Goal: Information Seeking & Learning: Learn about a topic

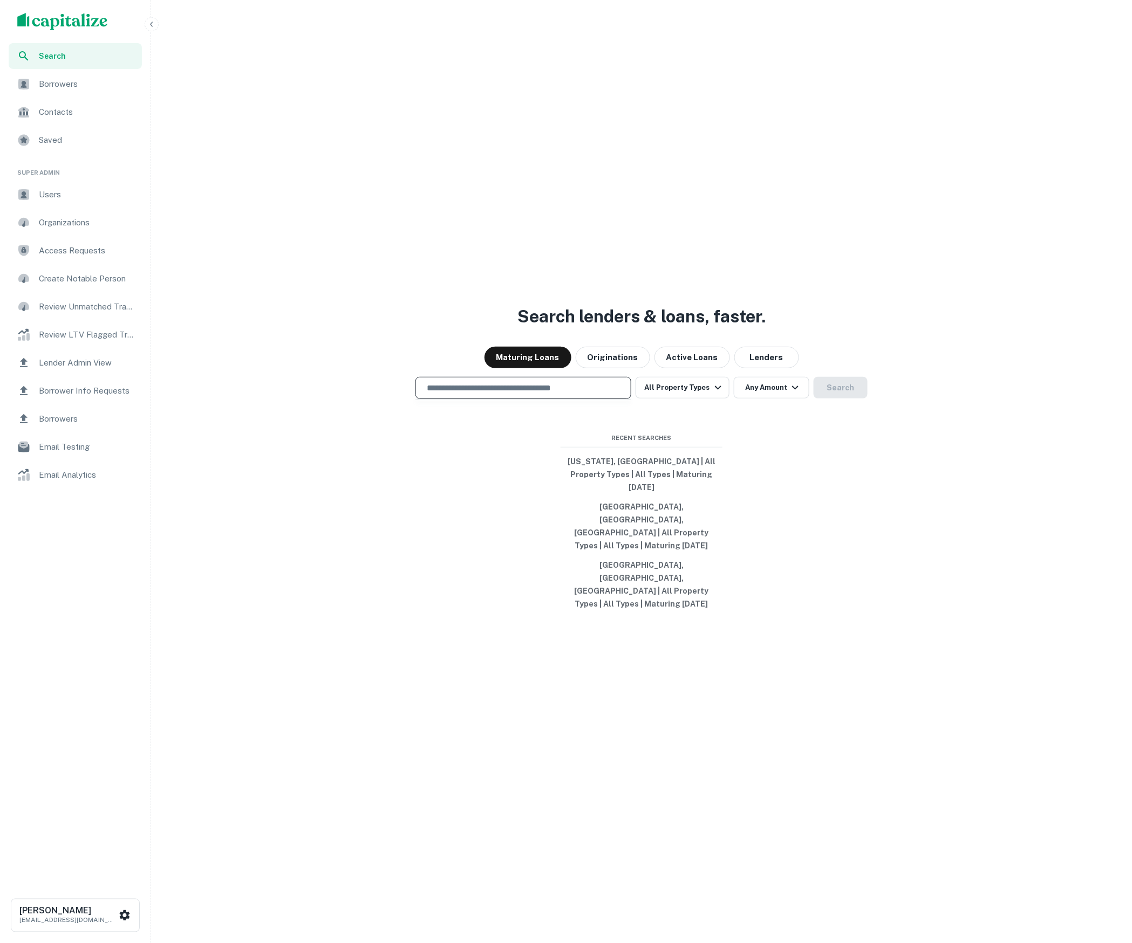
click at [546, 394] on input "text" at bounding box center [523, 388] width 206 height 12
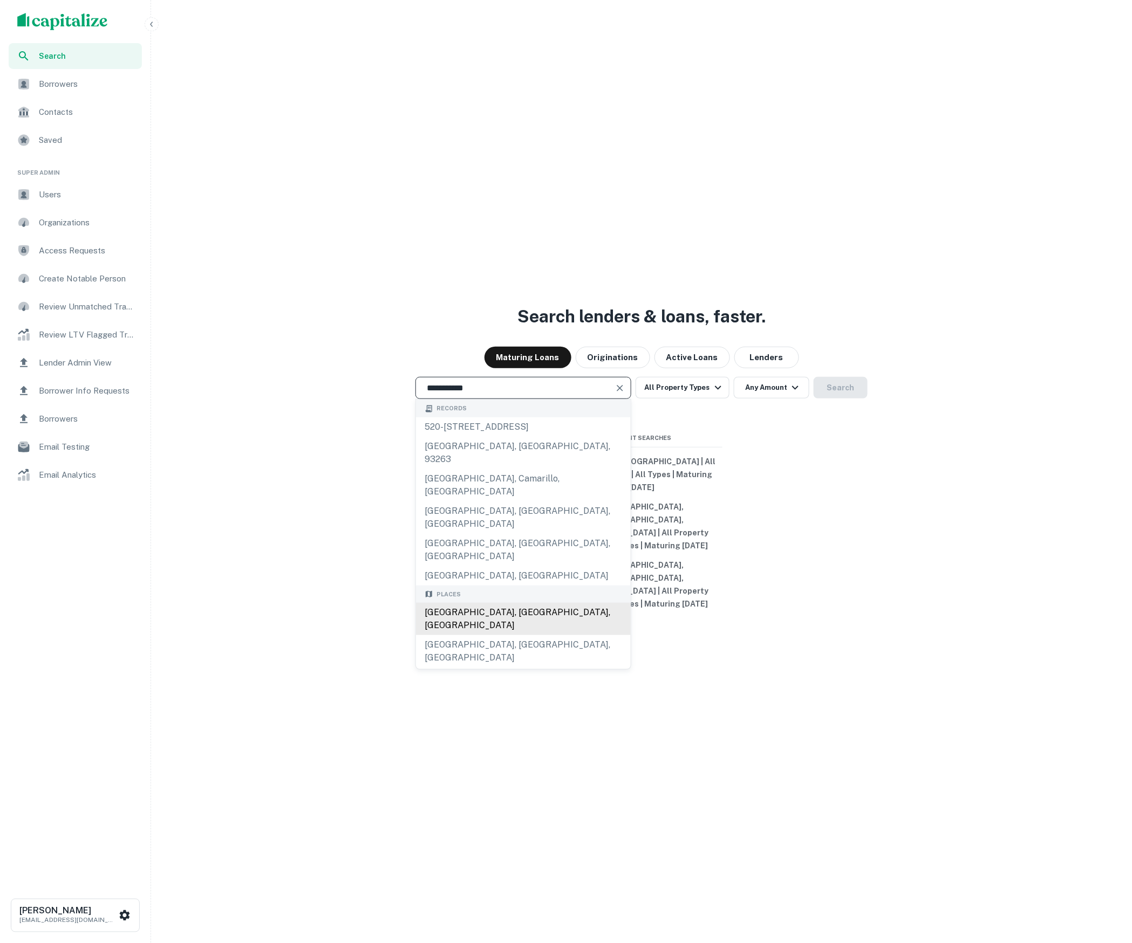
click at [560, 603] on div "[GEOGRAPHIC_DATA], [GEOGRAPHIC_DATA], [GEOGRAPHIC_DATA]" at bounding box center [523, 619] width 215 height 32
type input "**********"
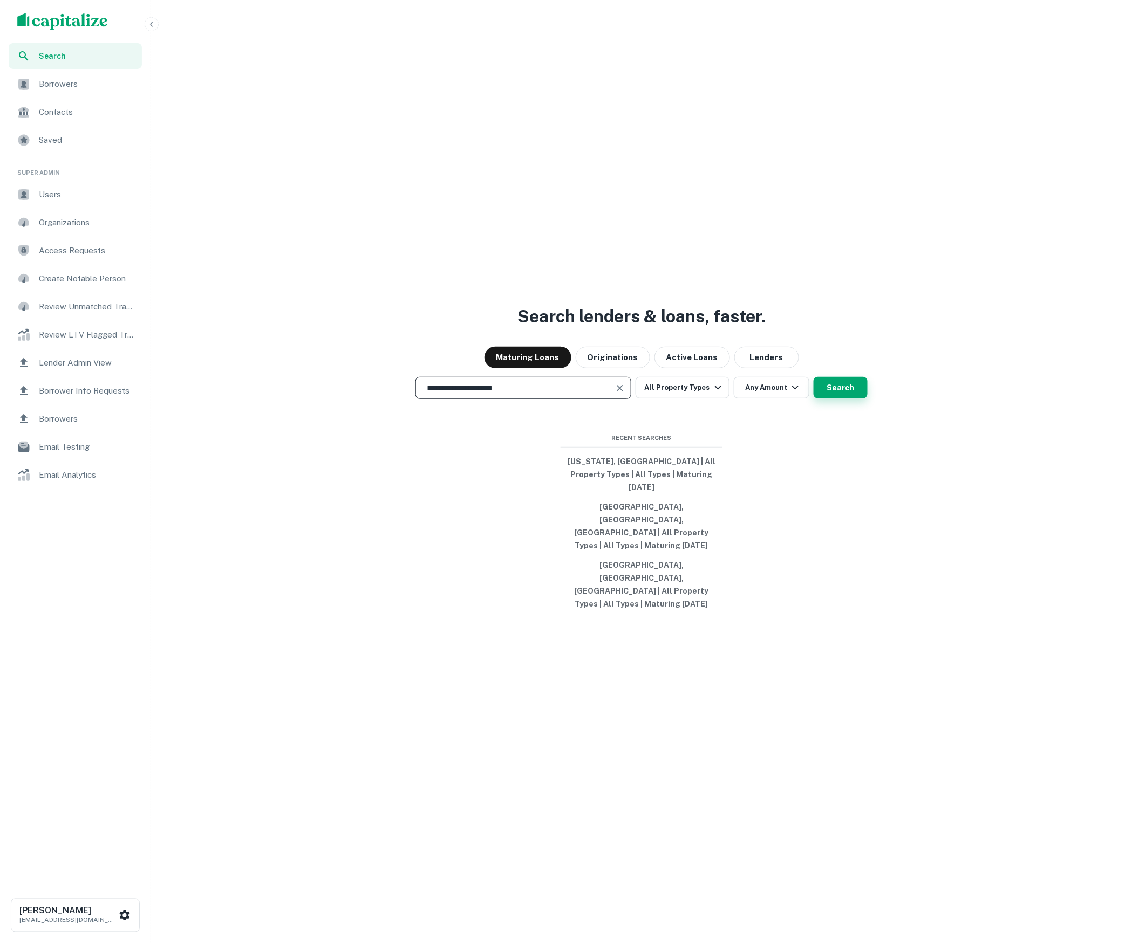
click at [839, 399] on button "Search" at bounding box center [840, 388] width 54 height 22
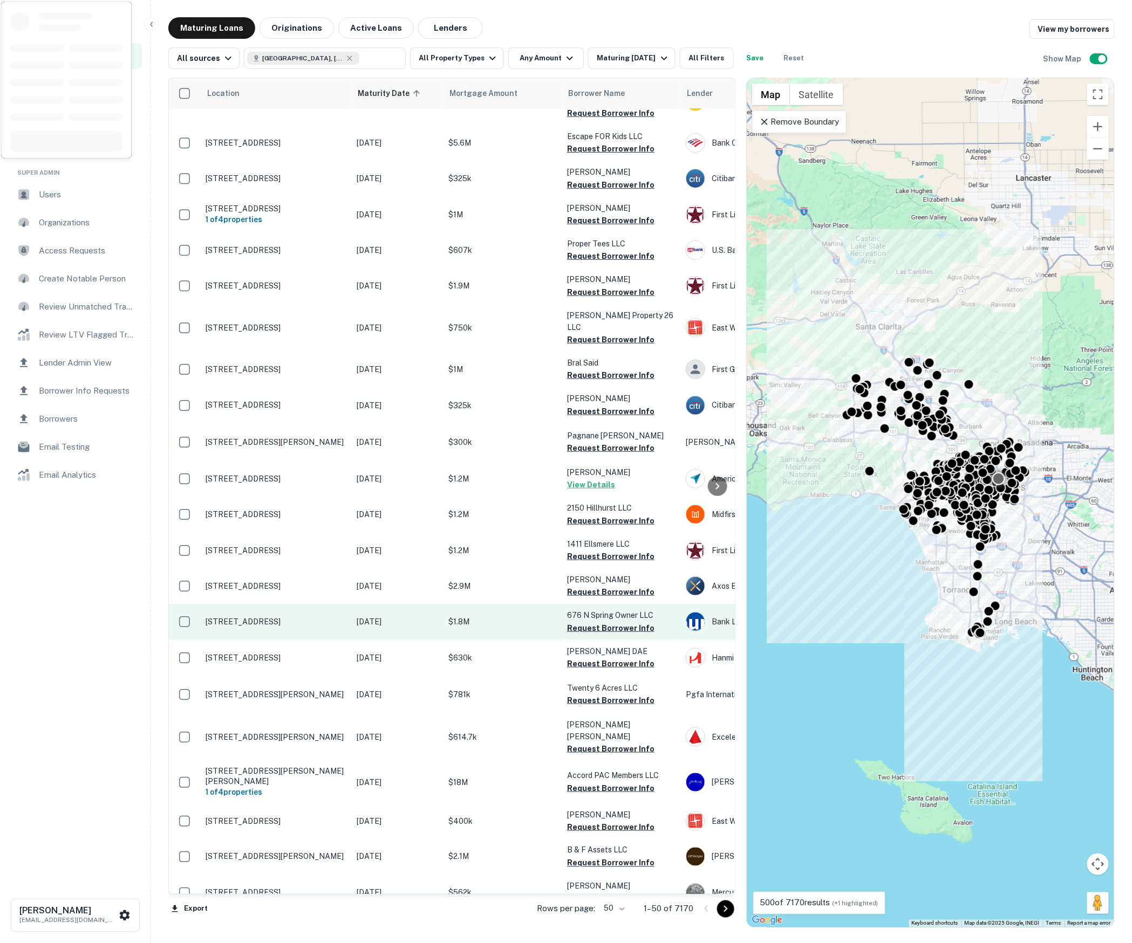
scroll to position [80, 1]
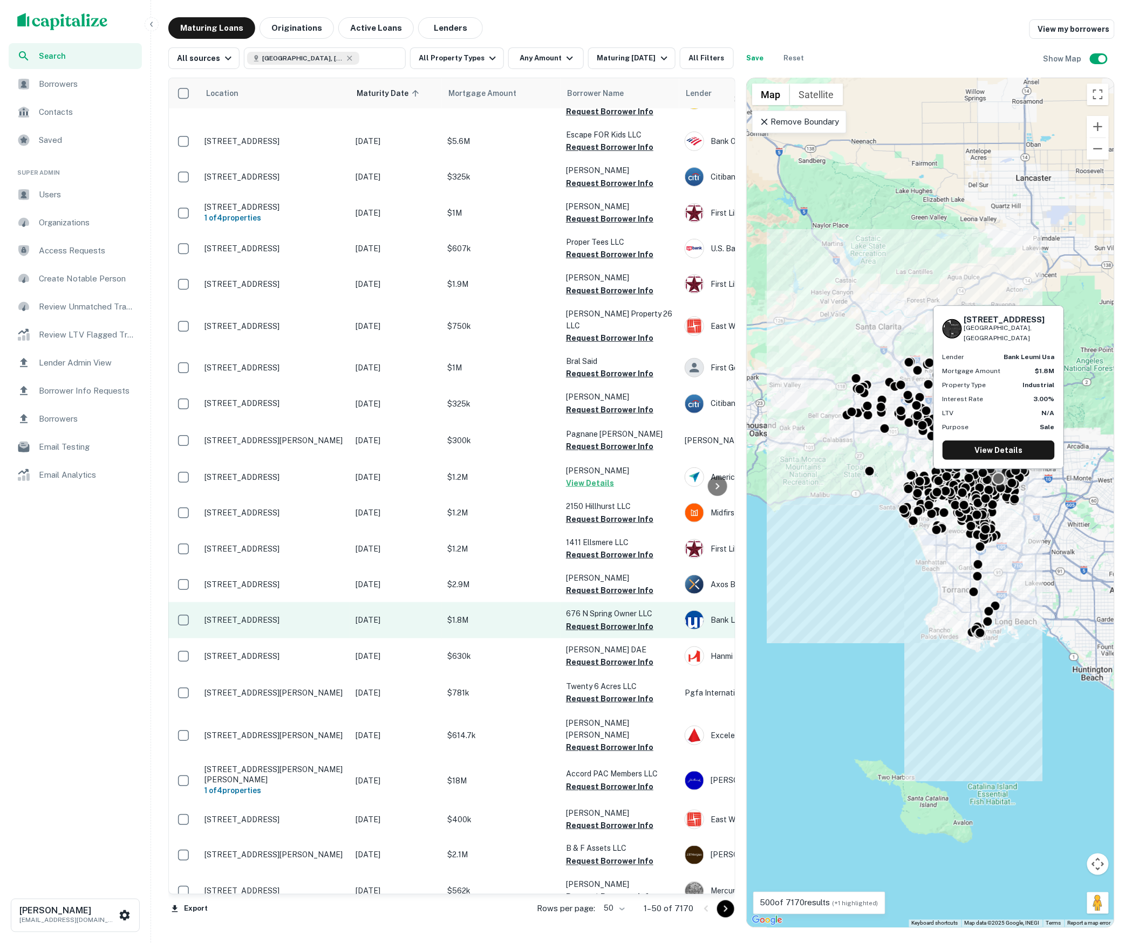
click at [533, 614] on p "$1.8M" at bounding box center [501, 620] width 108 height 12
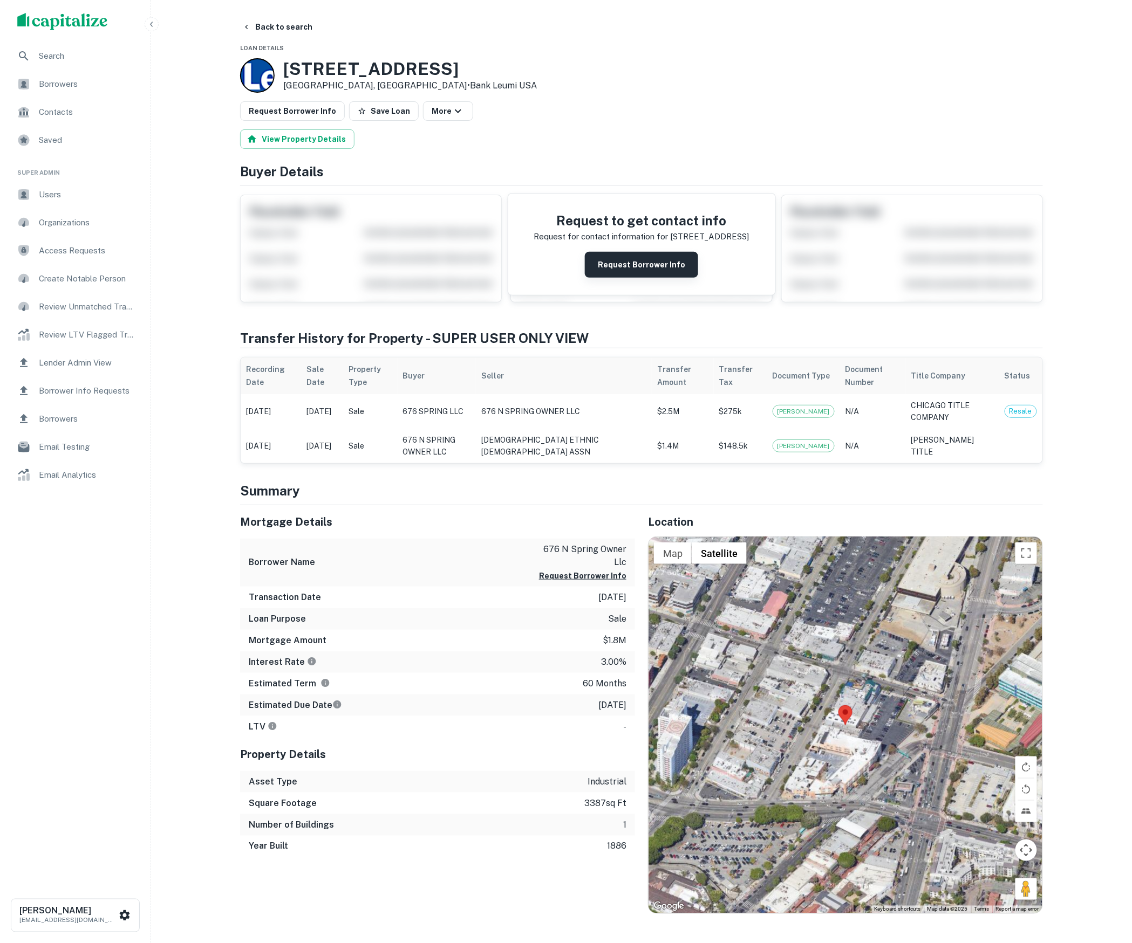
click at [615, 271] on button "Request Borrower Info" at bounding box center [641, 265] width 113 height 26
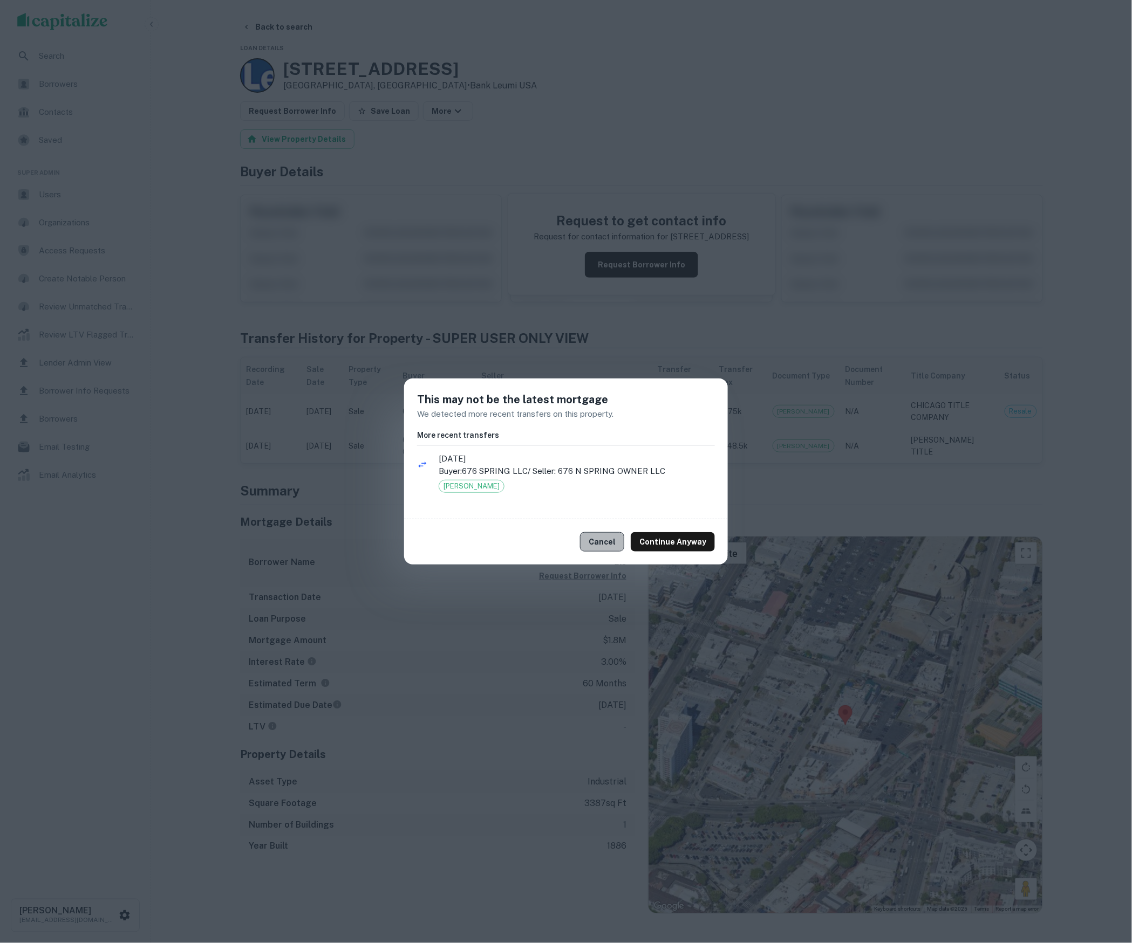
click at [619, 543] on button "Cancel" at bounding box center [602, 541] width 44 height 19
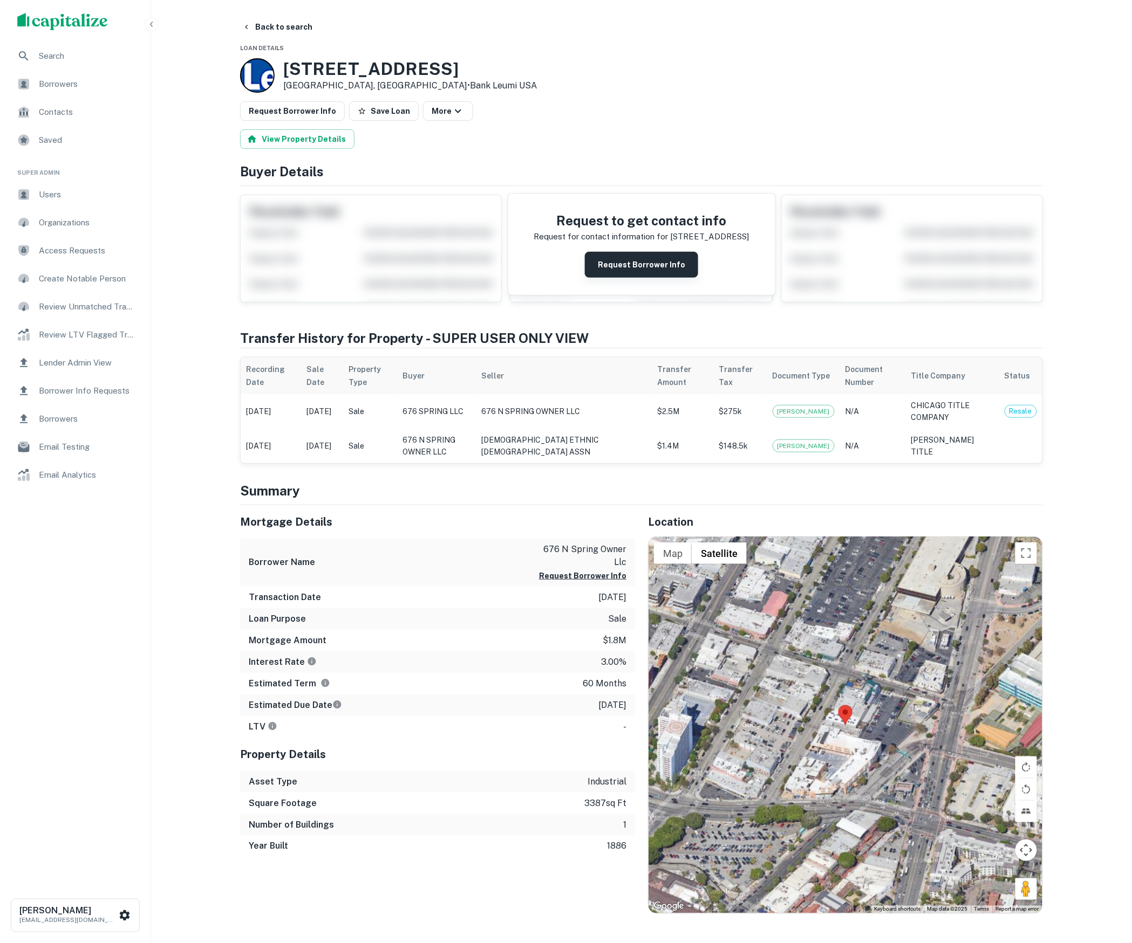
click at [644, 272] on button "Request Borrower Info" at bounding box center [641, 265] width 113 height 26
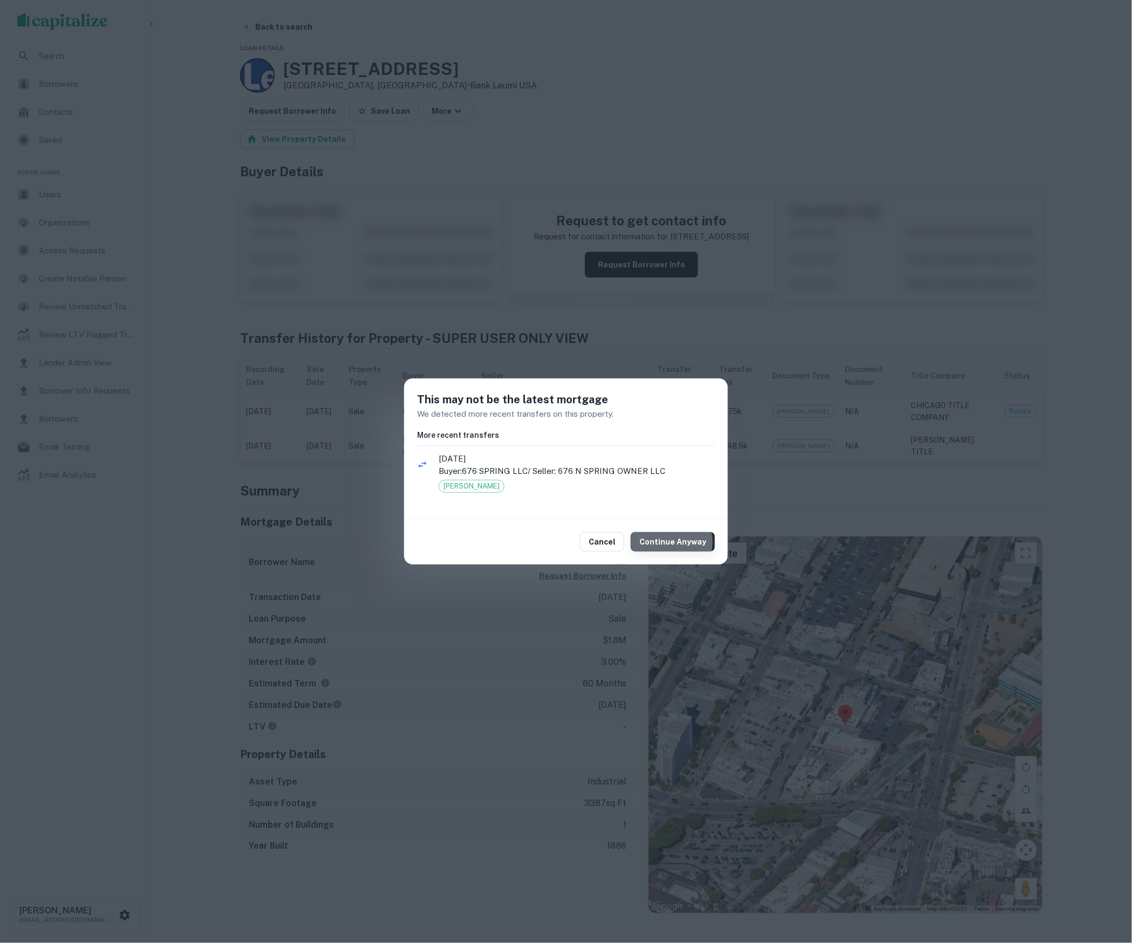
click at [674, 542] on button "Continue Anyway" at bounding box center [673, 541] width 84 height 19
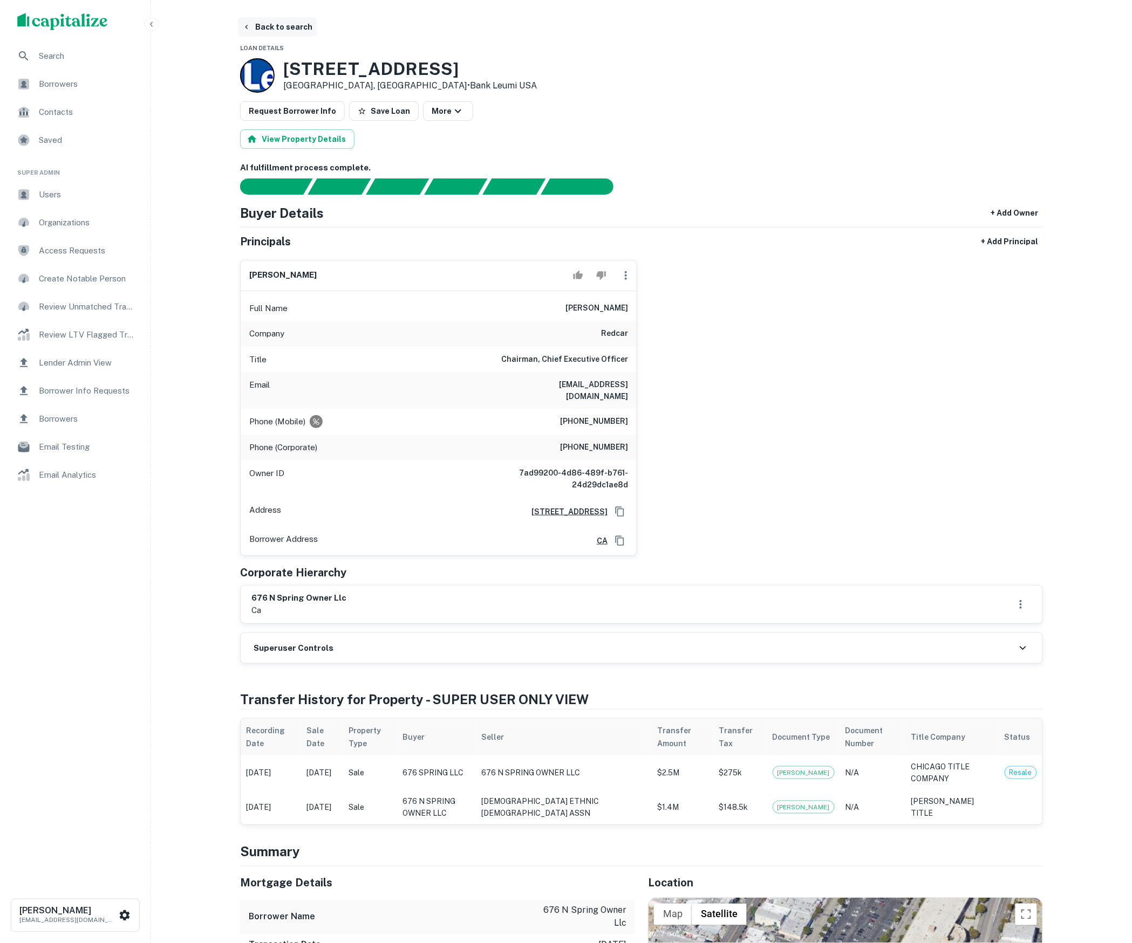
click at [289, 24] on button "Back to search" at bounding box center [277, 26] width 79 height 19
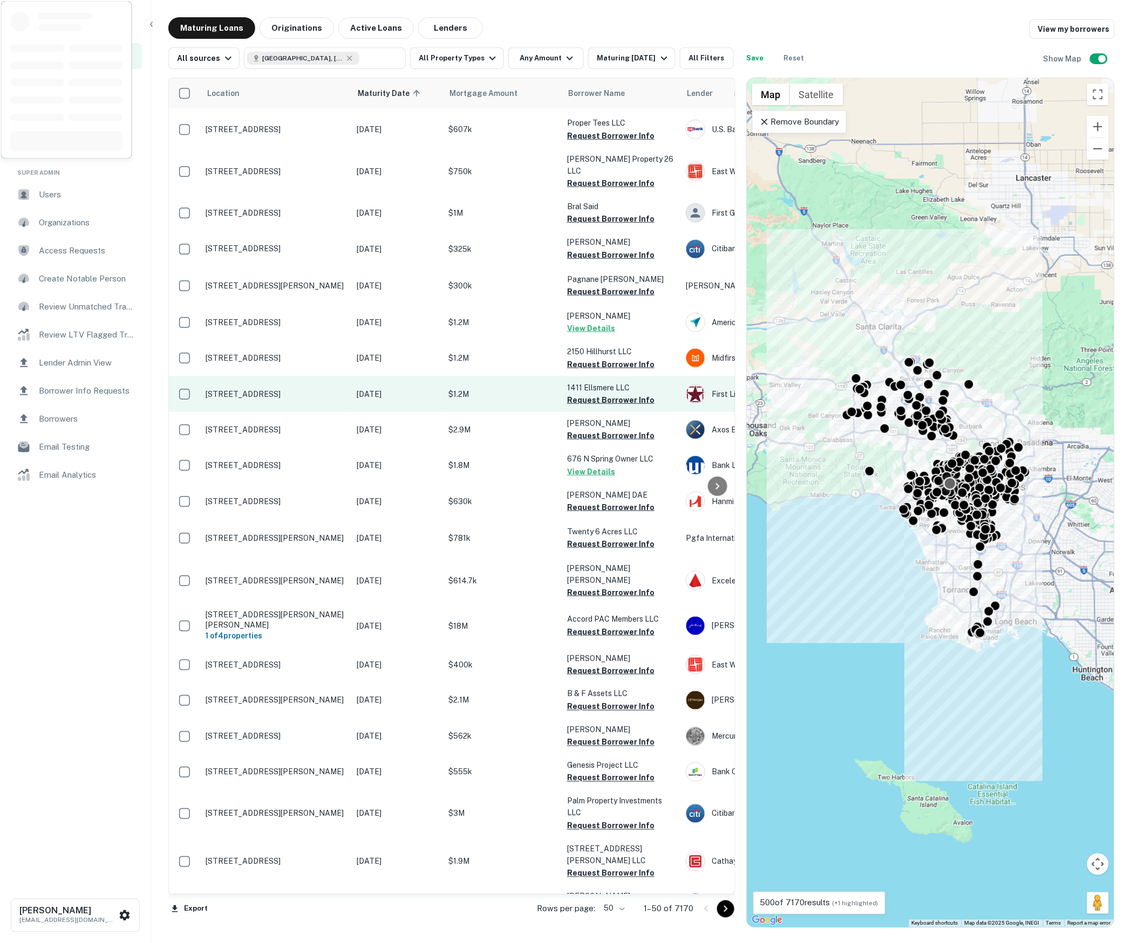
scroll to position [245, 0]
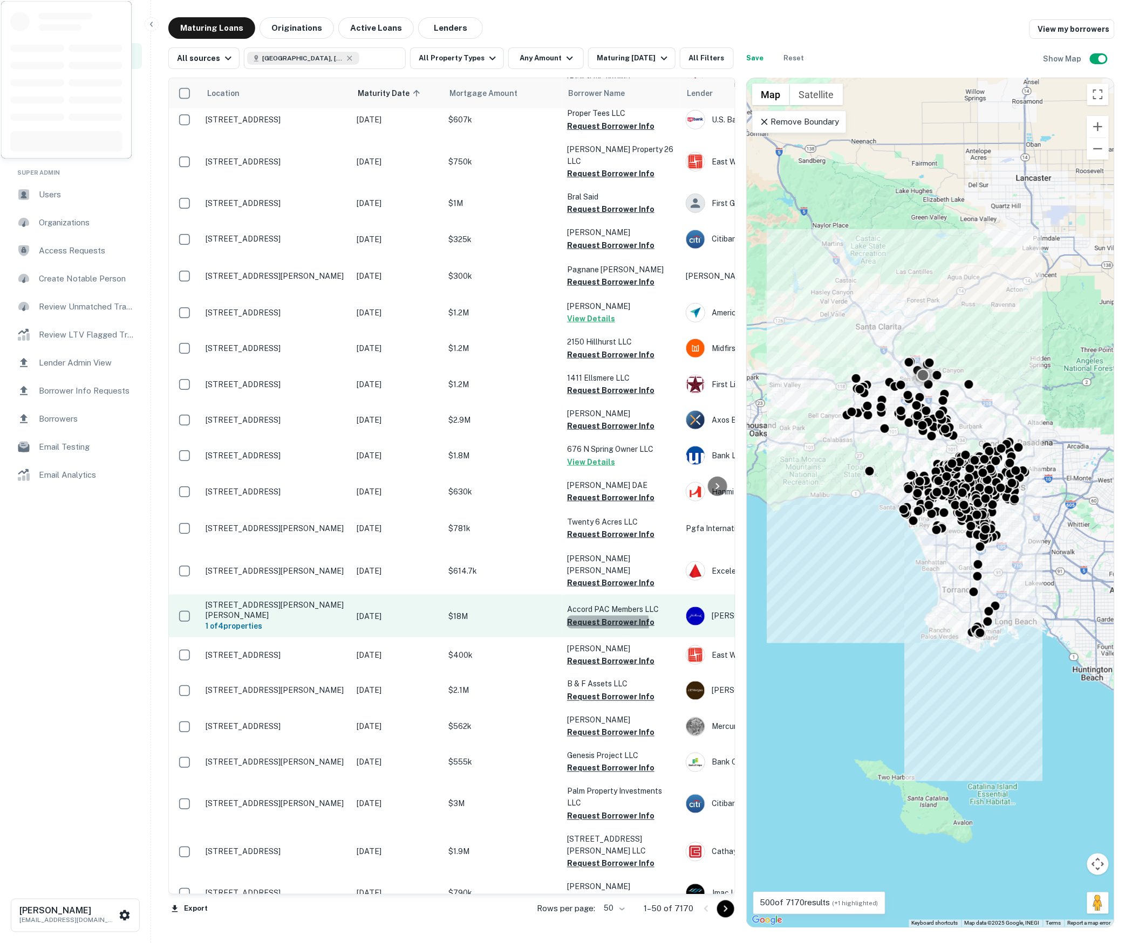
click at [598, 616] on button "Request Borrower Info" at bounding box center [610, 622] width 87 height 13
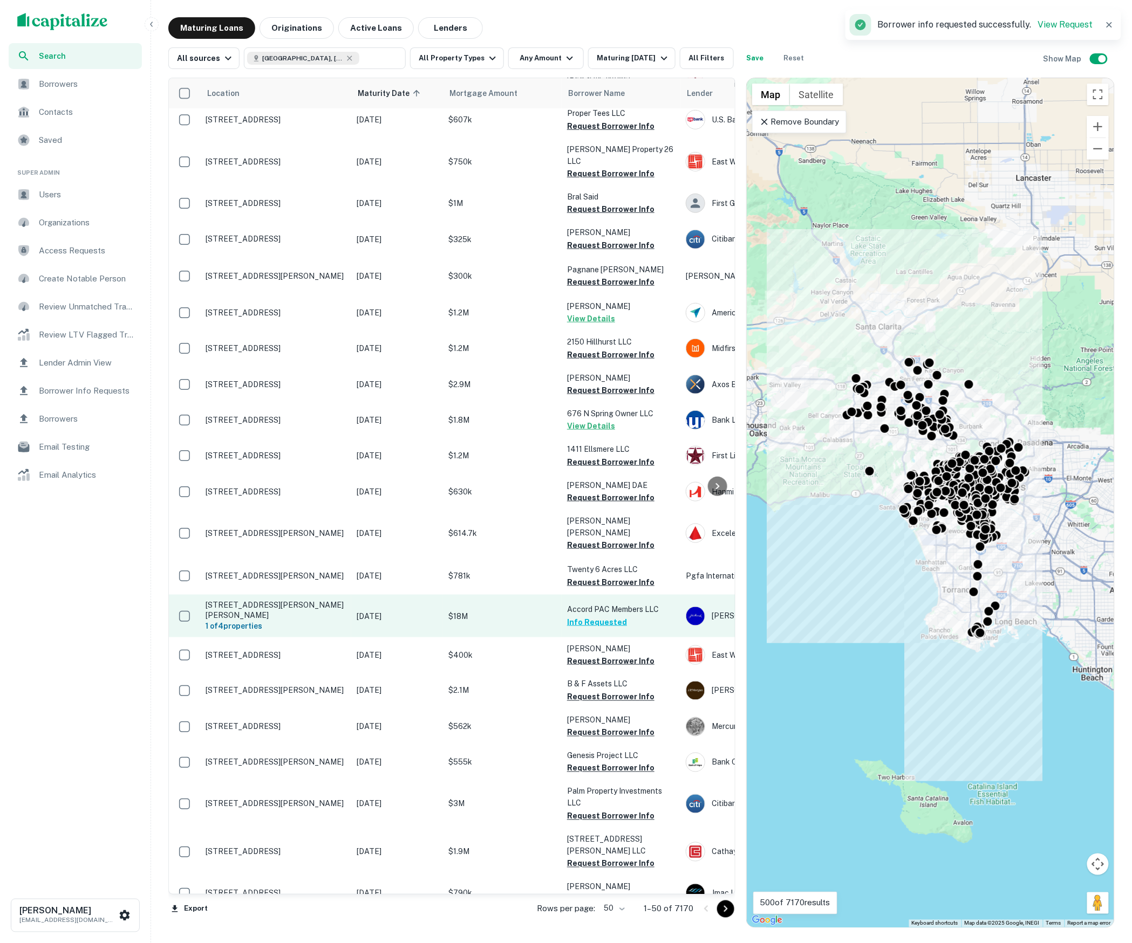
click at [529, 611] on p "$18M" at bounding box center [502, 617] width 108 height 12
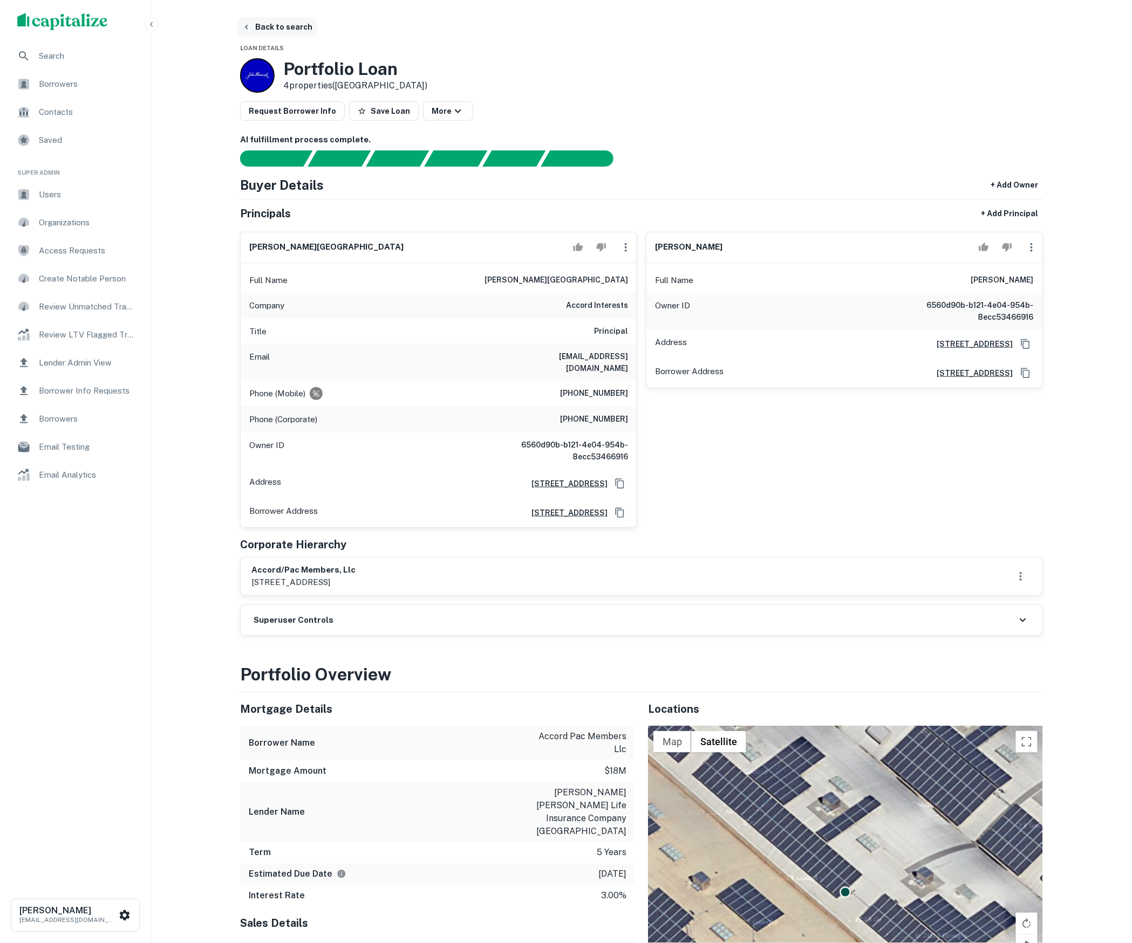
click at [279, 31] on button "Back to search" at bounding box center [277, 26] width 79 height 19
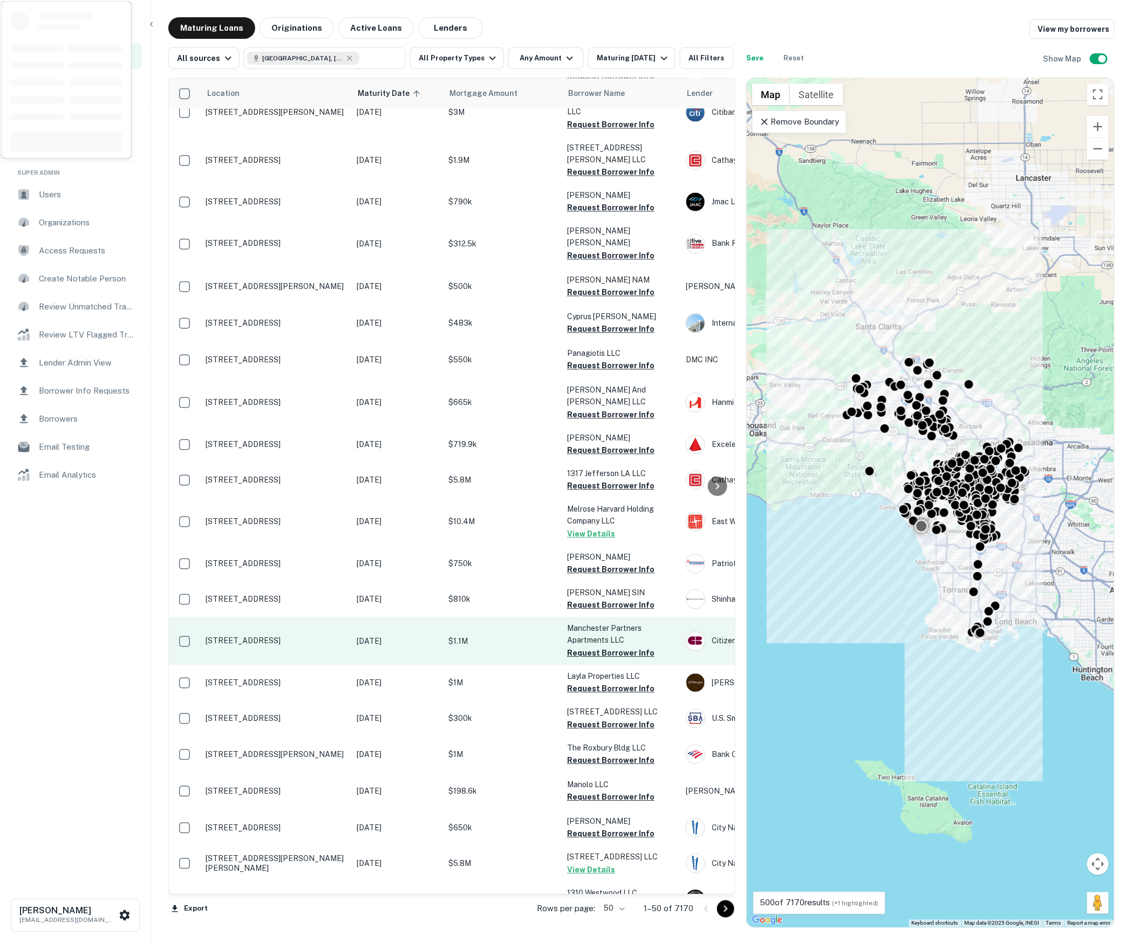
scroll to position [1017, 0]
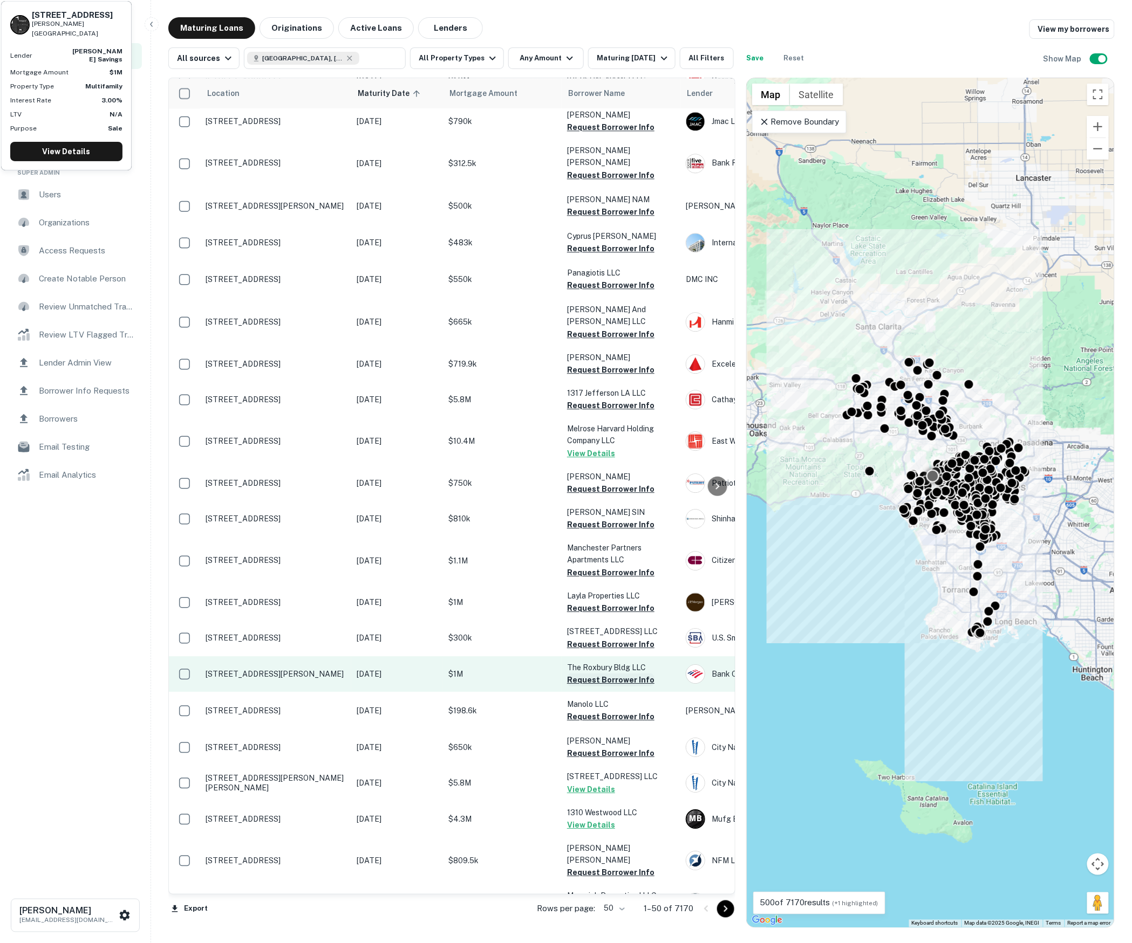
click at [606, 674] on button "Request Borrower Info" at bounding box center [610, 680] width 87 height 13
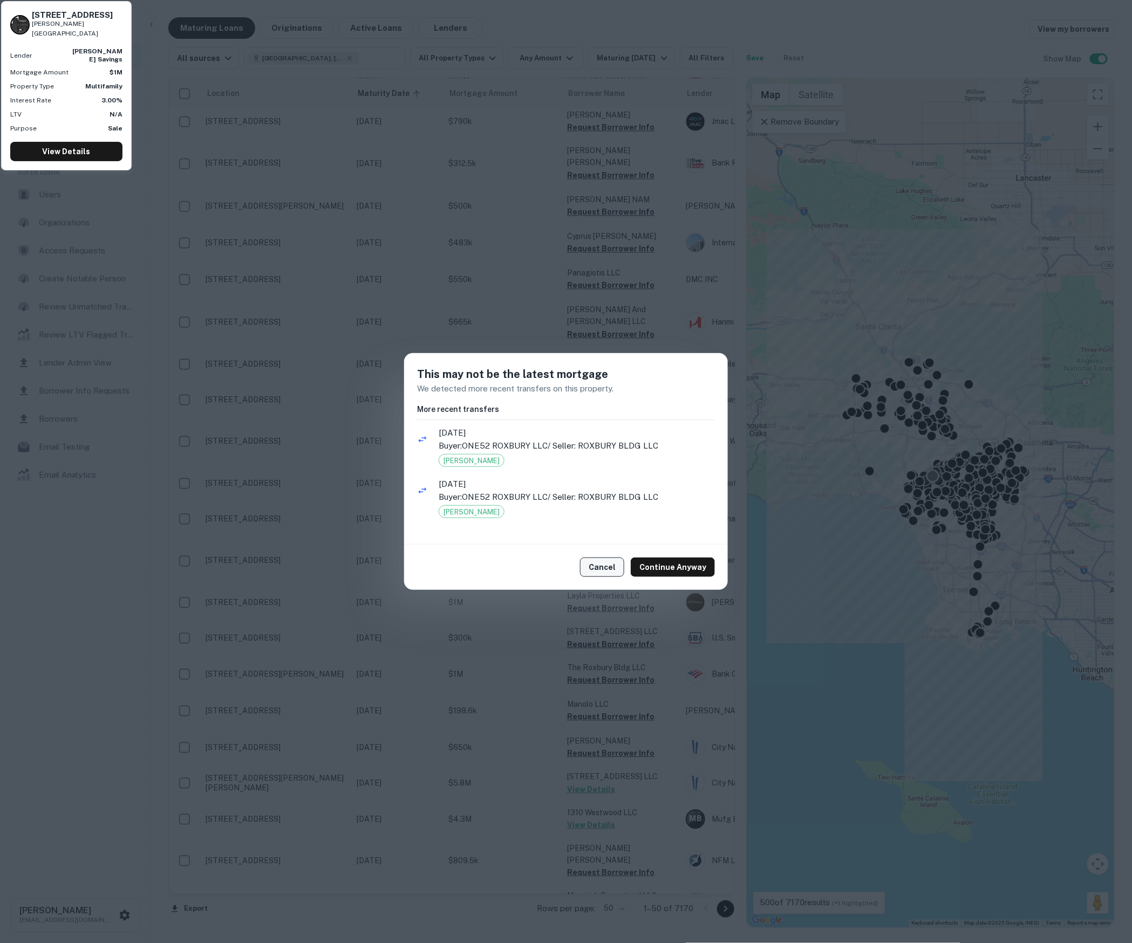
click at [607, 566] on button "Cancel" at bounding box center [602, 567] width 44 height 19
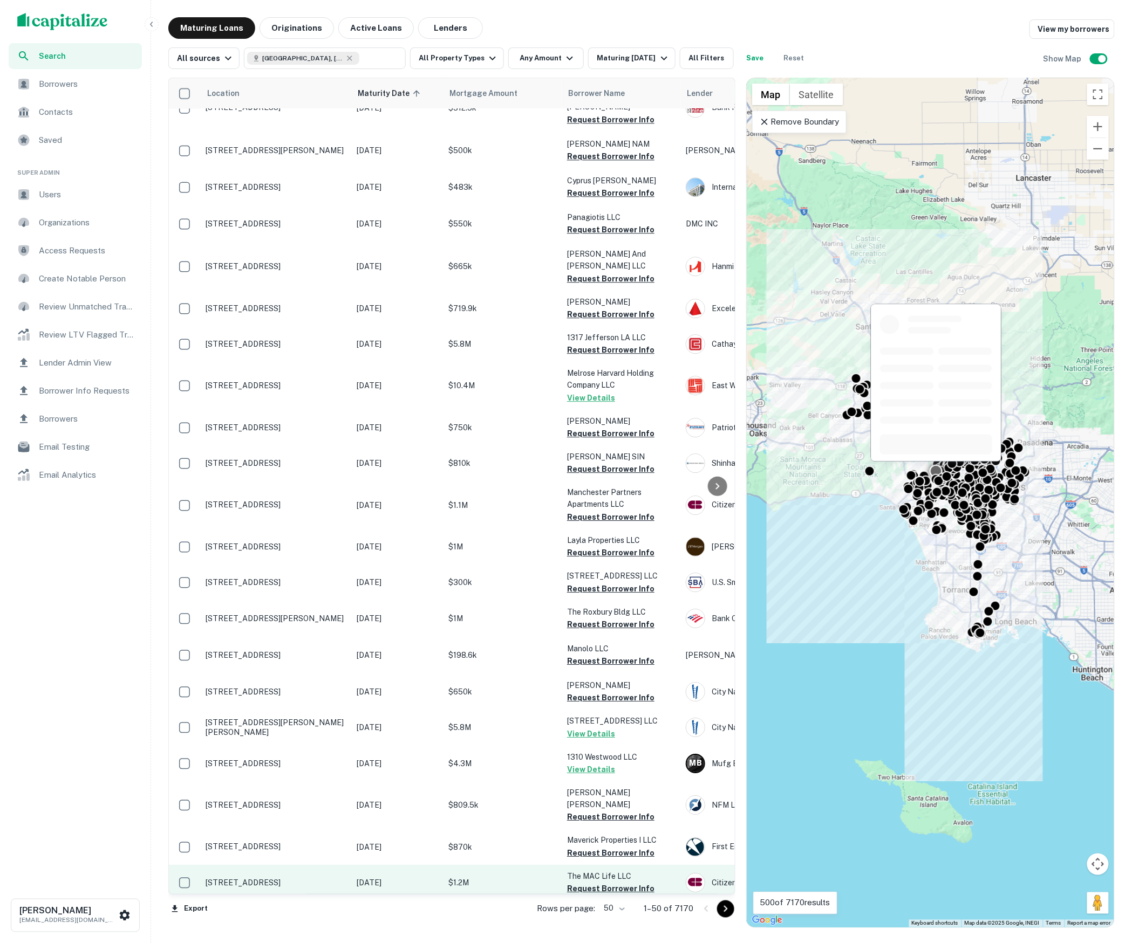
scroll to position [1072, 0]
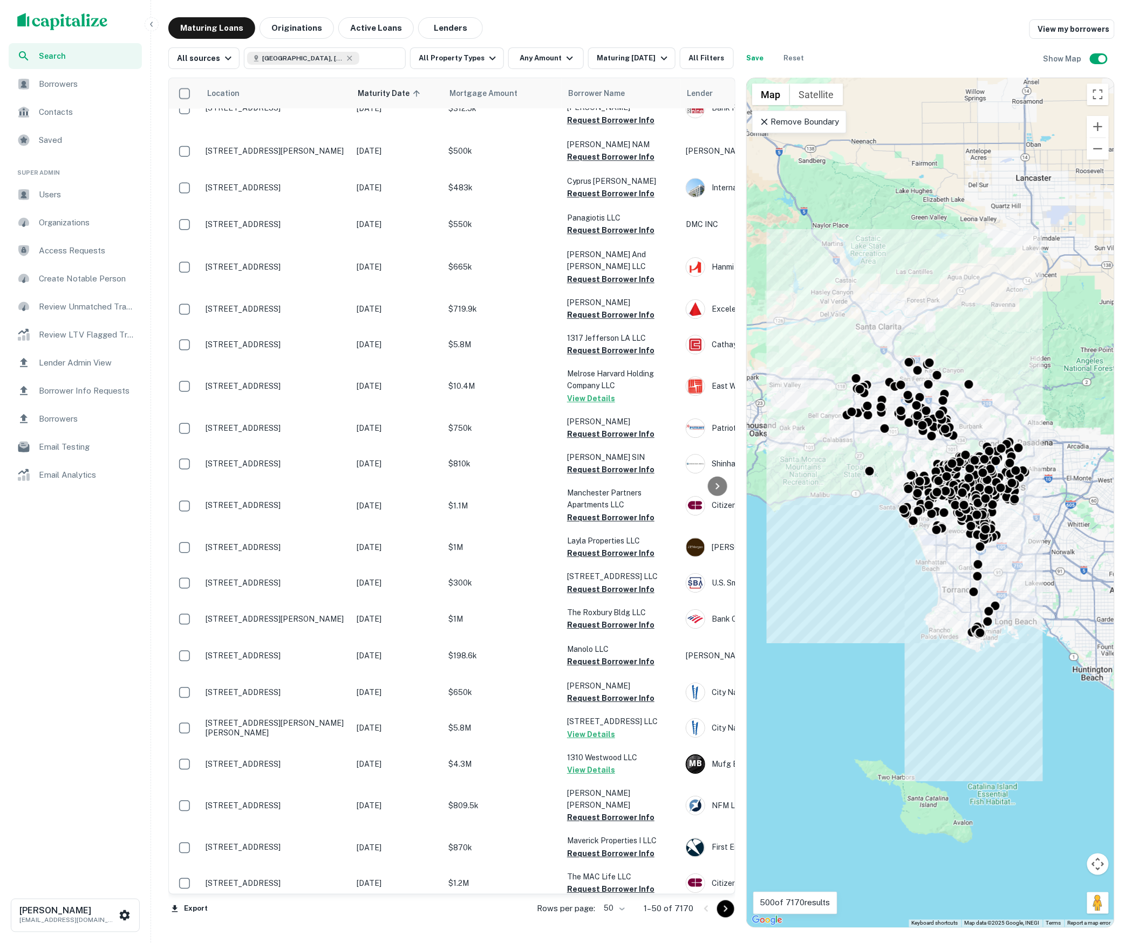
click at [725, 911] on icon "Go to next page" at bounding box center [725, 909] width 13 height 13
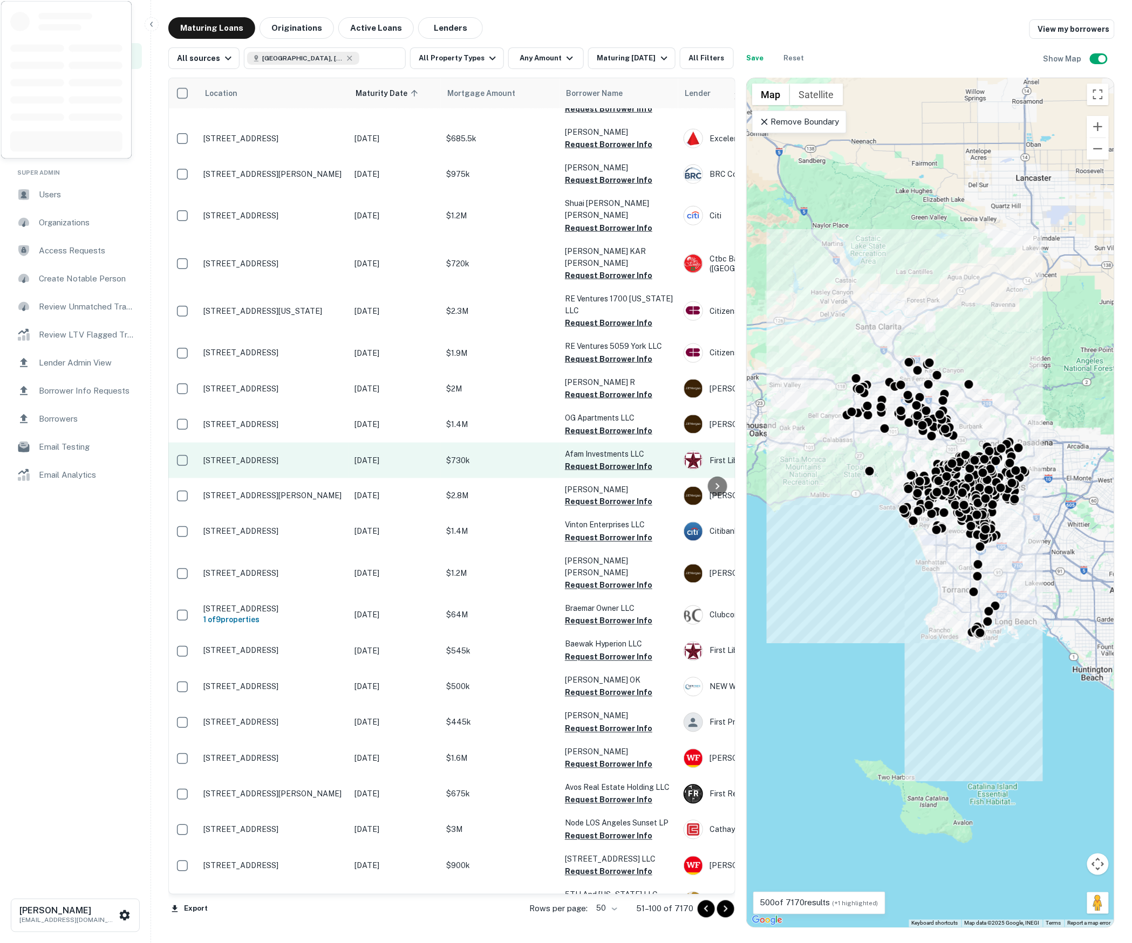
scroll to position [527, 2]
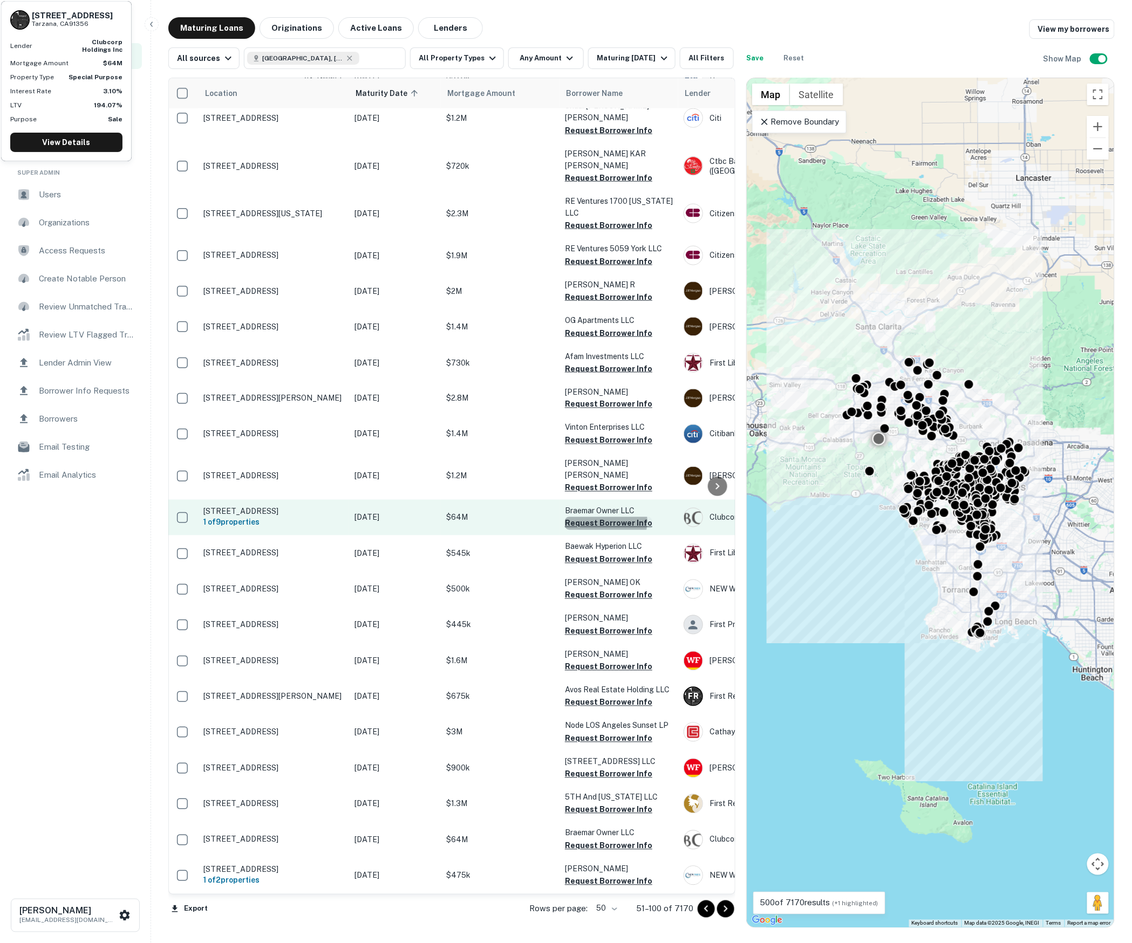
click at [605, 517] on button "Request Borrower Info" at bounding box center [608, 523] width 87 height 13
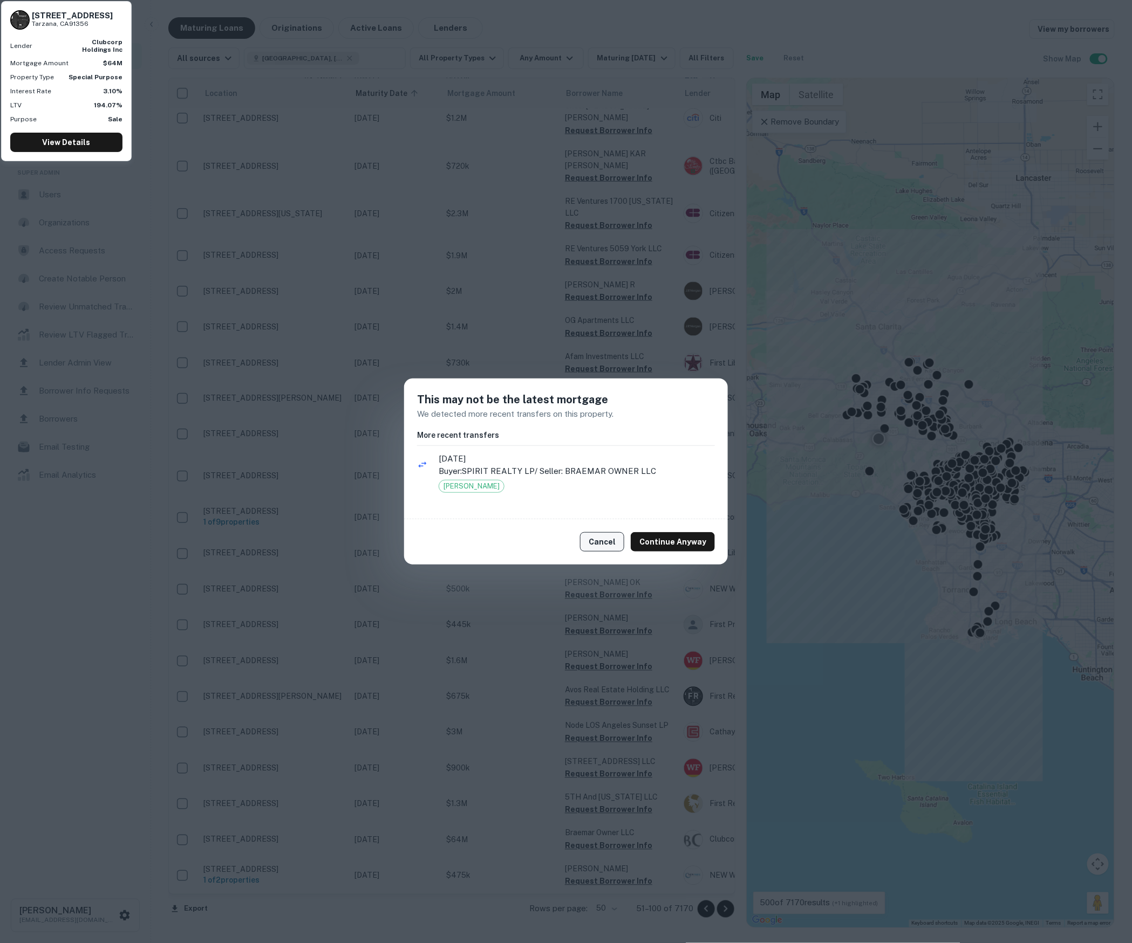
click at [613, 541] on button "Cancel" at bounding box center [602, 541] width 44 height 19
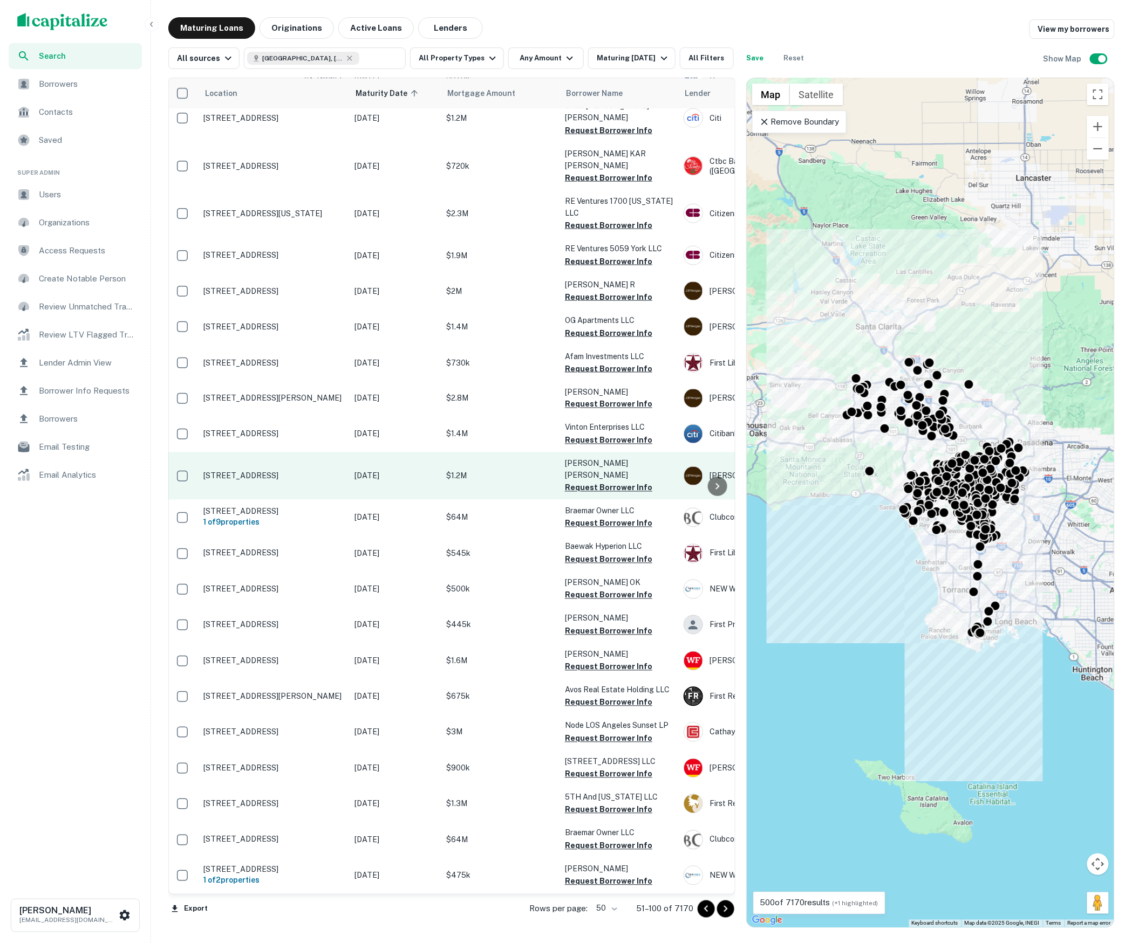
click at [531, 470] on p "$1.2M" at bounding box center [500, 476] width 108 height 12
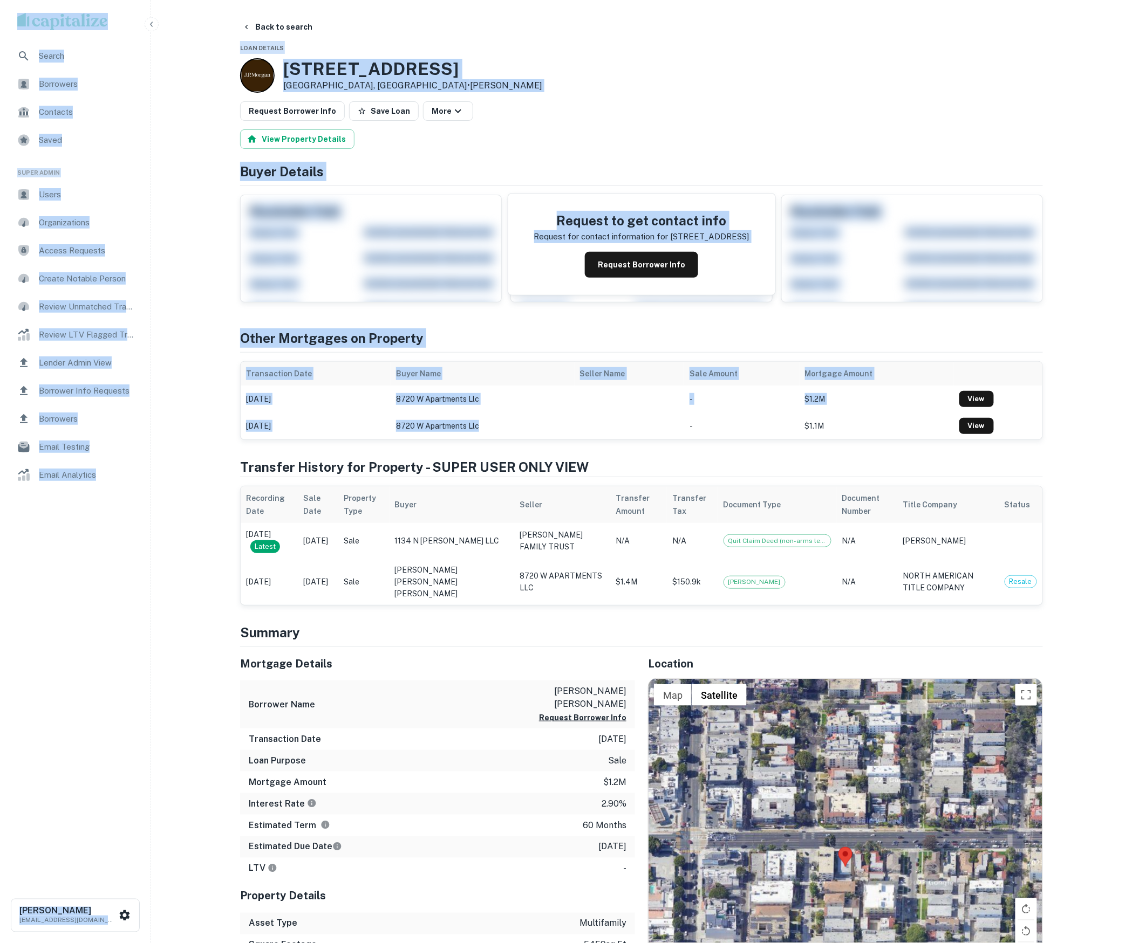
drag, startPoint x: 220, startPoint y: 193, endPoint x: 231, endPoint y: 169, distance: 26.1
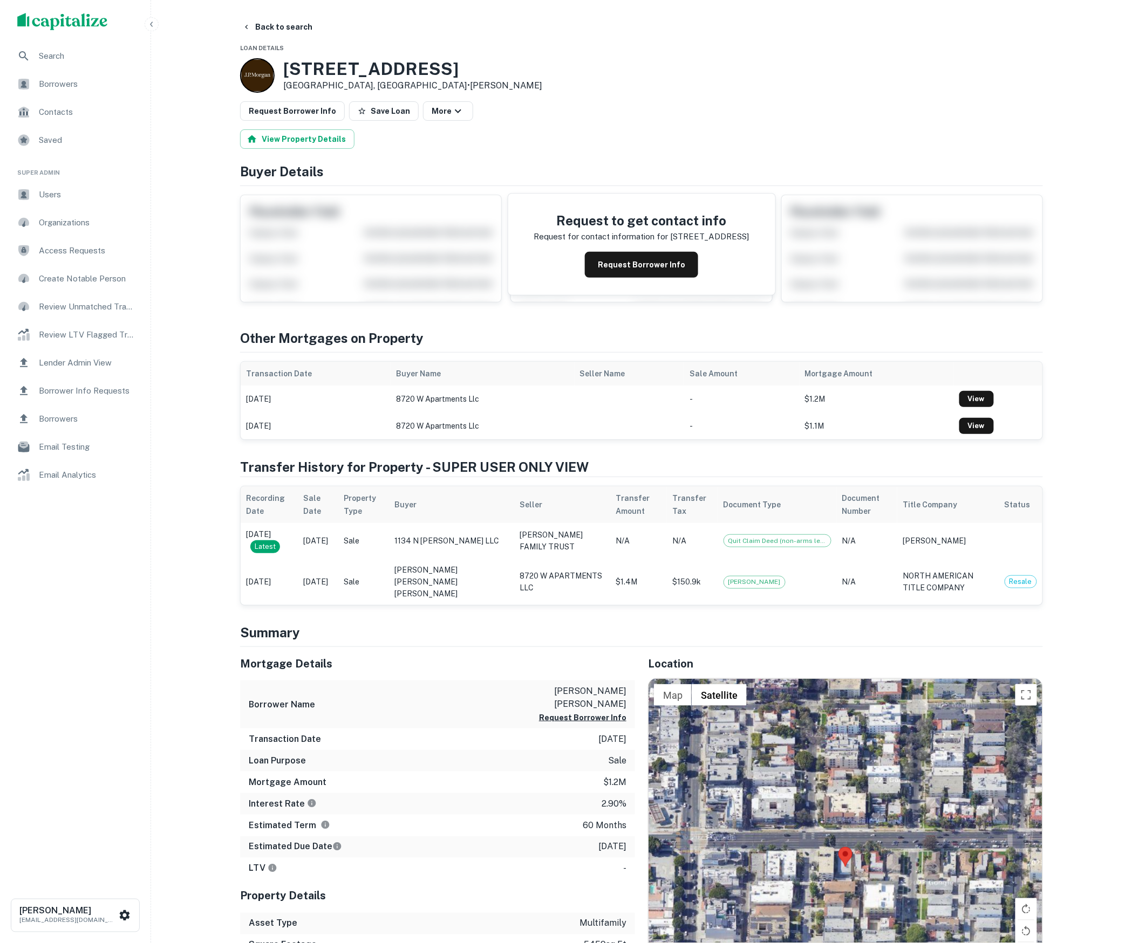
drag, startPoint x: 593, startPoint y: 593, endPoint x: 540, endPoint y: 592, distance: 53.4
click at [540, 592] on td "8720 W APARTMENTS LLC" at bounding box center [562, 582] width 96 height 46
drag, startPoint x: 471, startPoint y: 590, endPoint x: 422, endPoint y: 579, distance: 50.9
click at [422, 579] on td "[PERSON_NAME] [PERSON_NAME] [PERSON_NAME]" at bounding box center [451, 582] width 125 height 46
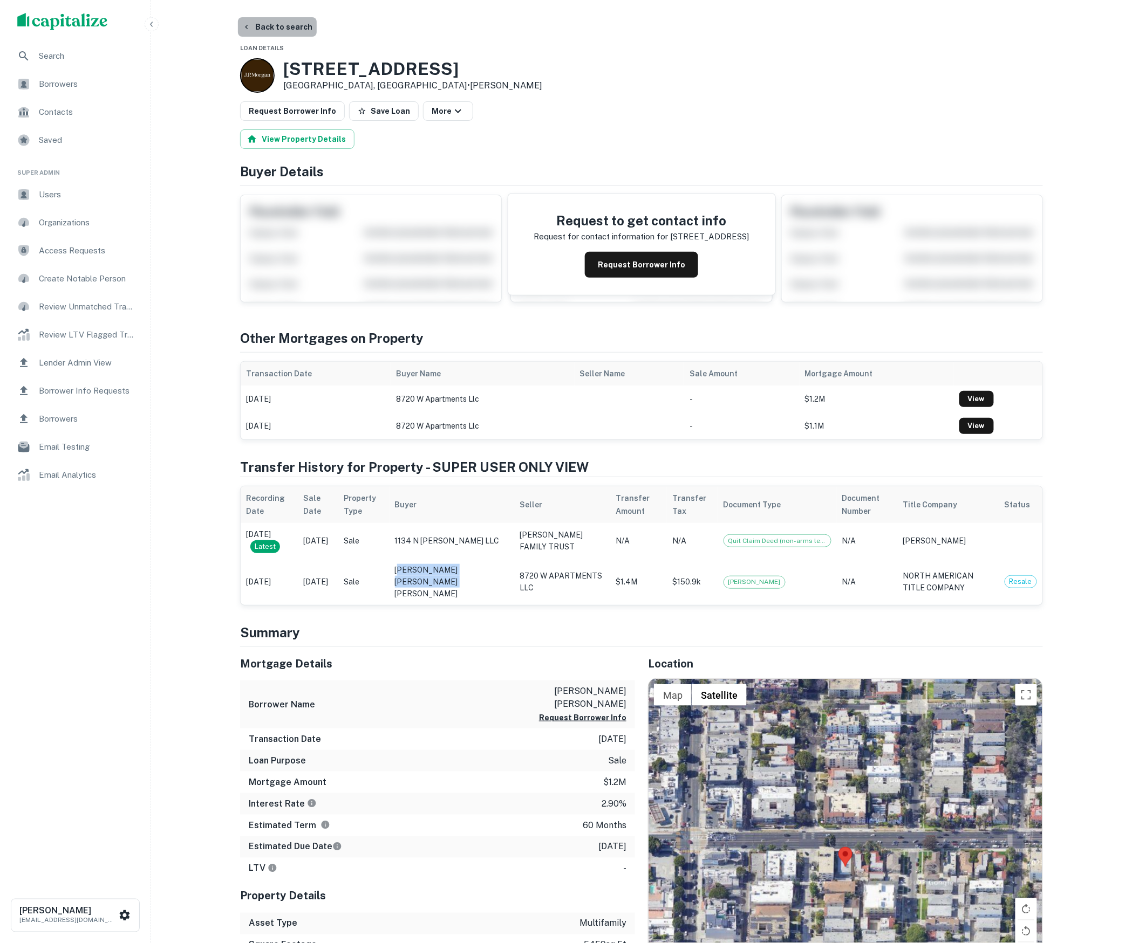
click at [275, 22] on button "Back to search" at bounding box center [277, 26] width 79 height 19
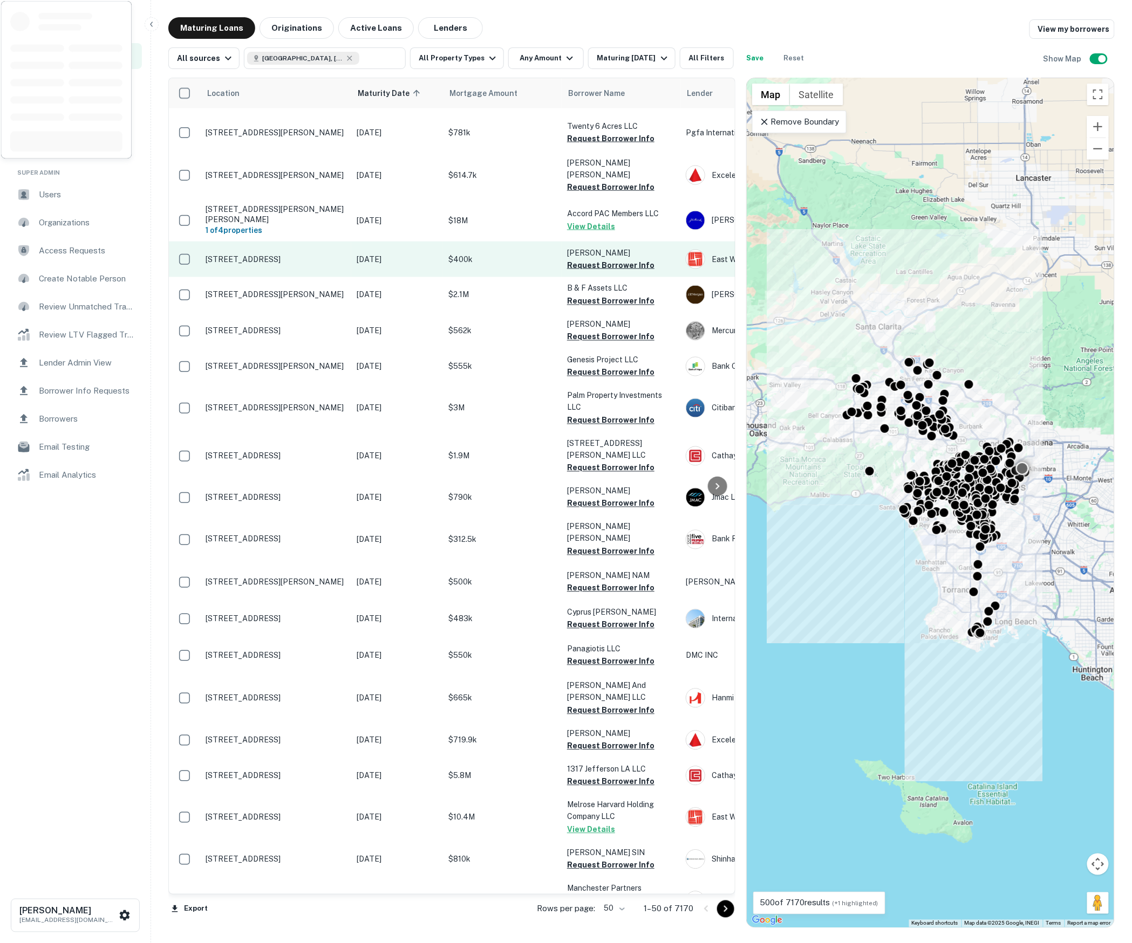
scroll to position [735, 0]
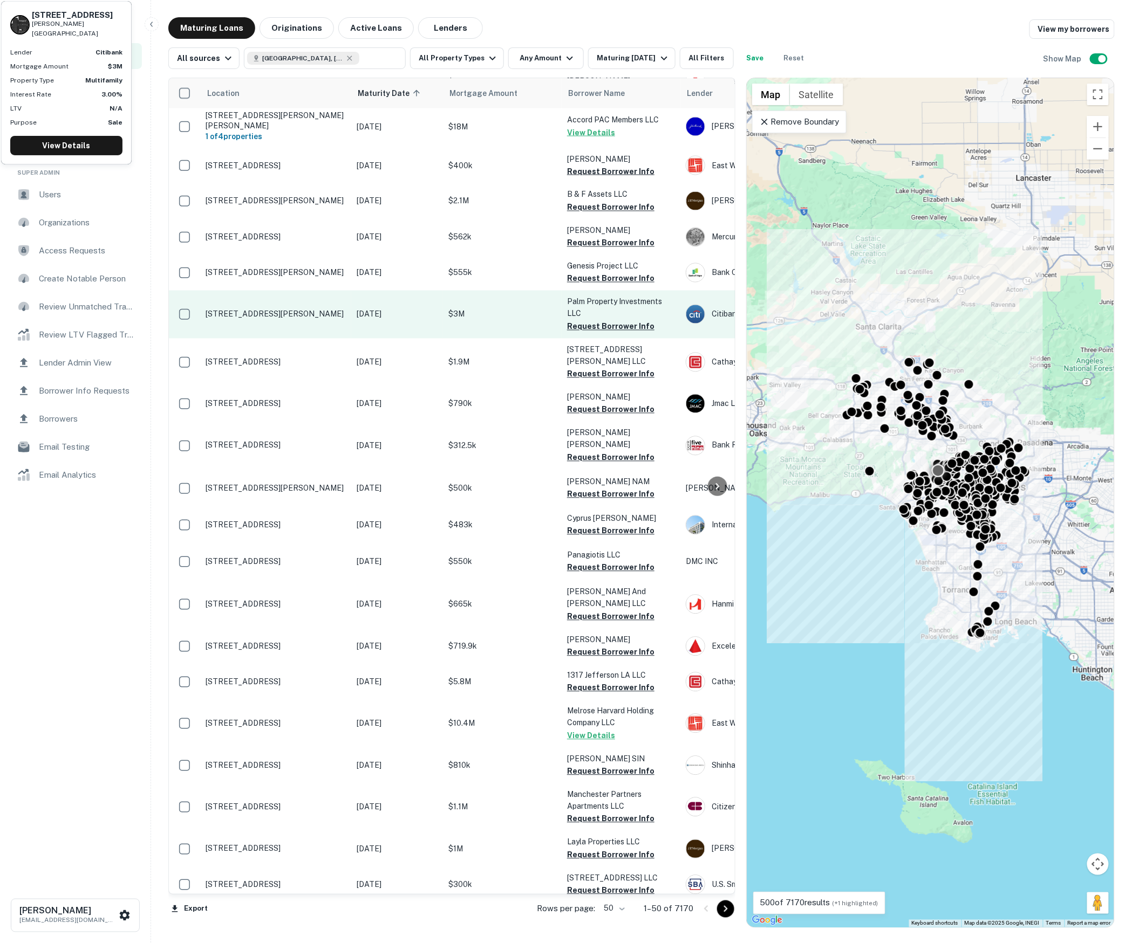
click at [542, 291] on td "$3M" at bounding box center [502, 314] width 119 height 47
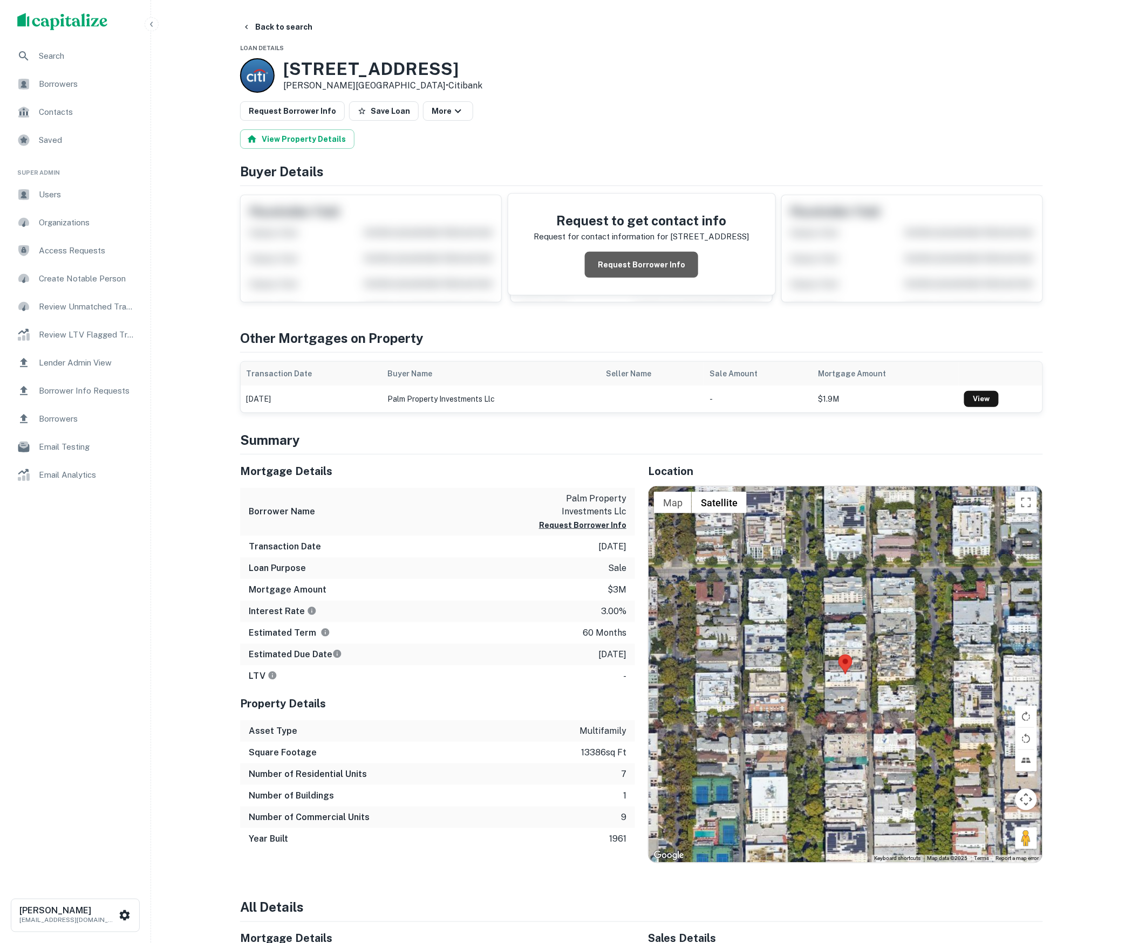
scroll to position [0, 1]
click at [645, 260] on button "Request Borrower Info" at bounding box center [641, 265] width 113 height 26
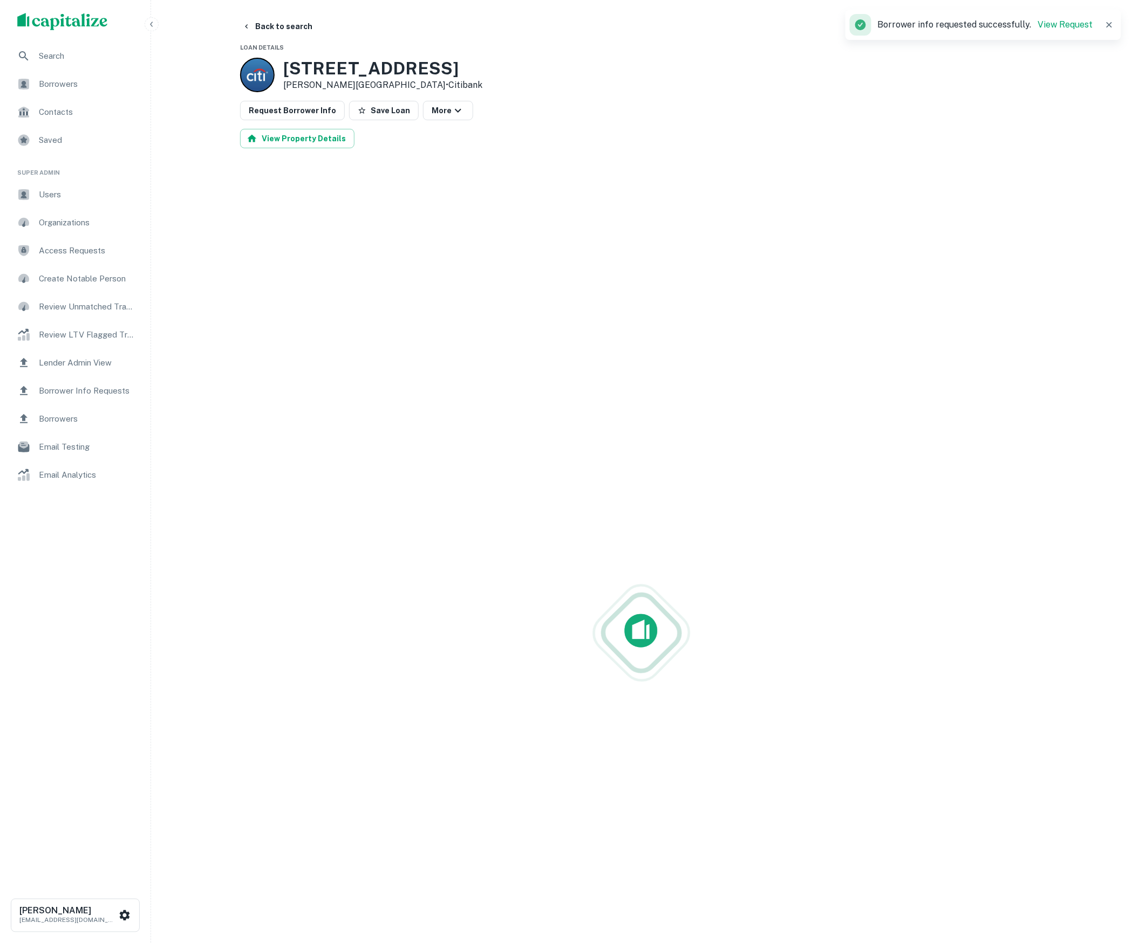
scroll to position [1, 0]
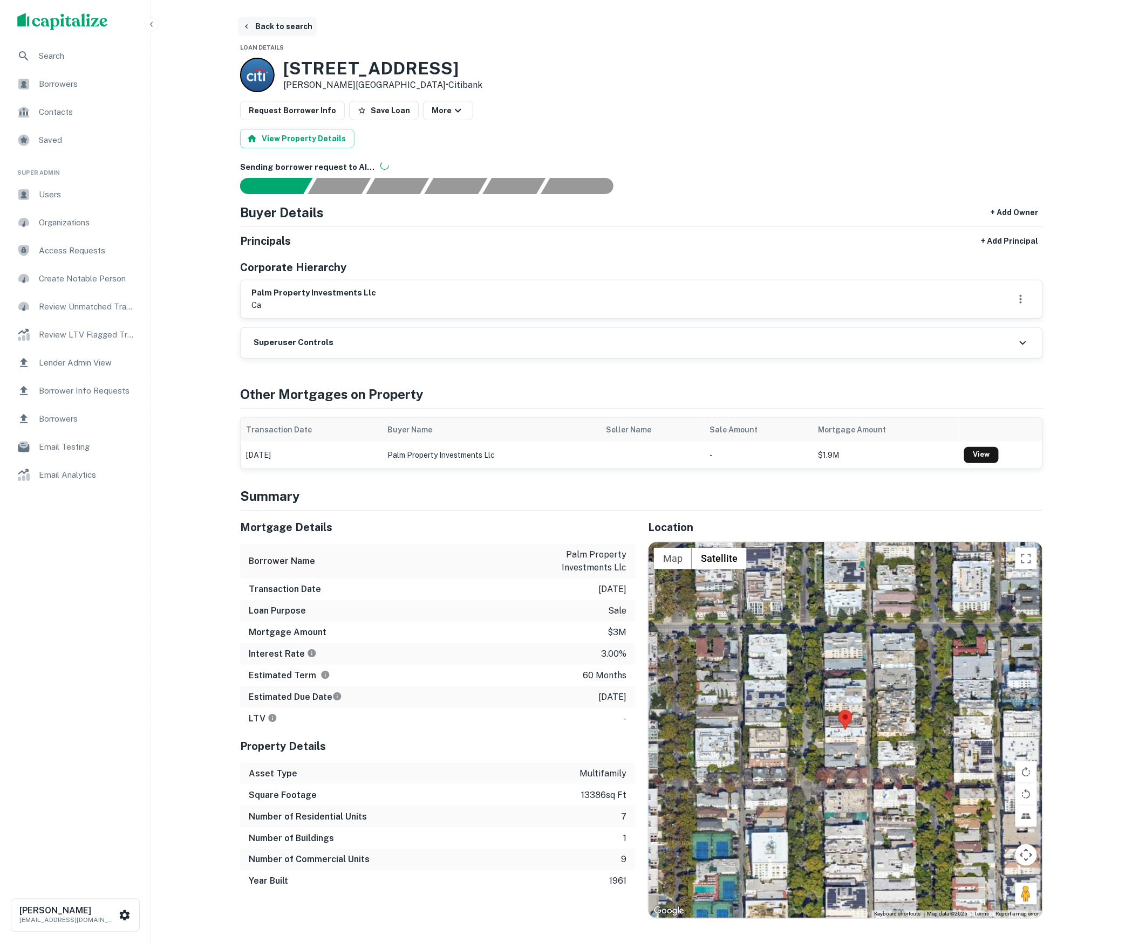
click at [294, 26] on button "Back to search" at bounding box center [277, 26] width 79 height 19
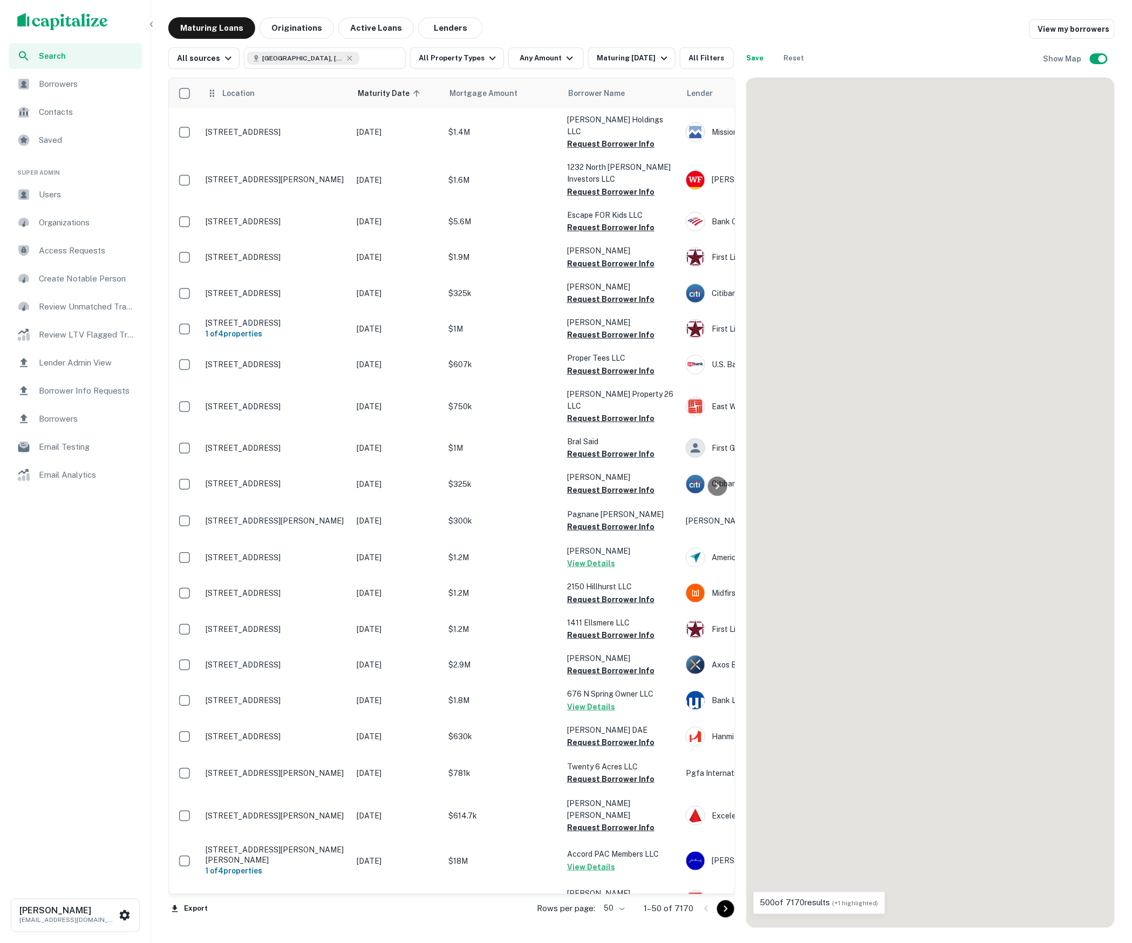
scroll to position [734, 0]
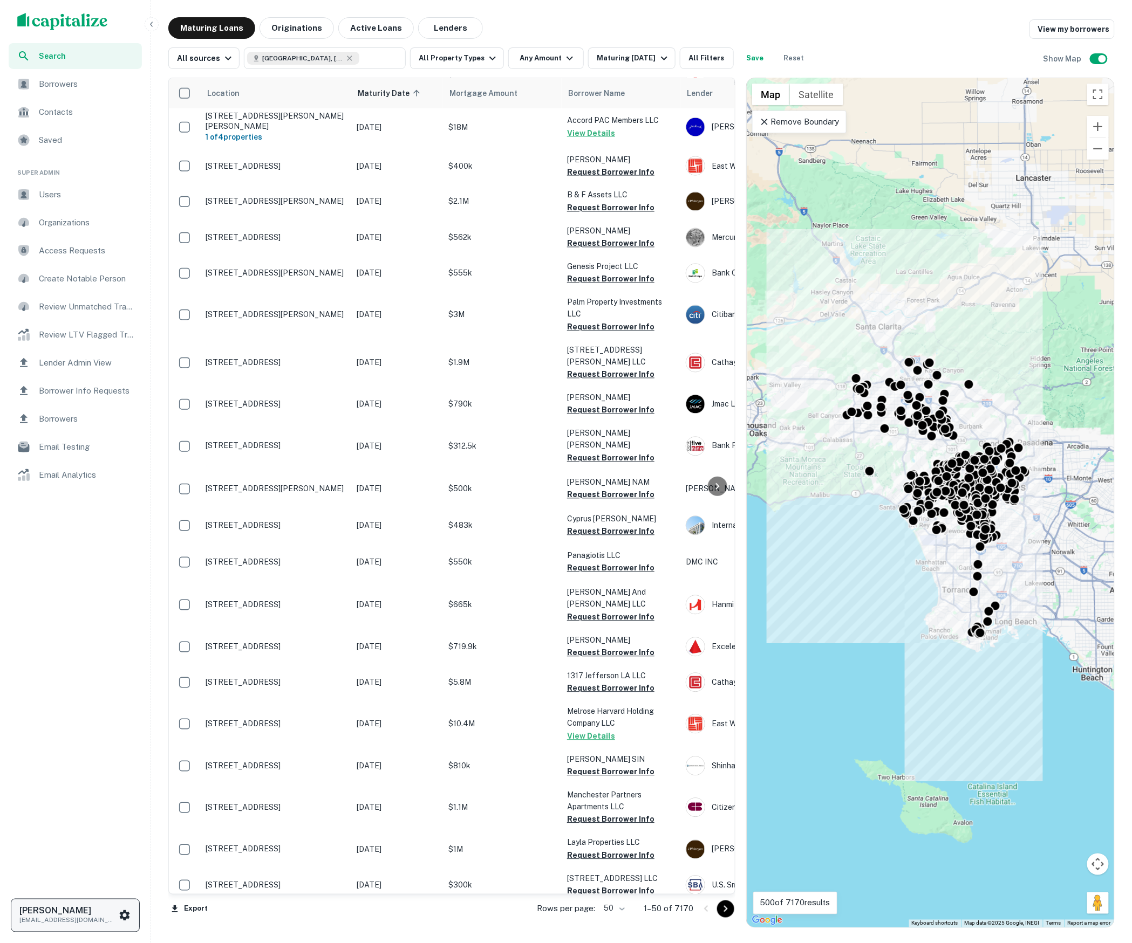
click at [109, 910] on h6 "[PERSON_NAME]" at bounding box center [67, 911] width 97 height 9
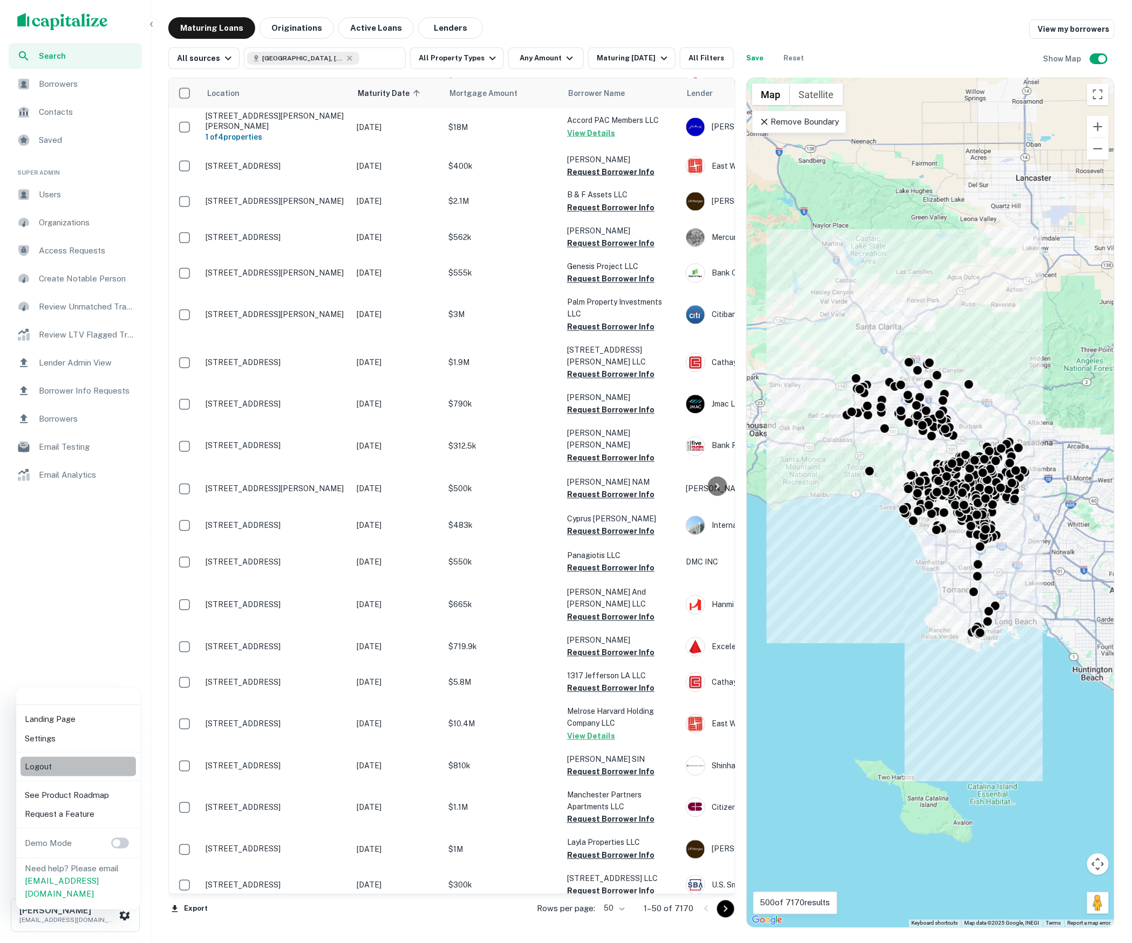
click at [85, 770] on li "Logout" at bounding box center [77, 766] width 115 height 19
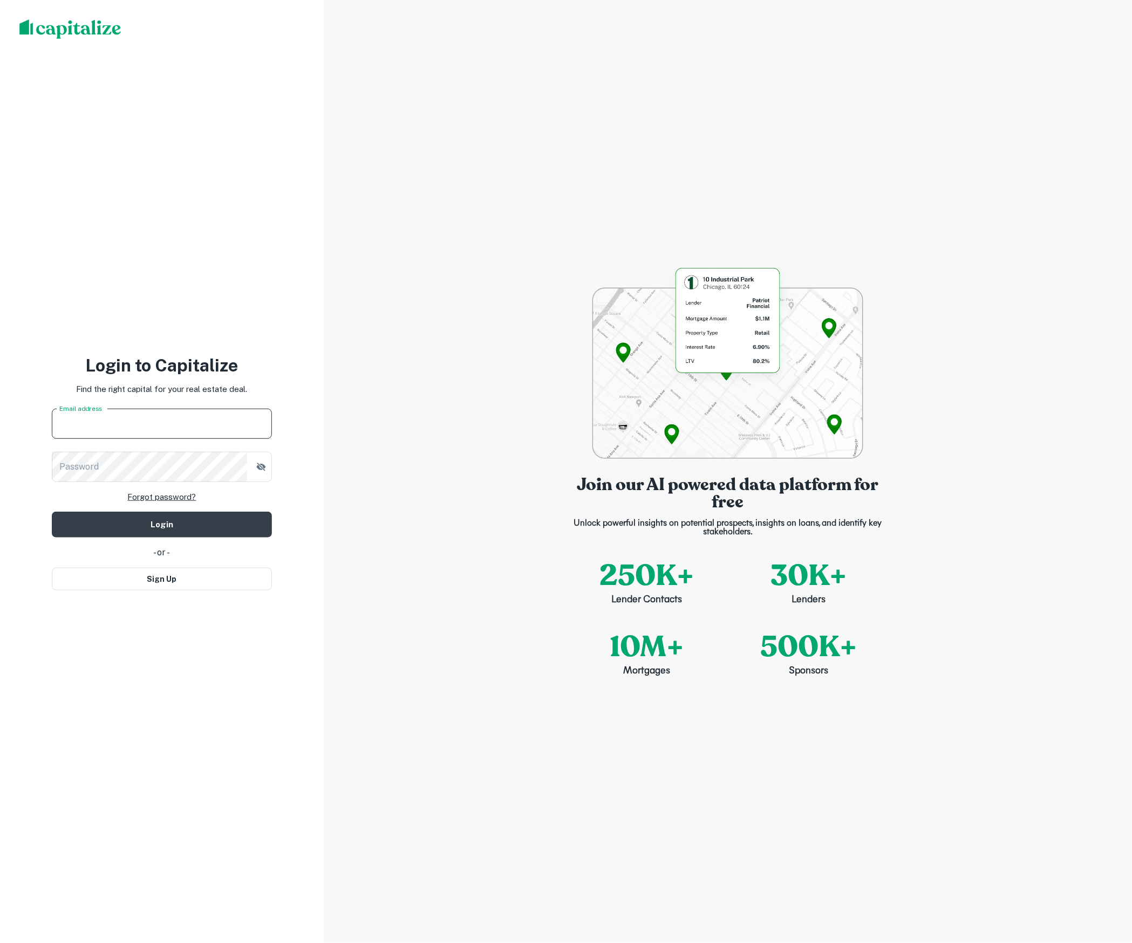
click at [86, 423] on input "Email address" at bounding box center [162, 424] width 220 height 30
type input "**********"
click at [162, 524] on button "Login" at bounding box center [162, 525] width 220 height 26
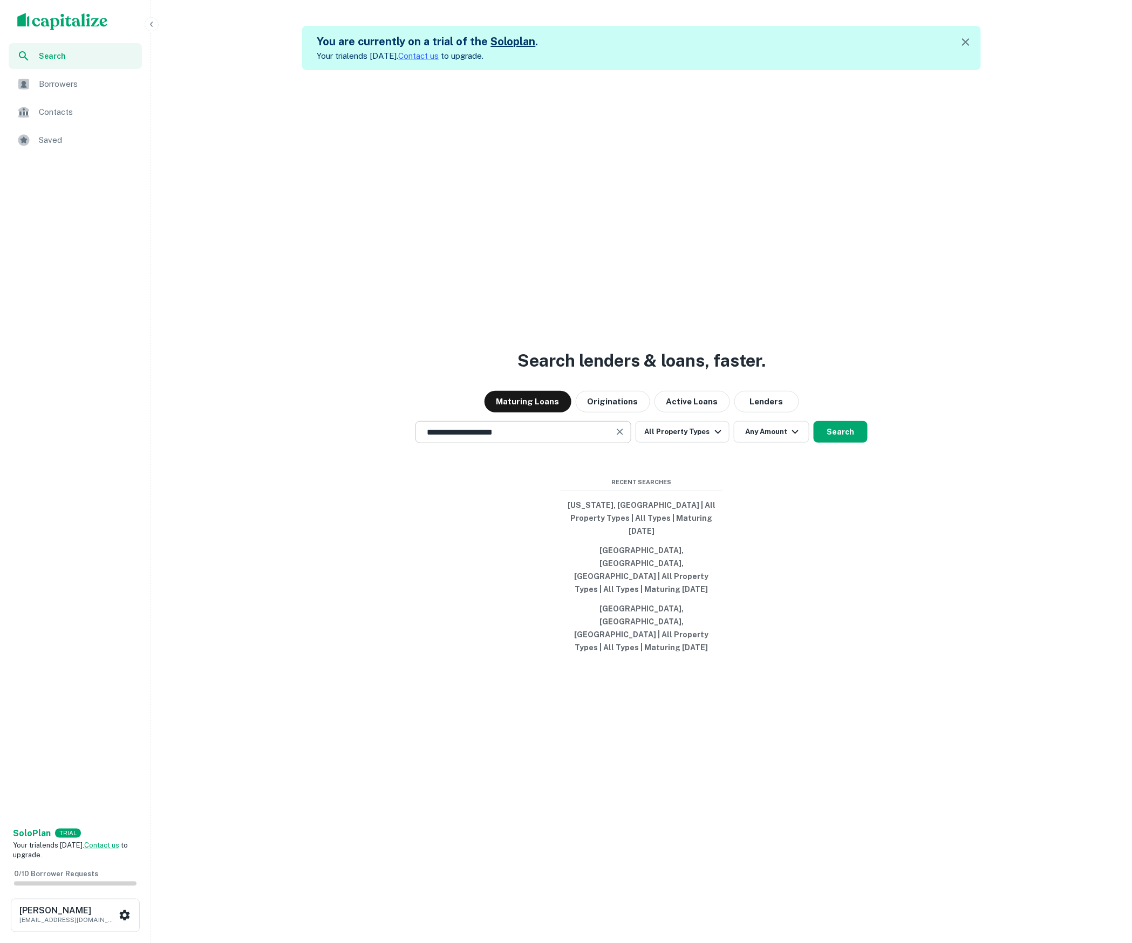
click at [503, 439] on input "**********" at bounding box center [515, 432] width 190 height 12
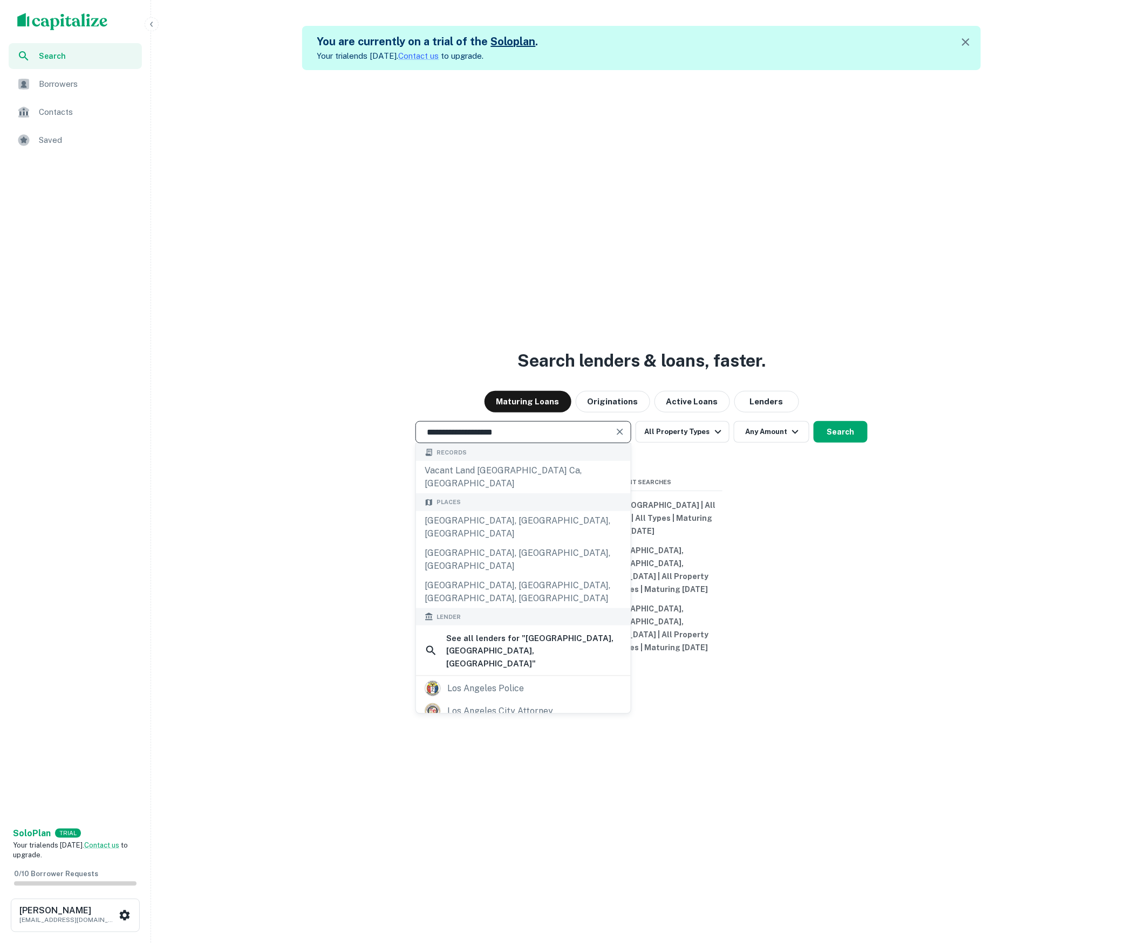
click at [503, 439] on input "**********" at bounding box center [515, 432] width 190 height 12
click at [494, 443] on div "**********" at bounding box center [523, 432] width 216 height 22
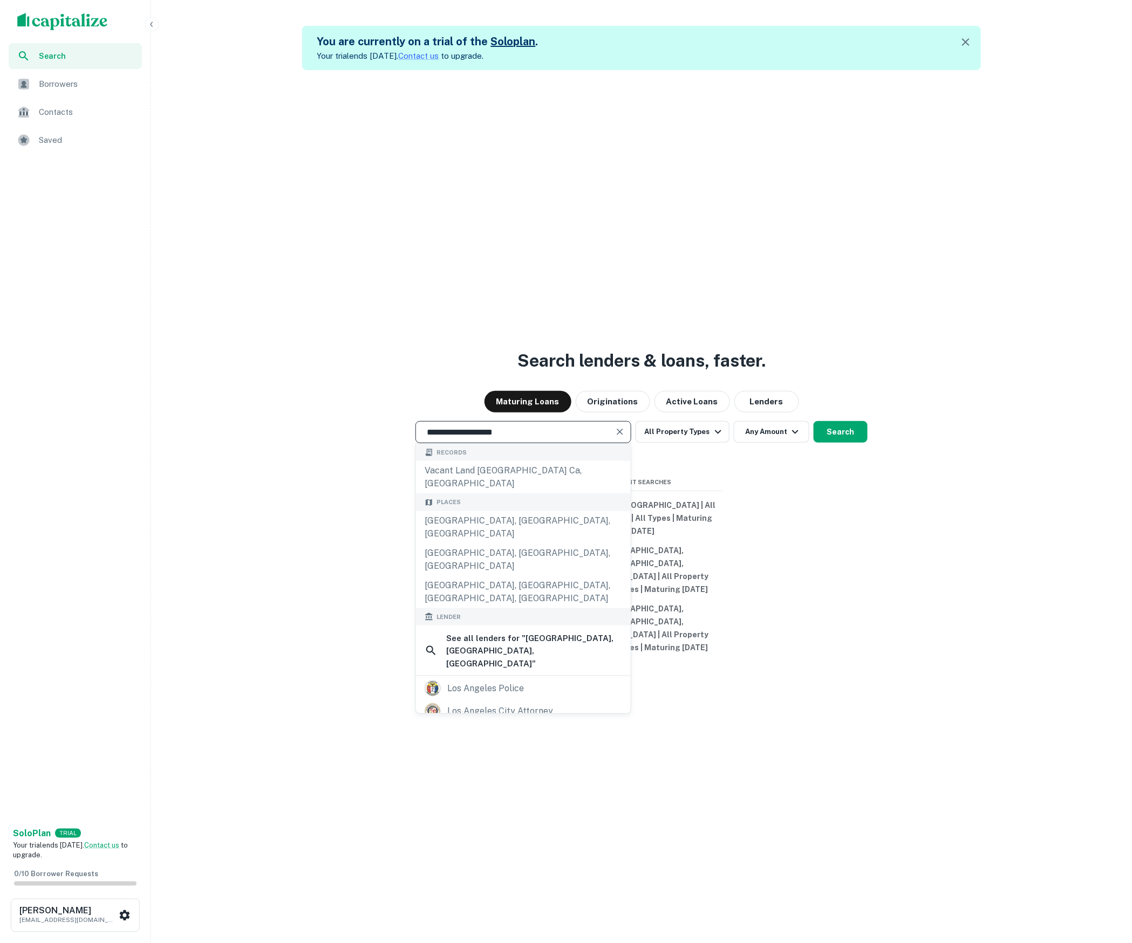
click at [495, 439] on input "**********" at bounding box center [515, 432] width 190 height 12
click at [493, 439] on input "**********" at bounding box center [515, 432] width 190 height 12
click at [492, 439] on input "**********" at bounding box center [515, 432] width 190 height 12
type input "**********"
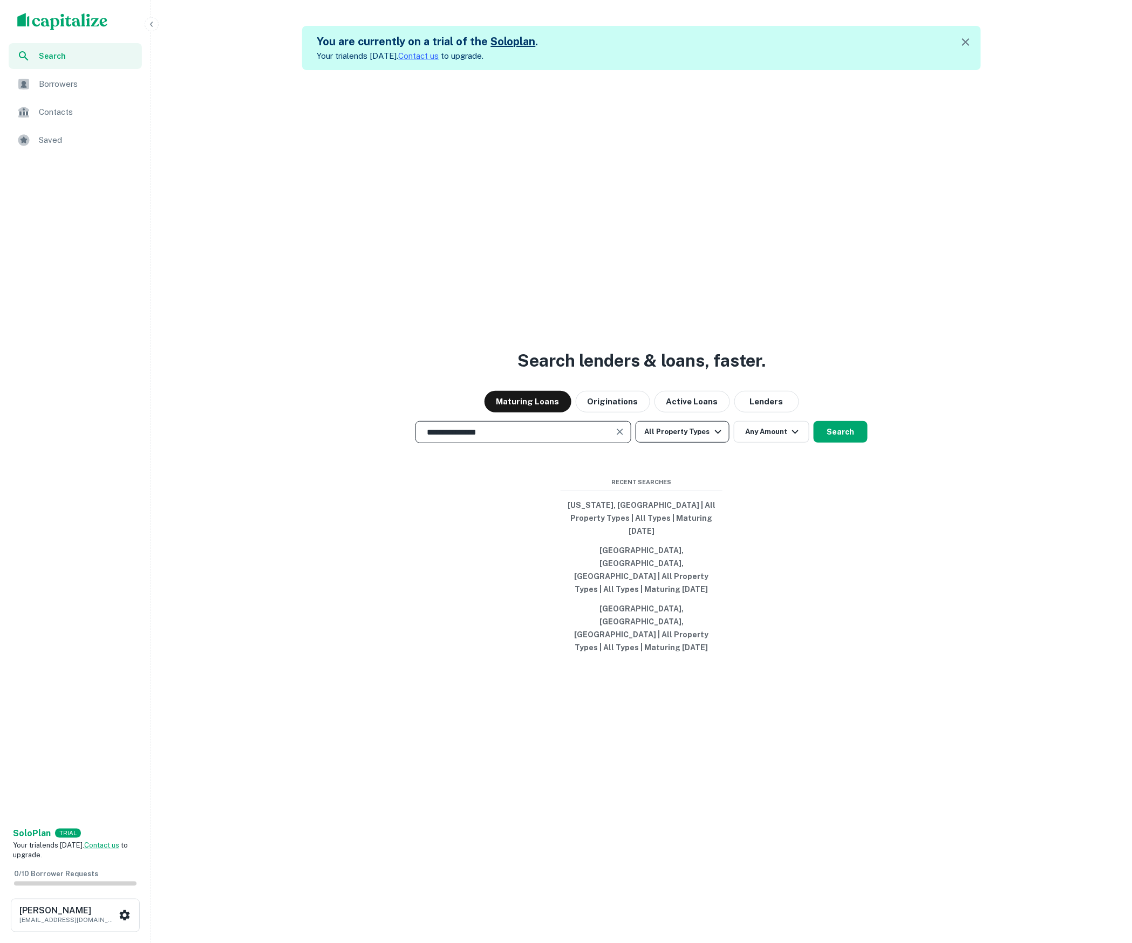
click at [726, 443] on button "All Property Types" at bounding box center [682, 432] width 94 height 22
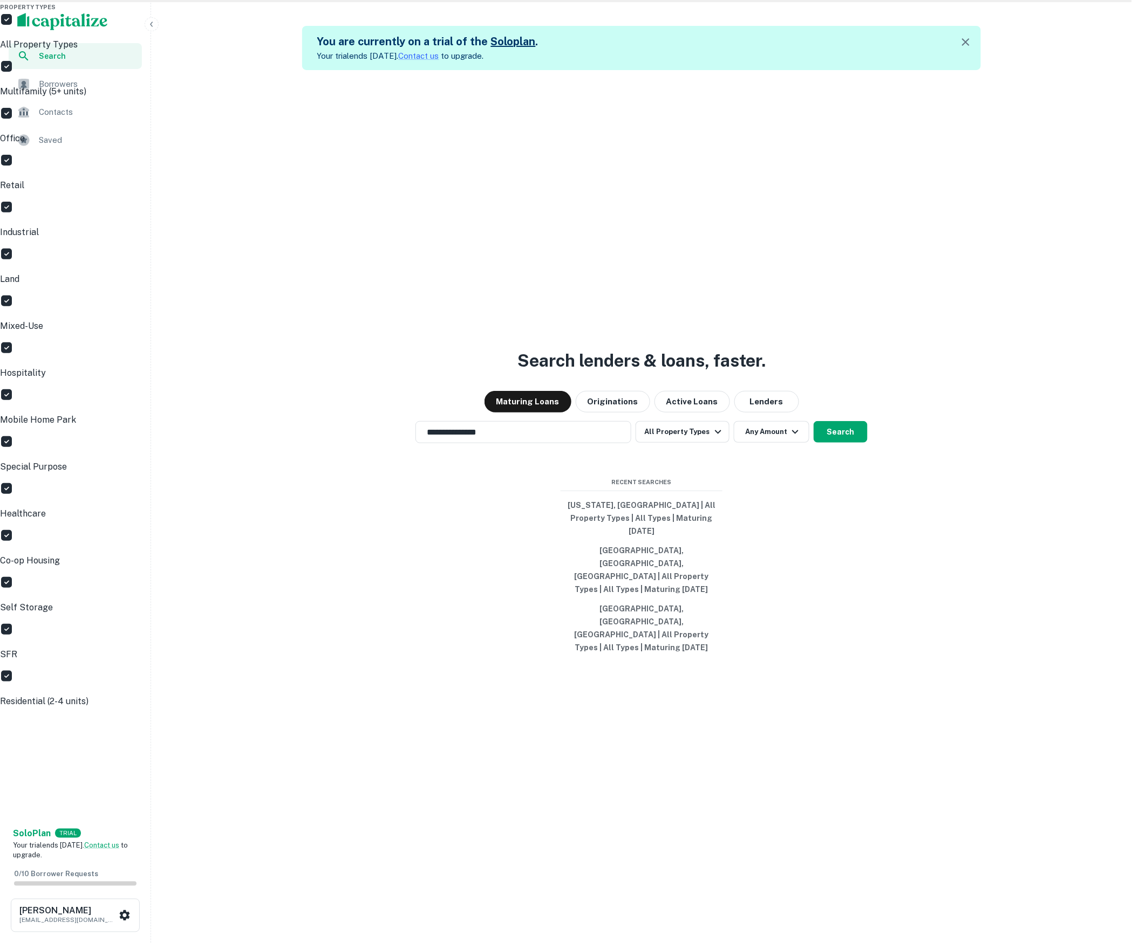
click at [691, 51] on p "All Property Types" at bounding box center [566, 44] width 1132 height 13
click at [661, 192] on p "Retail" at bounding box center [566, 185] width 1132 height 13
click at [669, 239] on p "Industrial" at bounding box center [566, 232] width 1132 height 13
click at [661, 286] on p "Land" at bounding box center [566, 279] width 1132 height 13
click at [665, 286] on div "Land" at bounding box center [566, 267] width 1132 height 38
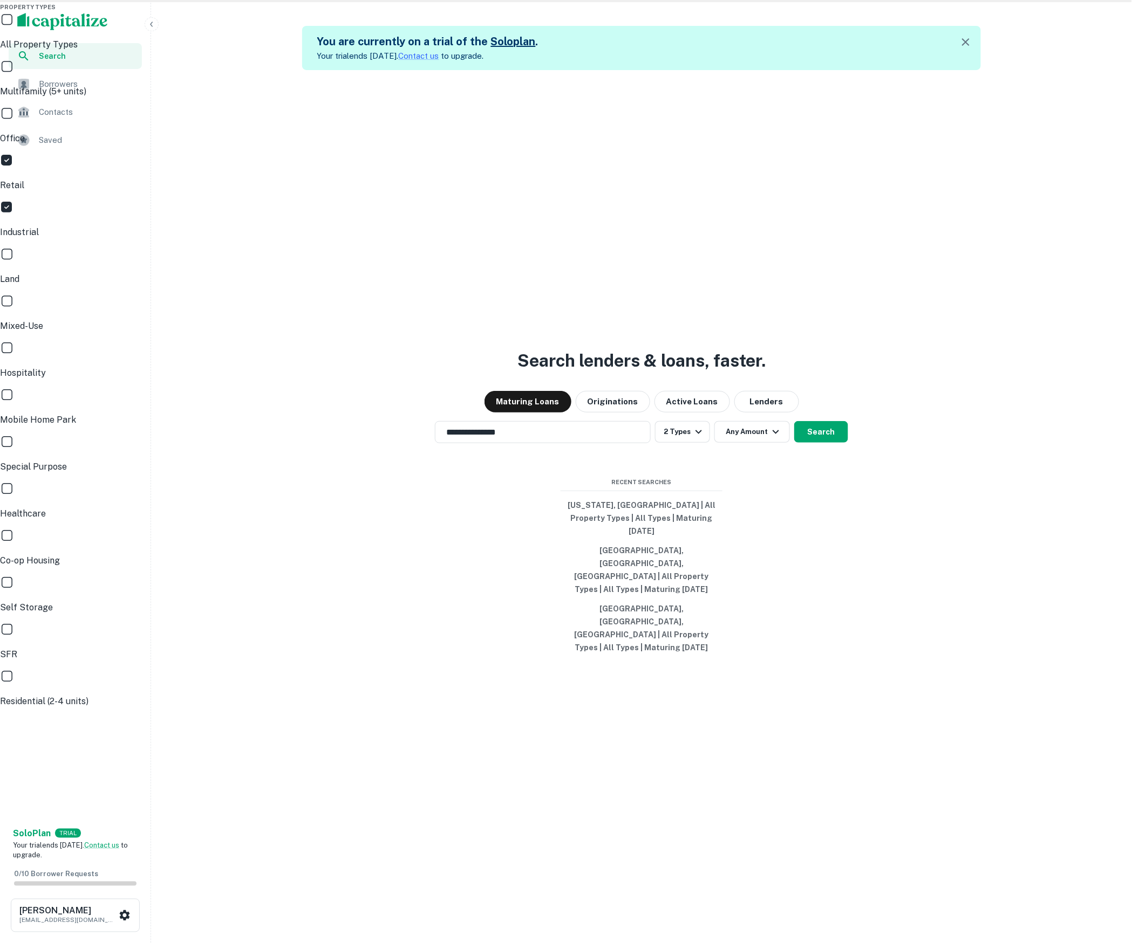
click at [769, 561] on div at bounding box center [566, 471] width 1132 height 943
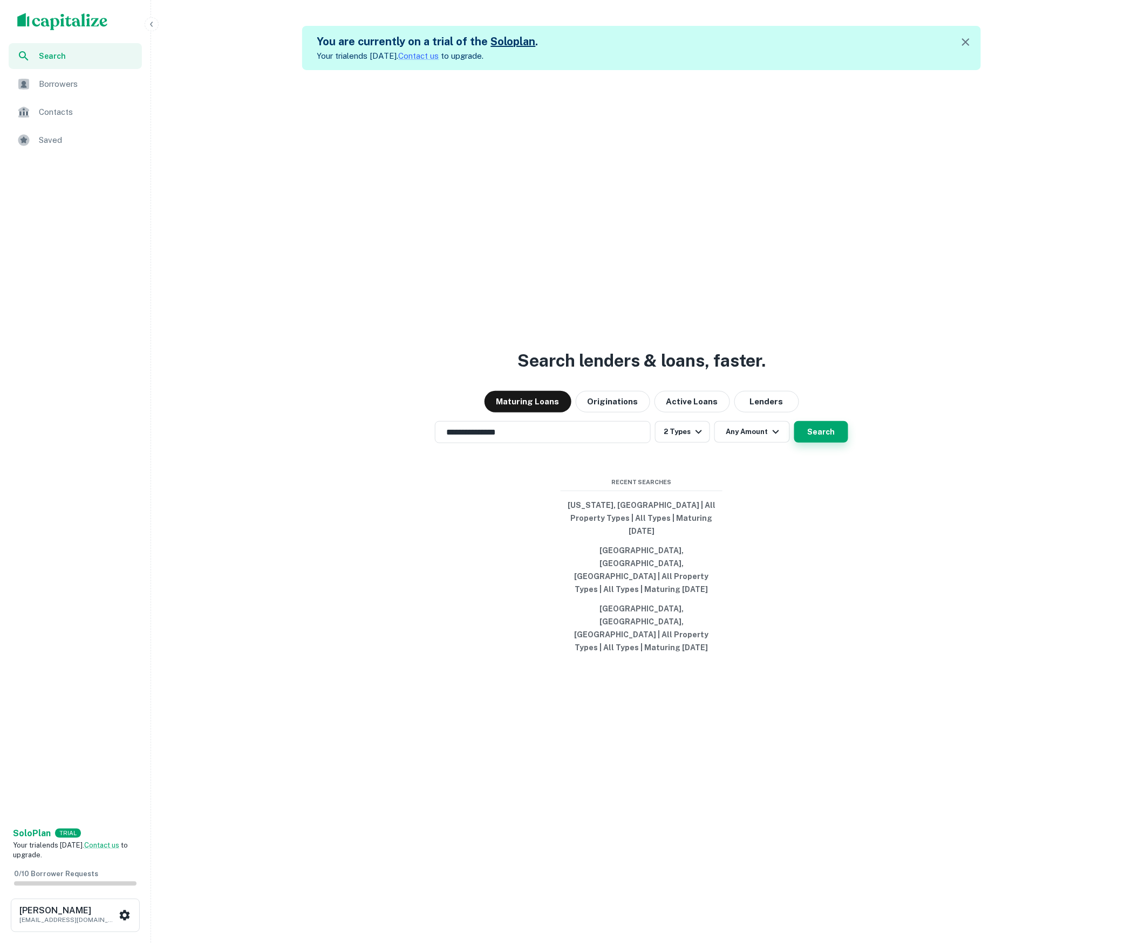
click at [814, 443] on button "Search" at bounding box center [821, 432] width 54 height 22
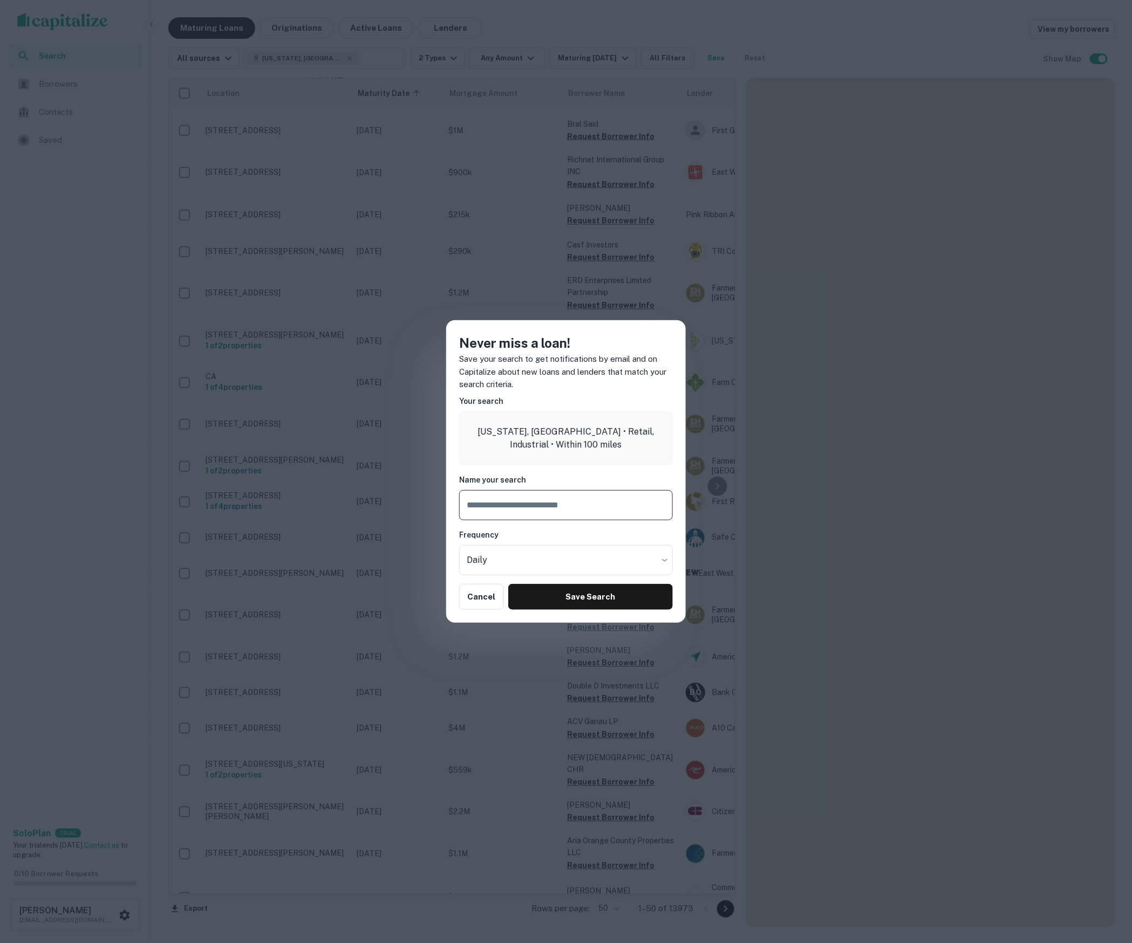
scroll to position [734, 0]
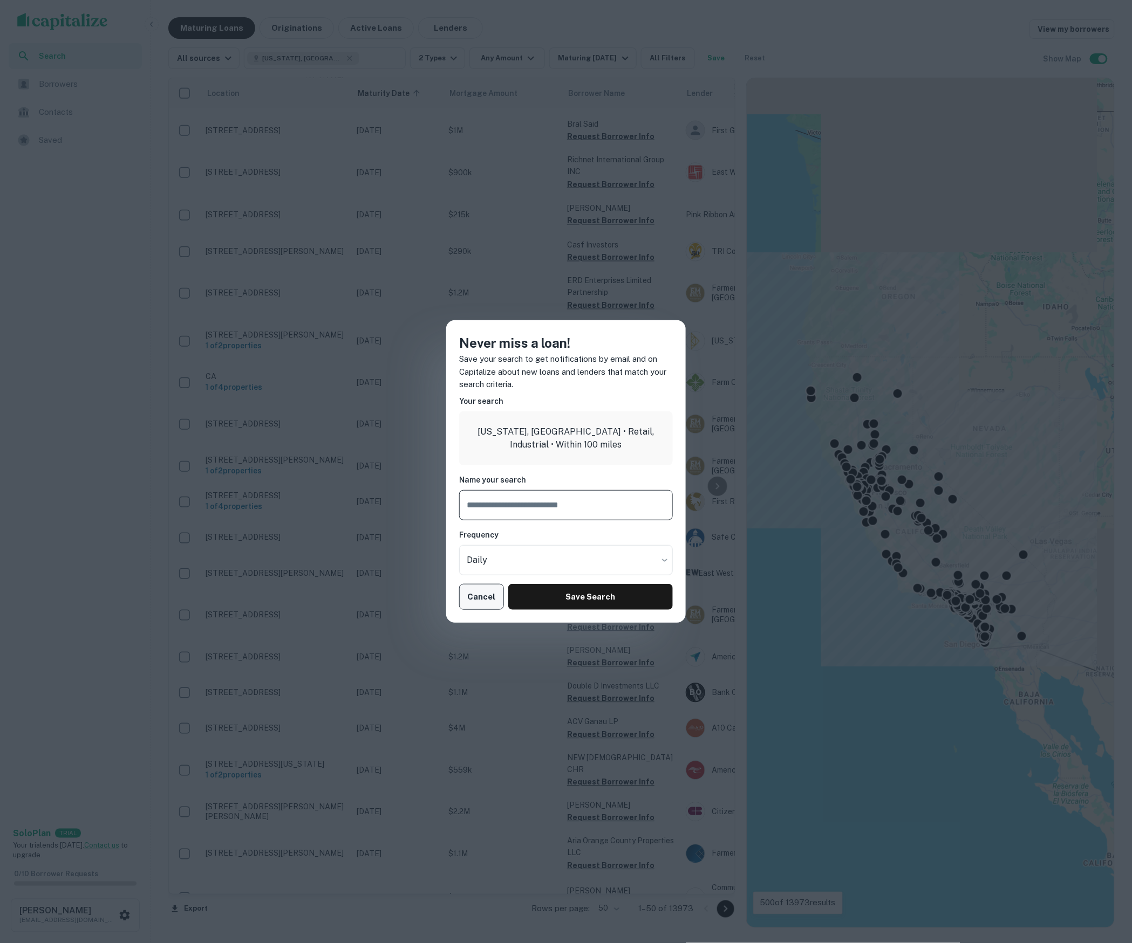
click at [481, 597] on button "Cancel" at bounding box center [481, 597] width 45 height 26
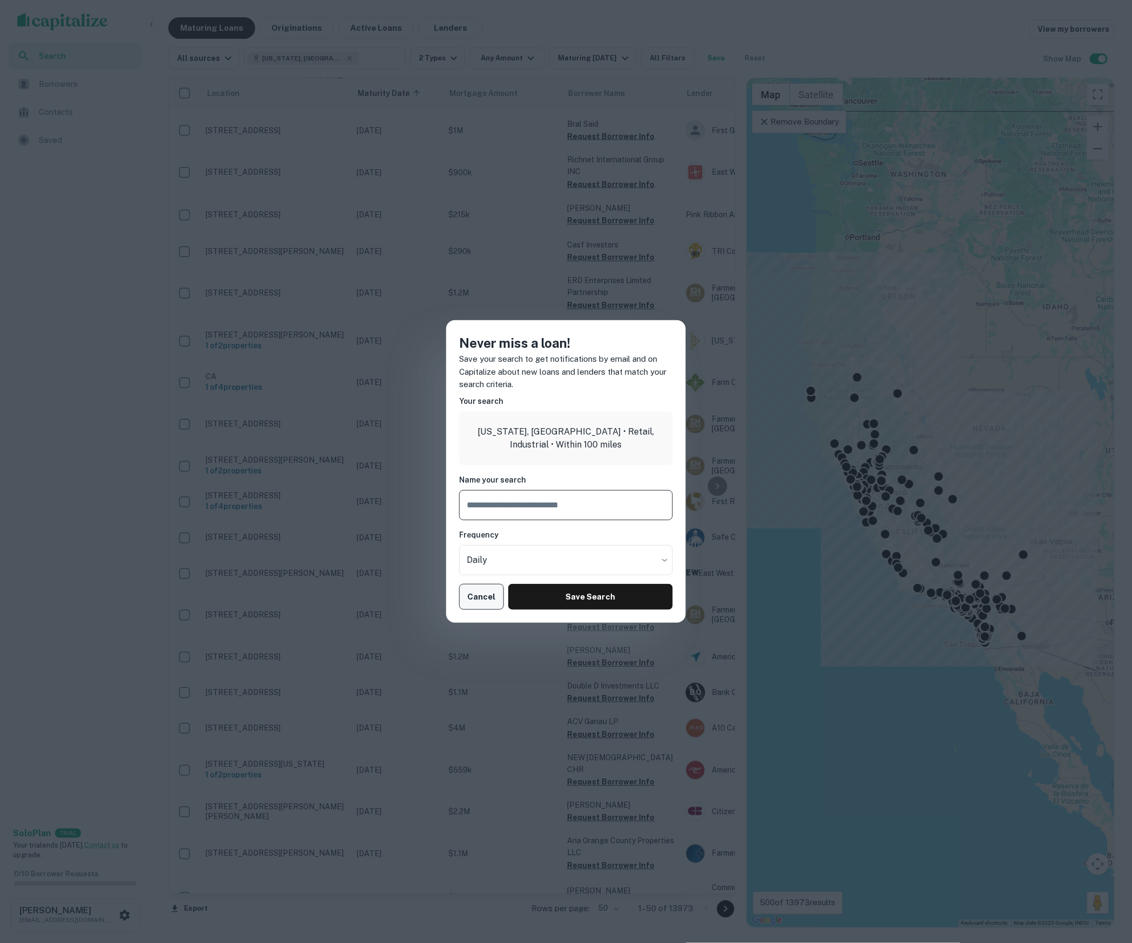
click at [484, 592] on button "Cancel" at bounding box center [481, 597] width 45 height 26
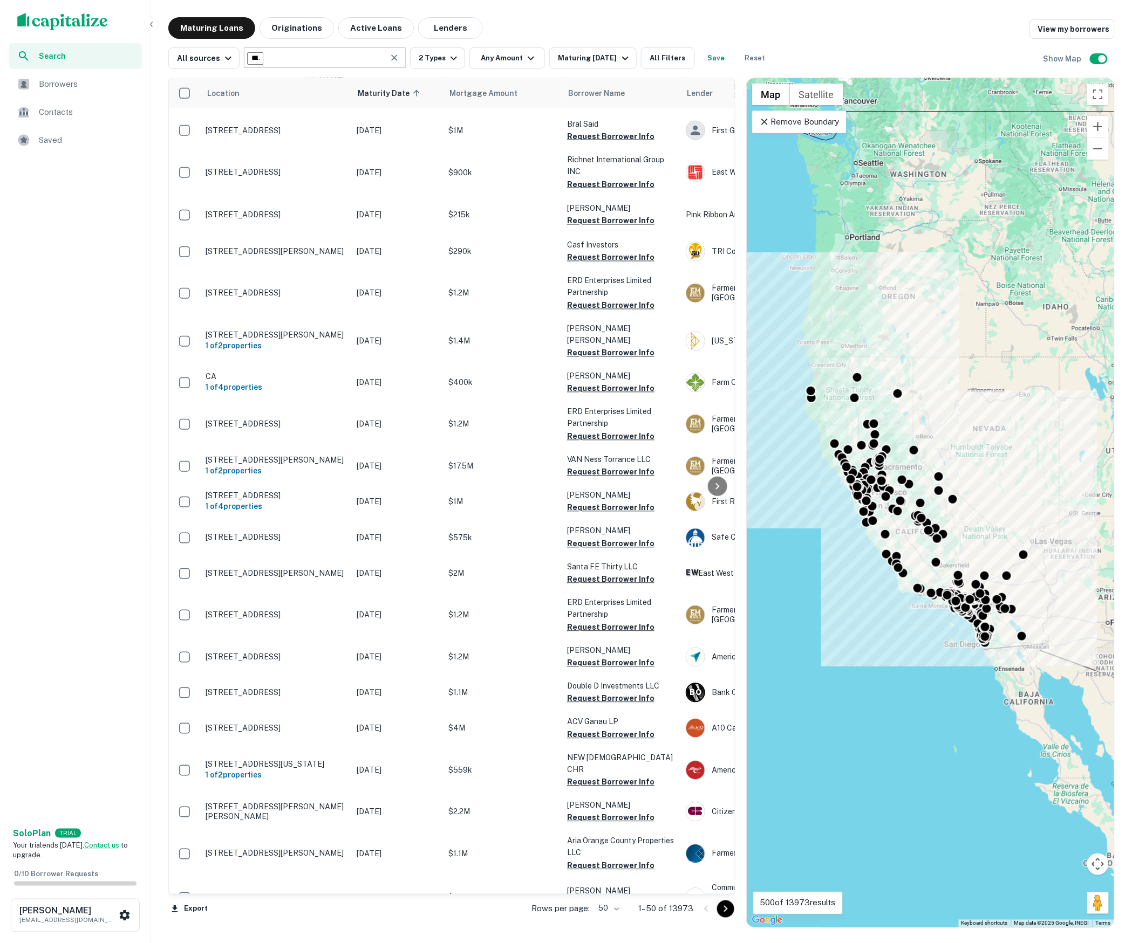
click at [263, 53] on input "text" at bounding box center [255, 58] width 16 height 12
click at [263, 53] on input "**********" at bounding box center [255, 58] width 16 height 12
click at [263, 52] on input "**********" at bounding box center [255, 58] width 16 height 12
type input "********"
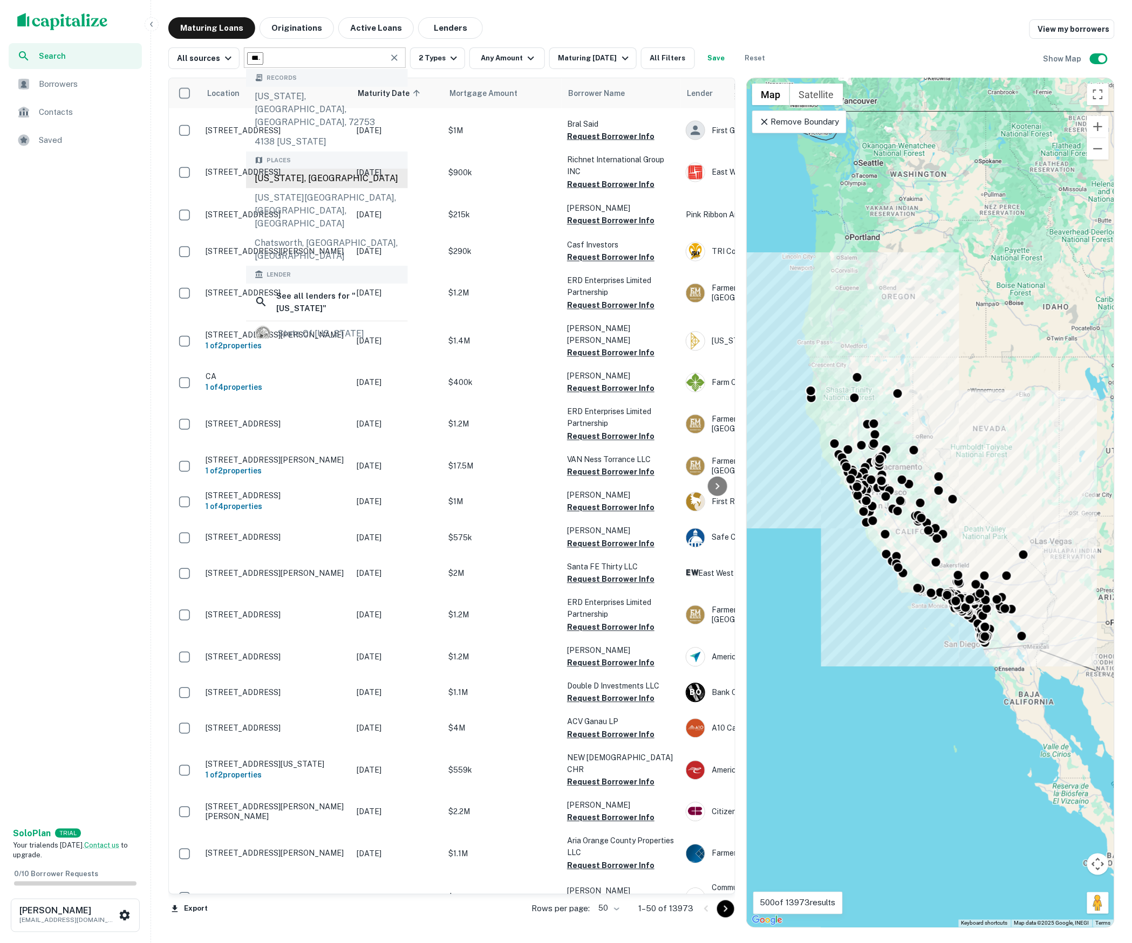
click at [337, 169] on div "[US_STATE], [GEOGRAPHIC_DATA]" at bounding box center [327, 178] width 162 height 19
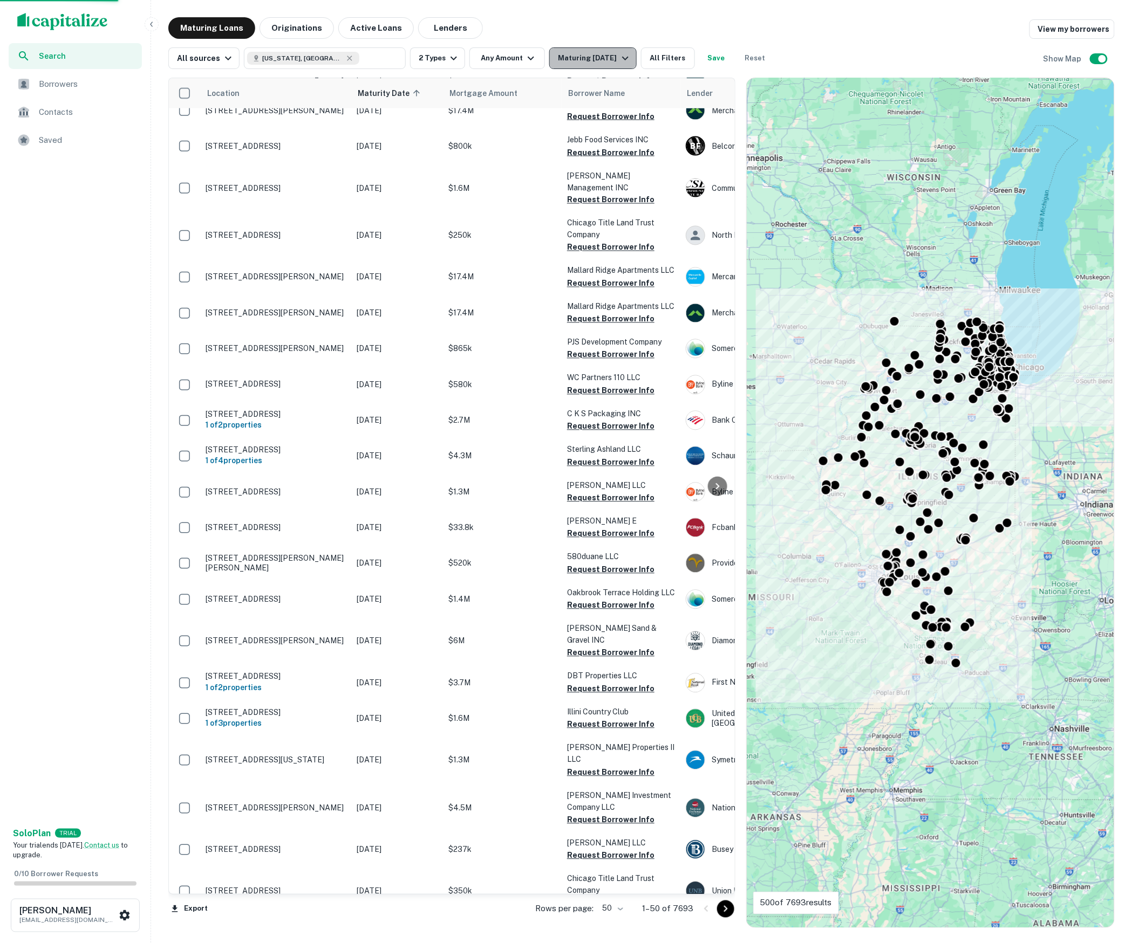
click at [606, 64] on div "Maturing [DATE]" at bounding box center [594, 58] width 73 height 13
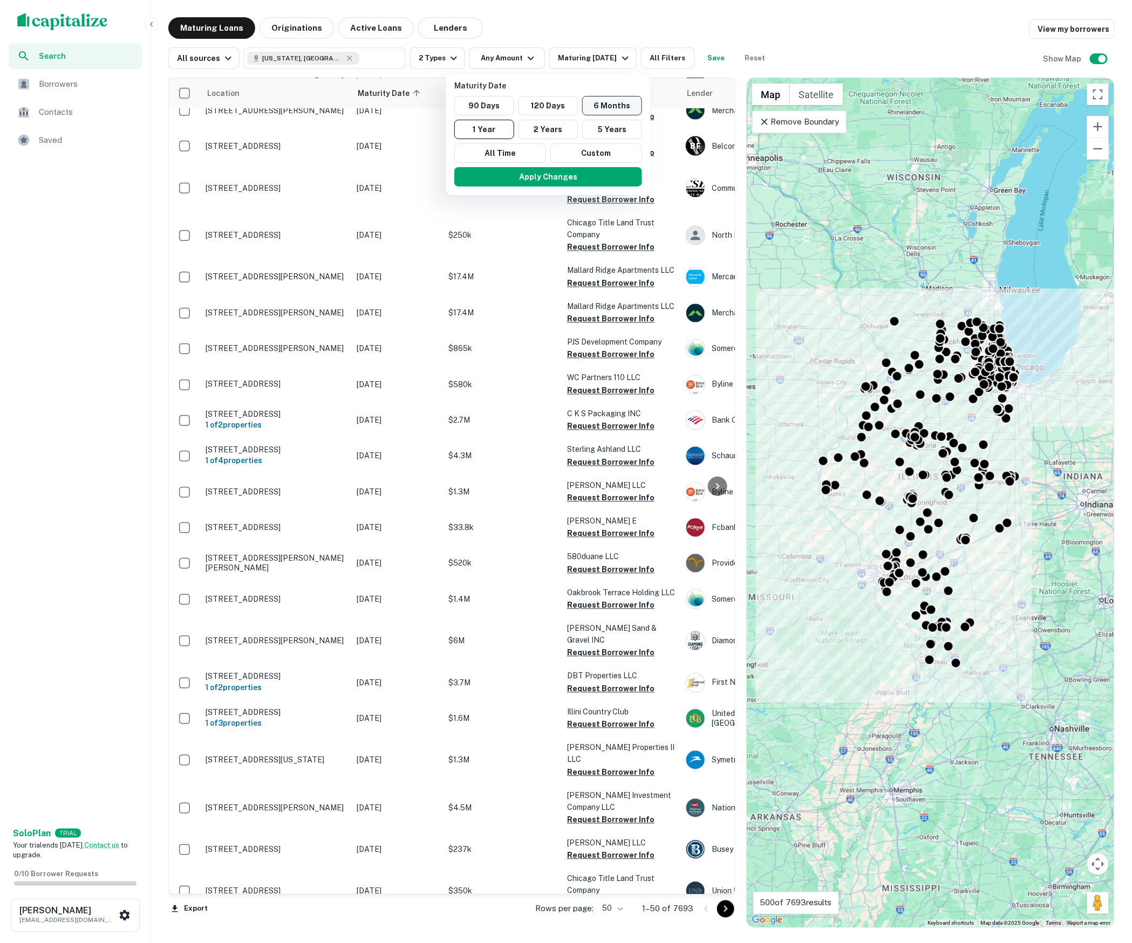
click at [587, 111] on button "6 Months" at bounding box center [612, 105] width 60 height 19
click at [538, 180] on button "Apply Changes" at bounding box center [560, 176] width 188 height 19
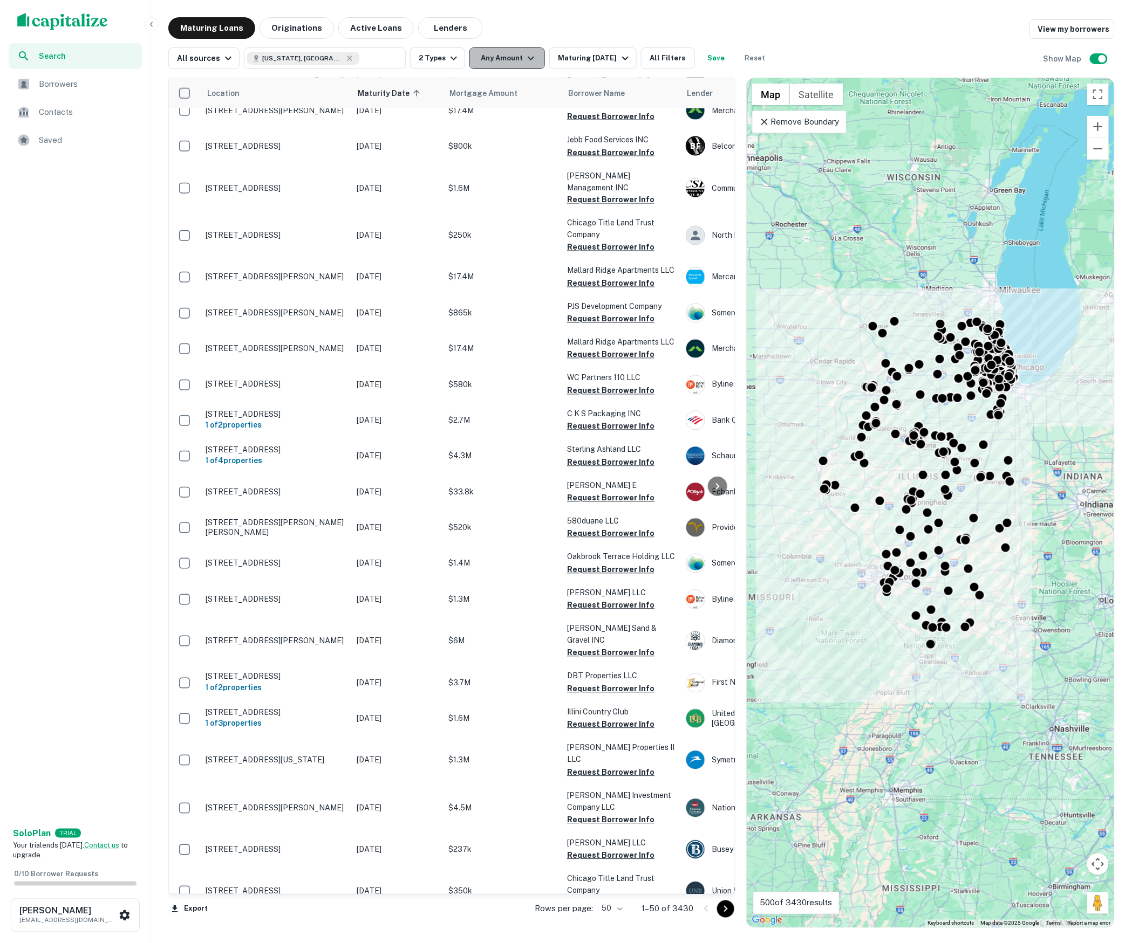
click at [491, 67] on button "Any Amount" at bounding box center [507, 58] width 76 height 22
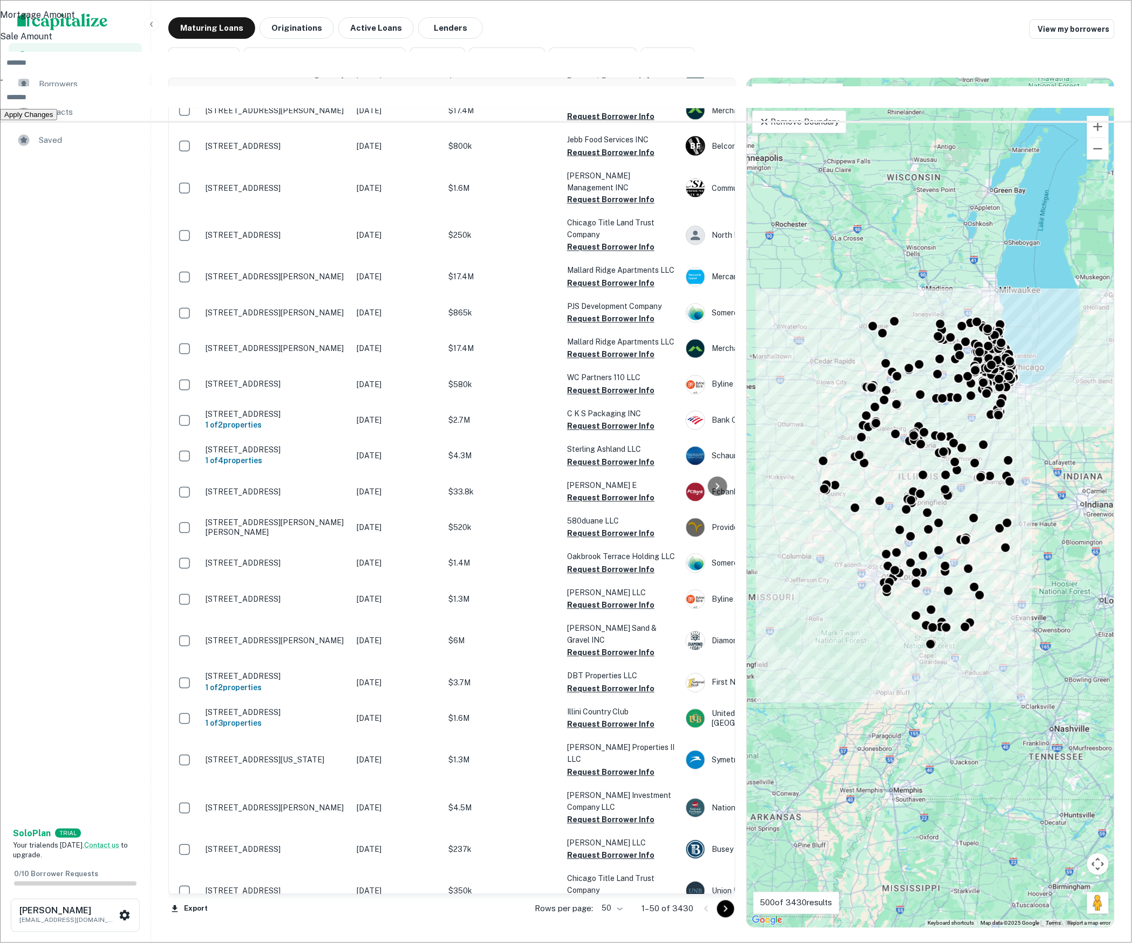
type input "*"
type input "*******"
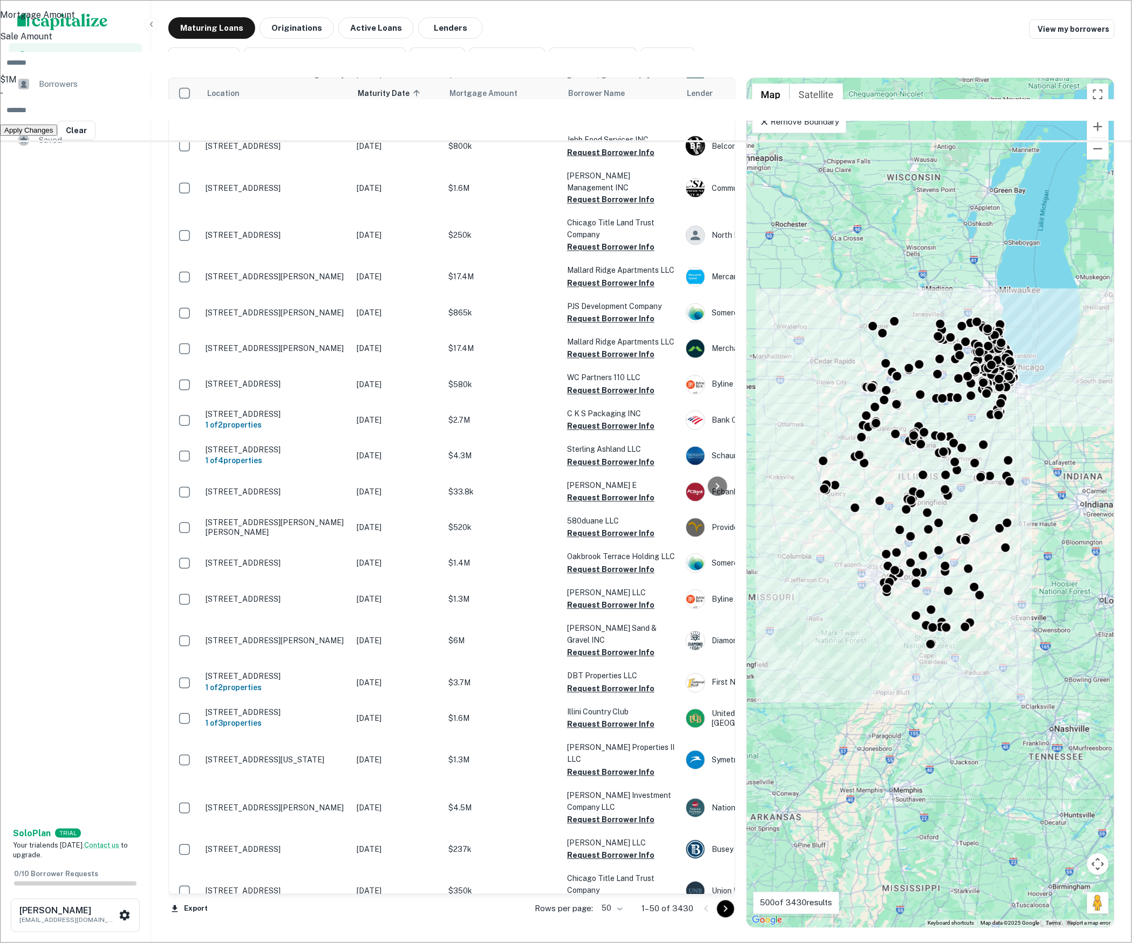
click at [57, 136] on button "Apply Changes" at bounding box center [28, 130] width 57 height 11
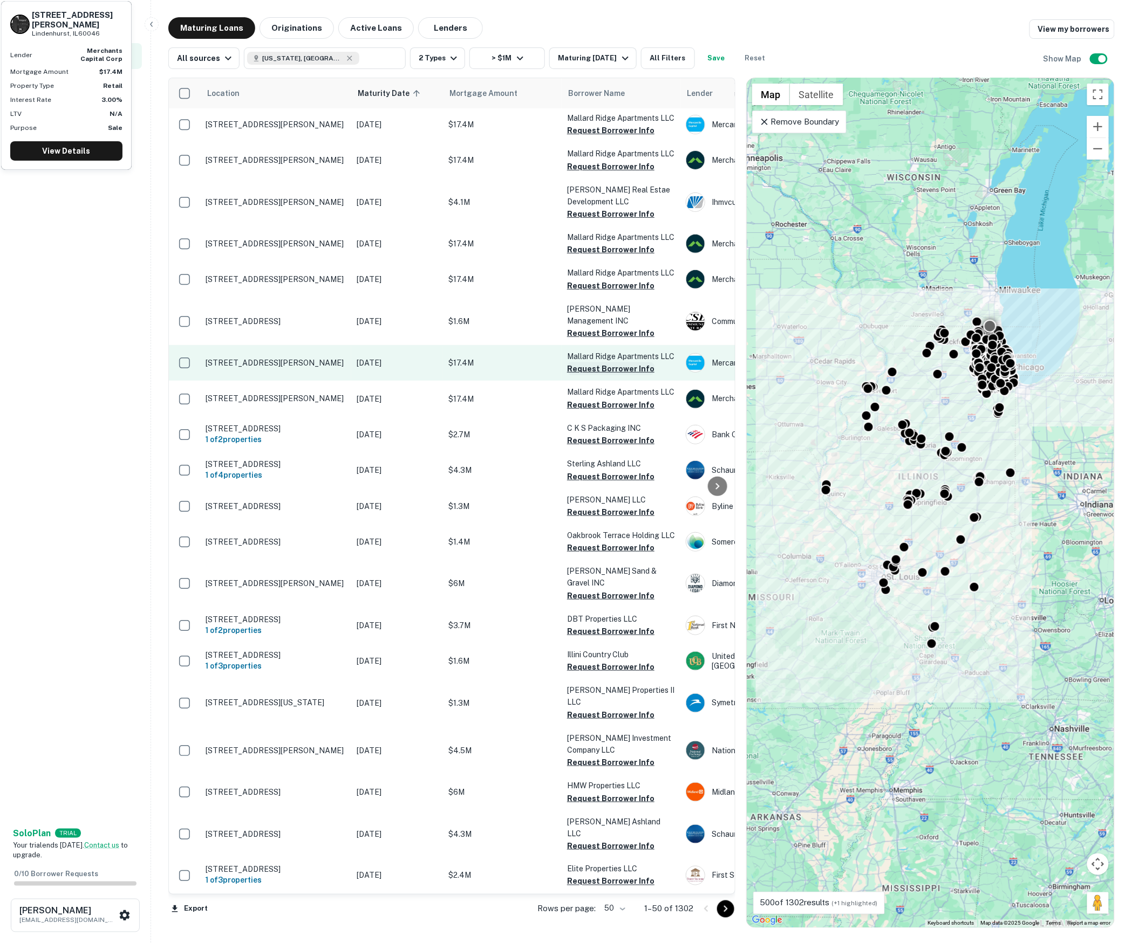
scroll to position [87, 0]
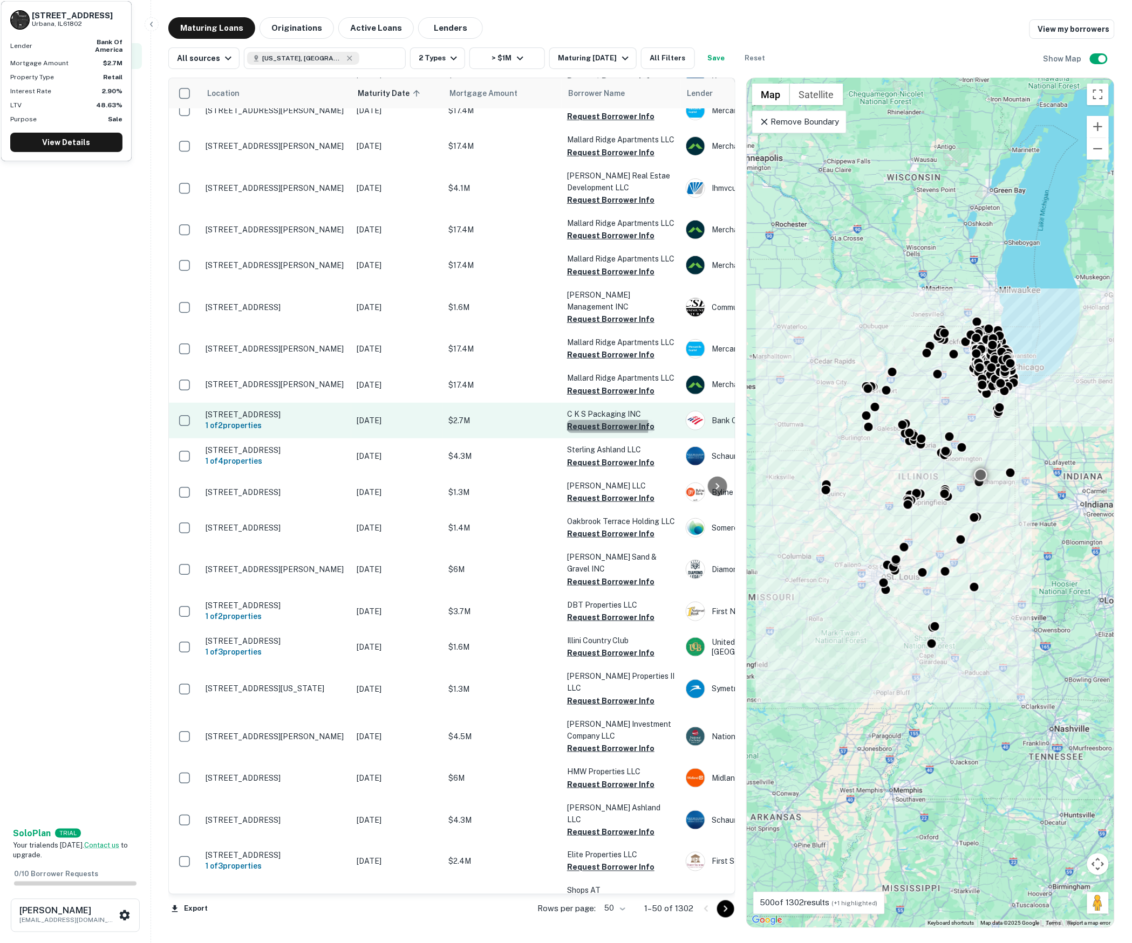
click at [583, 420] on button "Request Borrower Info" at bounding box center [610, 426] width 87 height 13
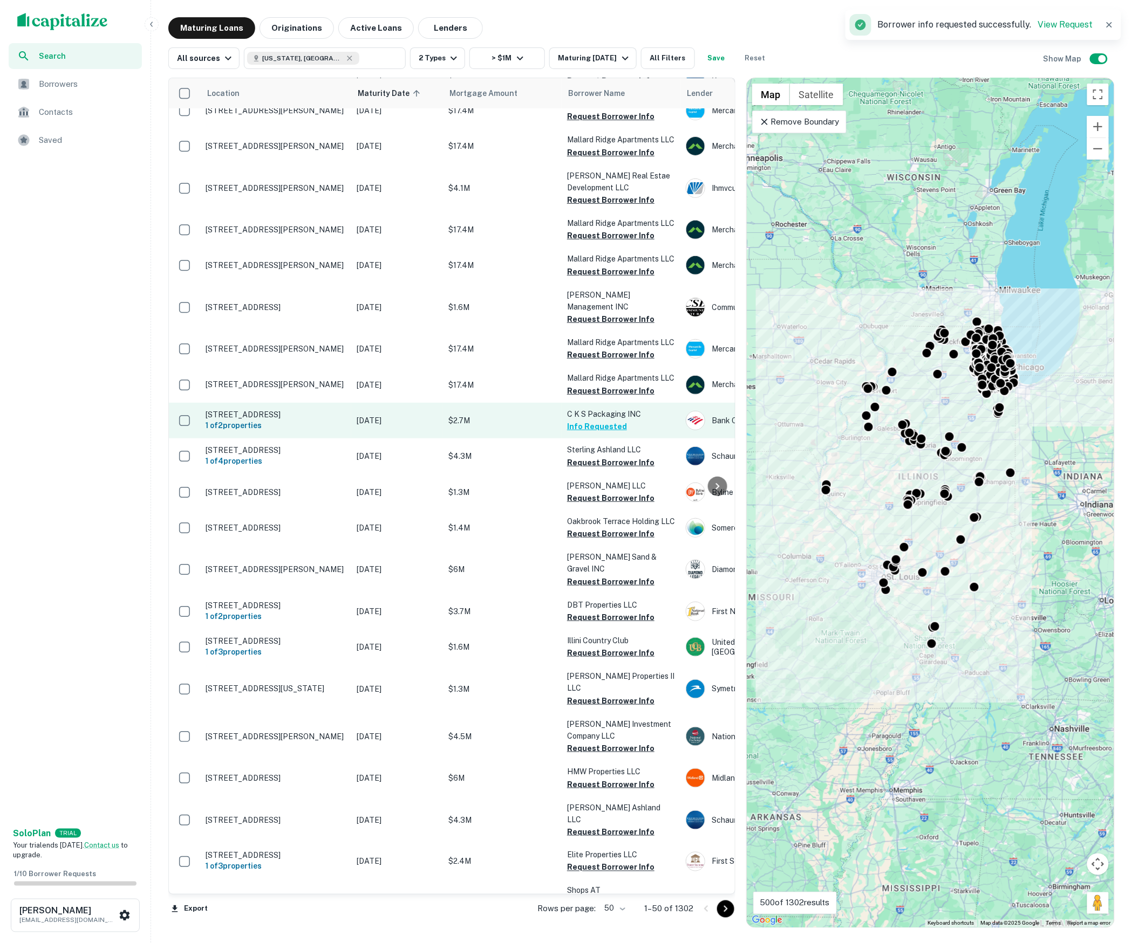
click at [542, 415] on p "$2.7M" at bounding box center [502, 421] width 108 height 12
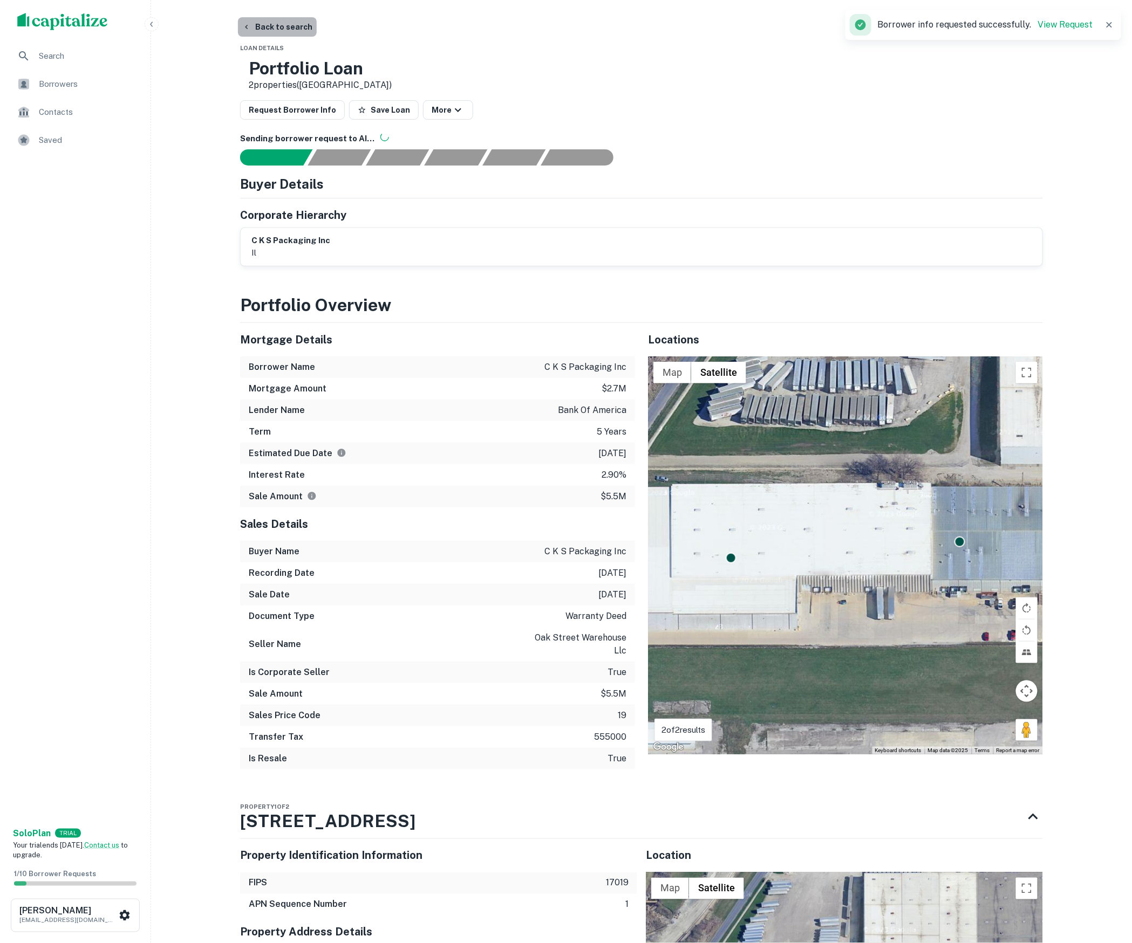
click at [261, 29] on button "Back to search" at bounding box center [277, 26] width 79 height 19
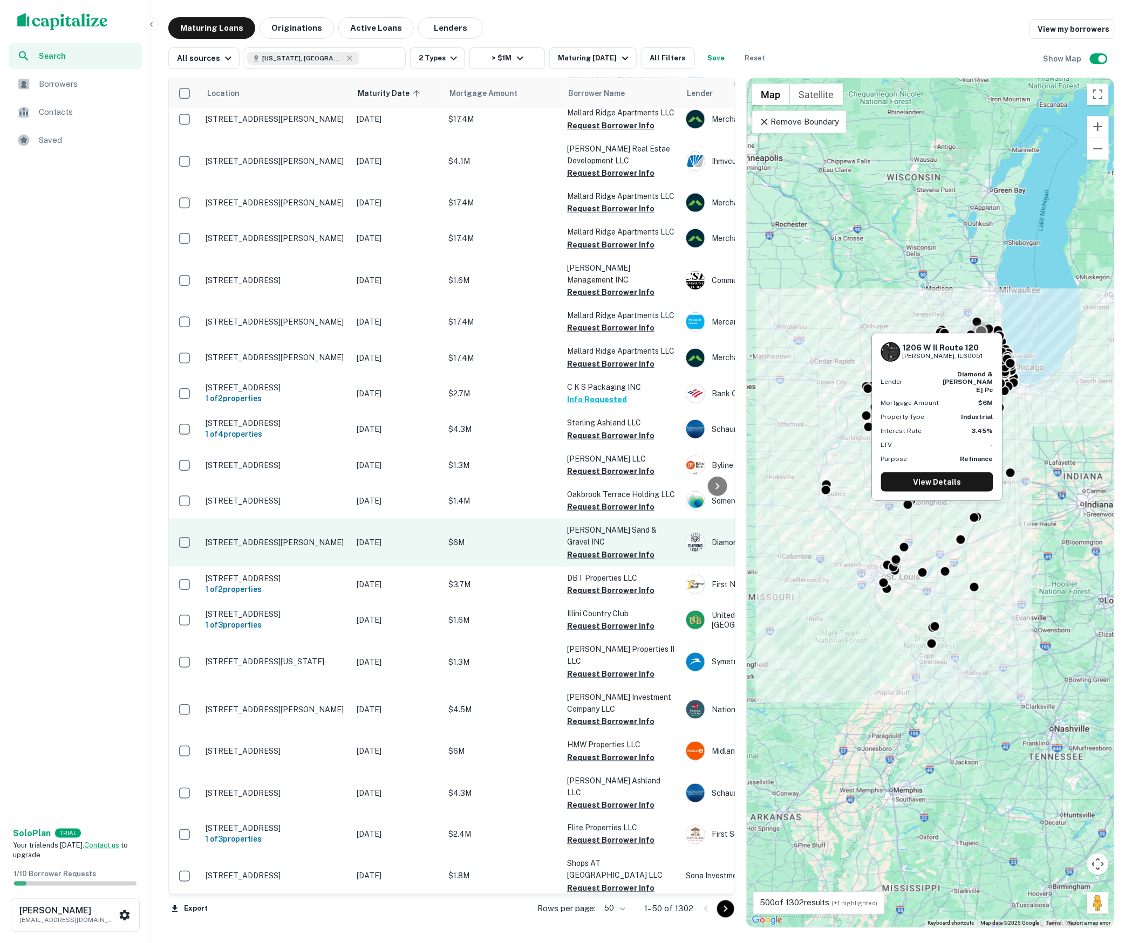
scroll to position [117, 0]
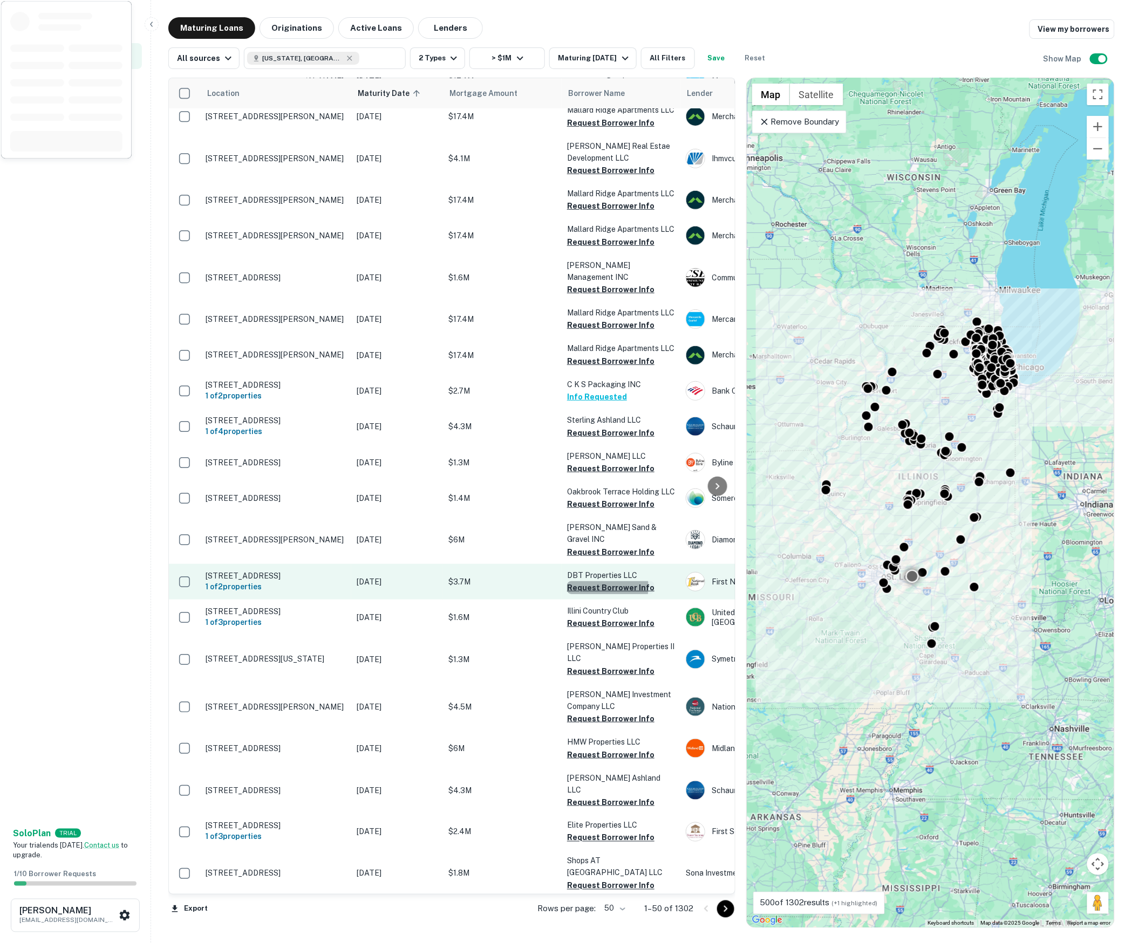
click at [599, 582] on button "Request Borrower Info" at bounding box center [610, 588] width 87 height 13
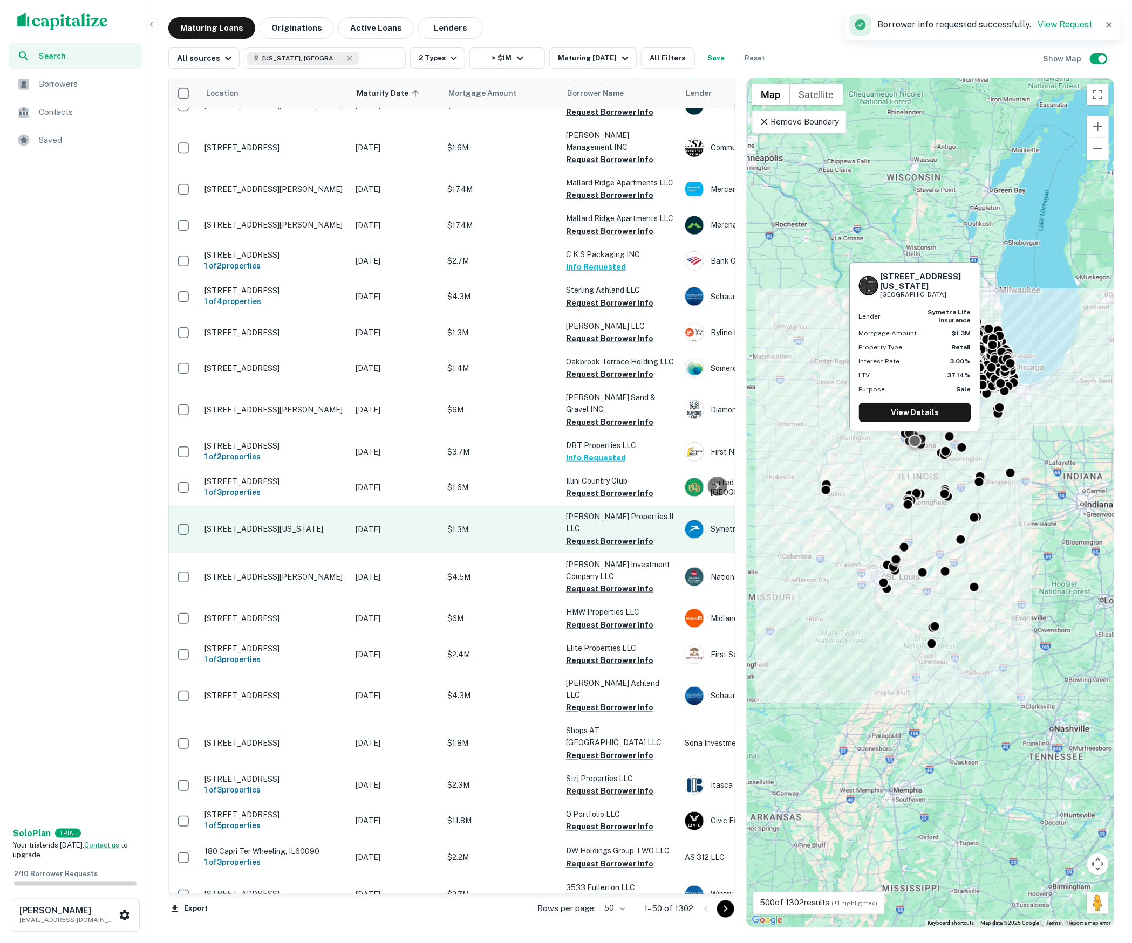
scroll to position [254, 1]
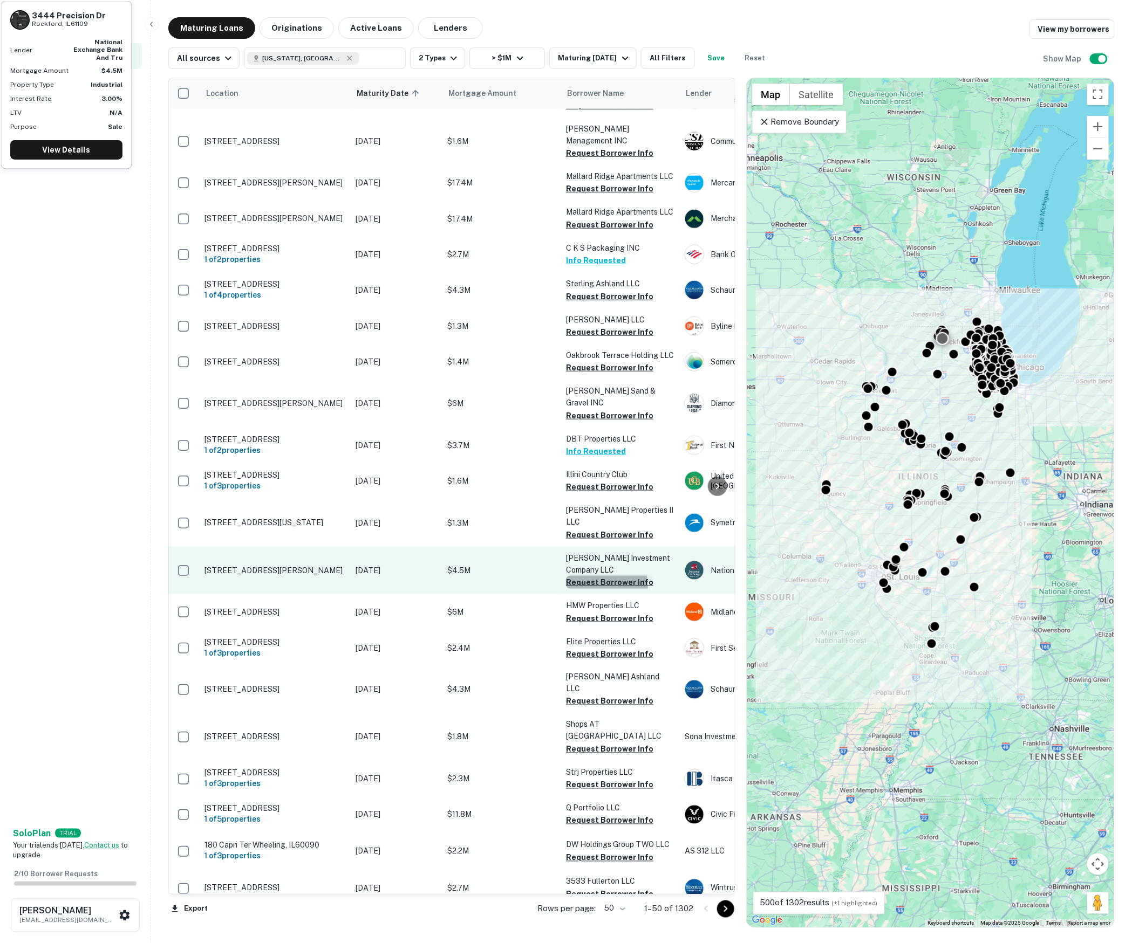
click at [588, 576] on button "Request Borrower Info" at bounding box center [609, 582] width 87 height 13
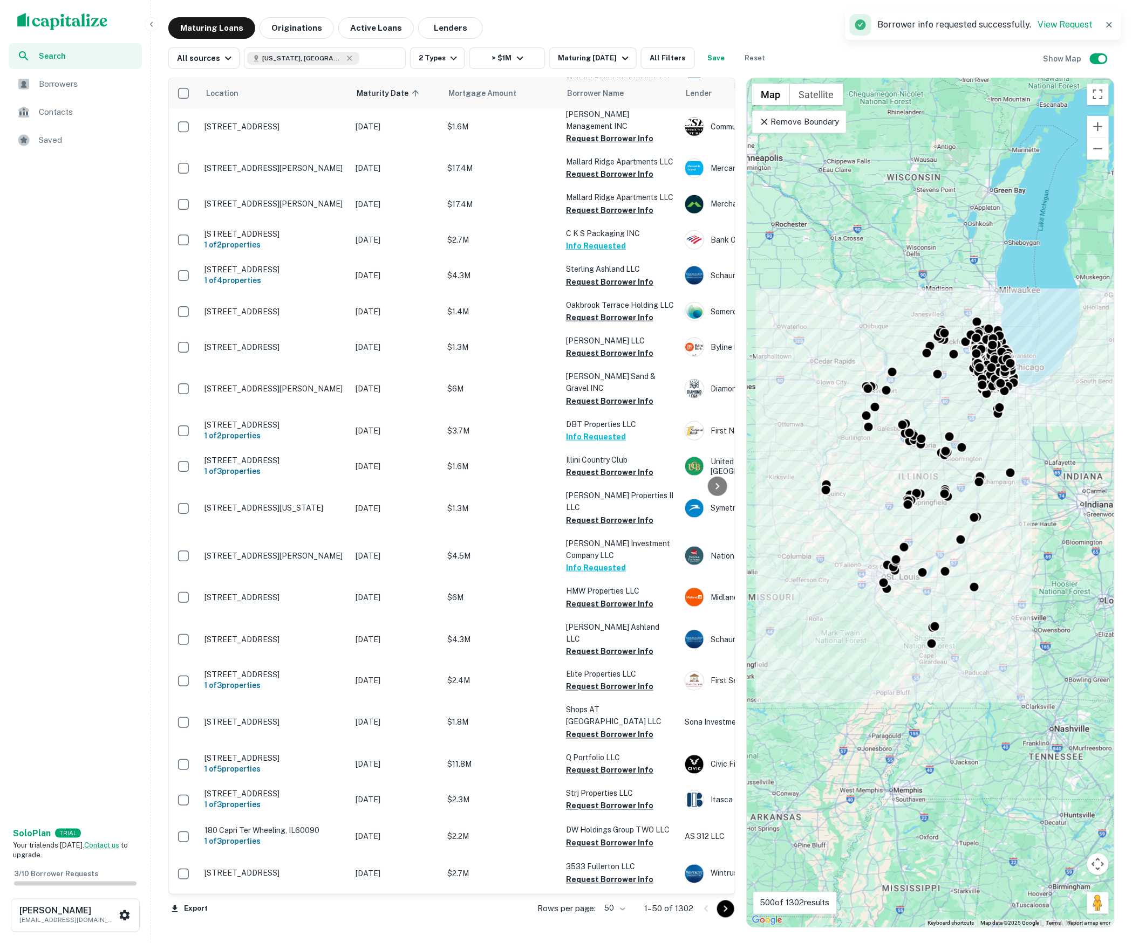
scroll to position [1064, 1]
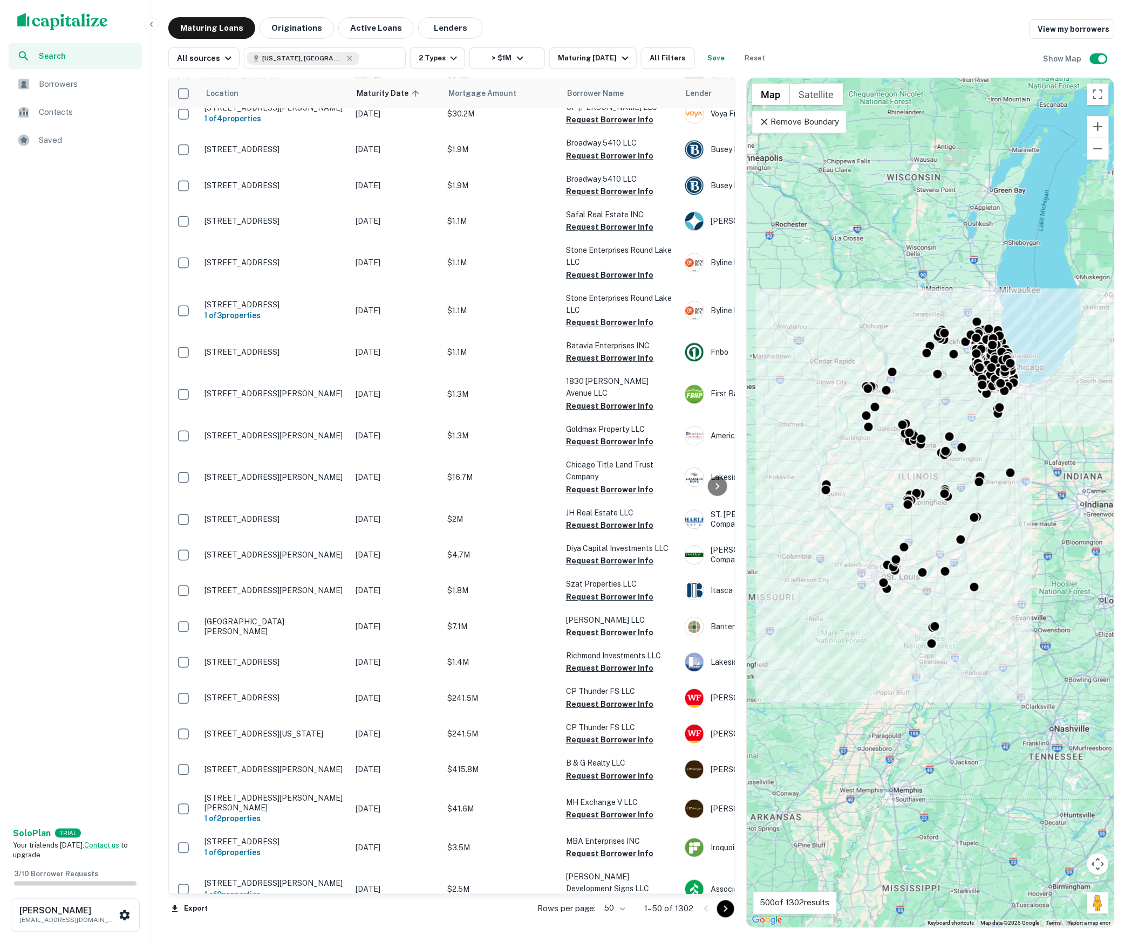
click at [85, 80] on span "Borrowers" at bounding box center [87, 84] width 97 height 13
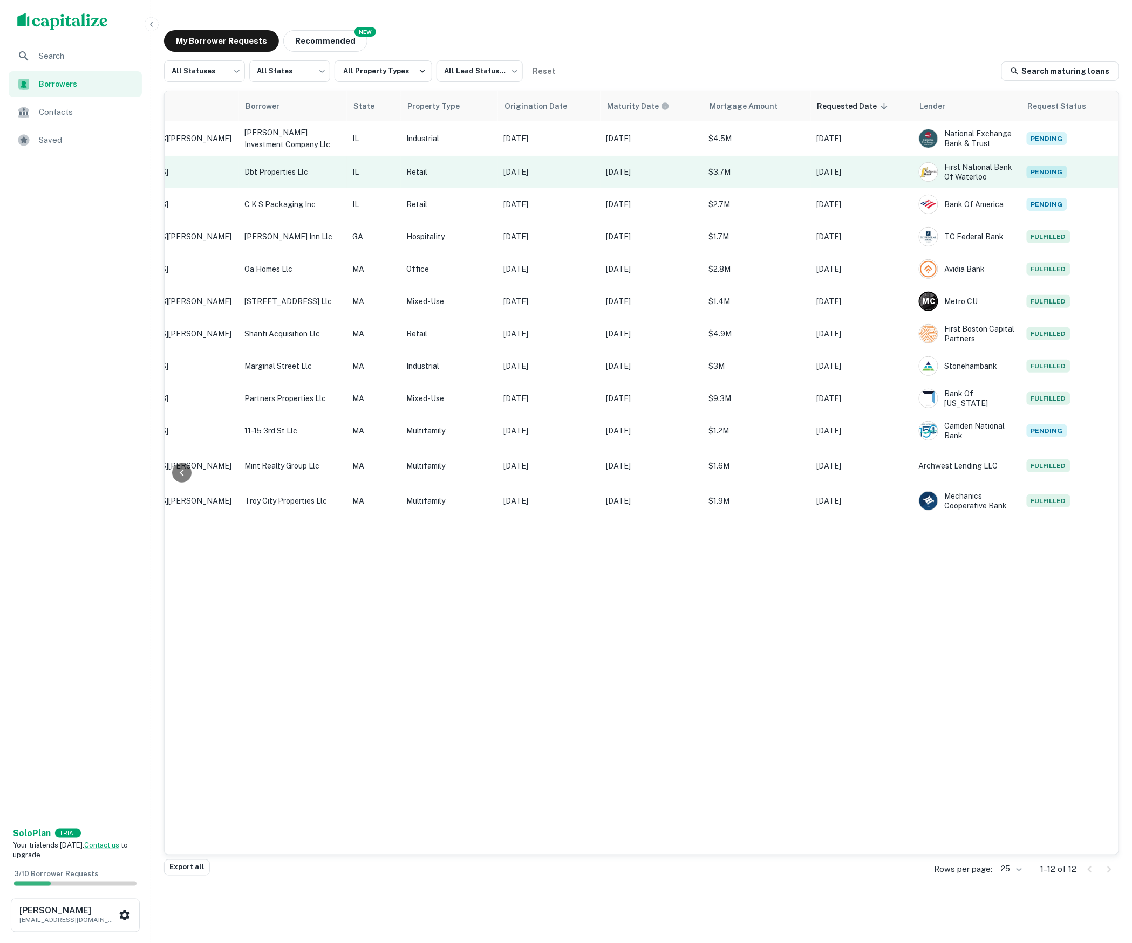
scroll to position [0, 205]
click at [463, 177] on p "Retail" at bounding box center [449, 172] width 86 height 12
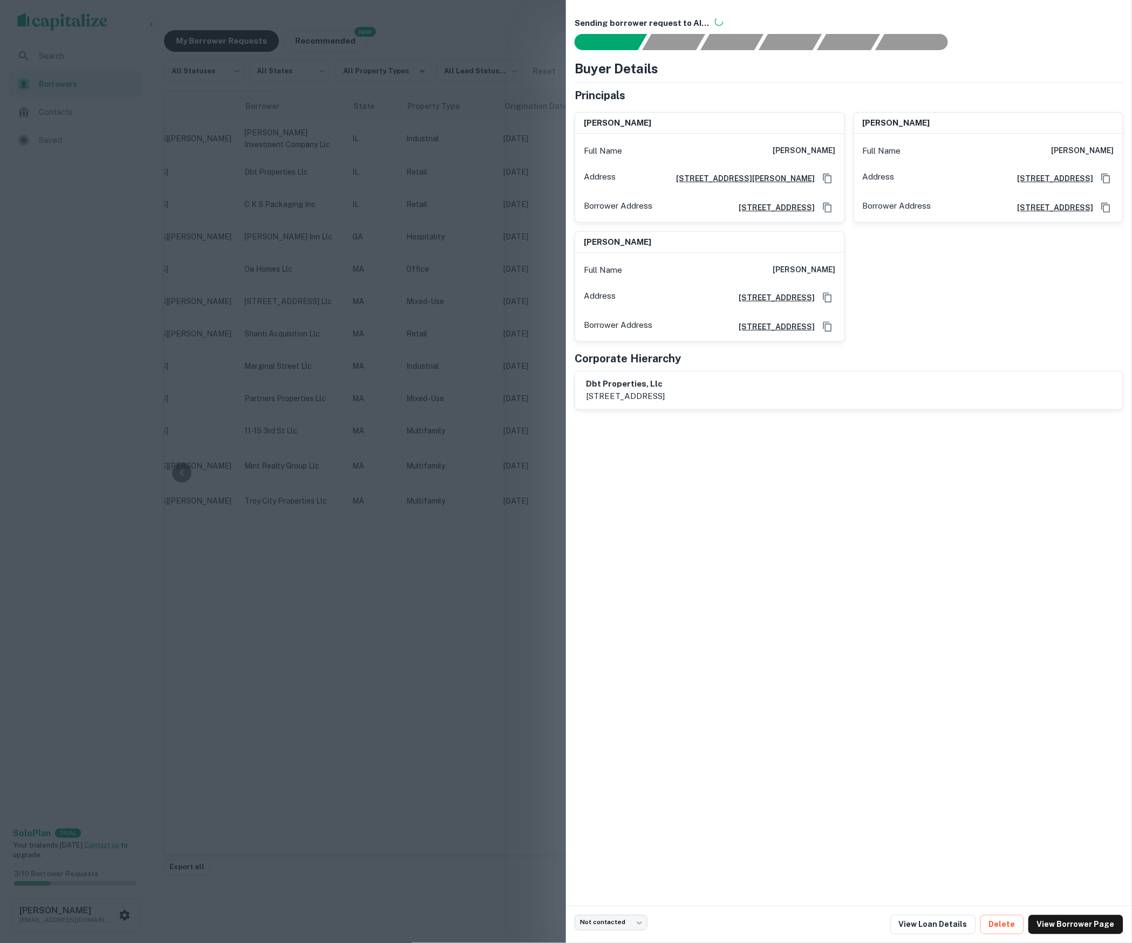
click at [422, 139] on div at bounding box center [566, 471] width 1132 height 943
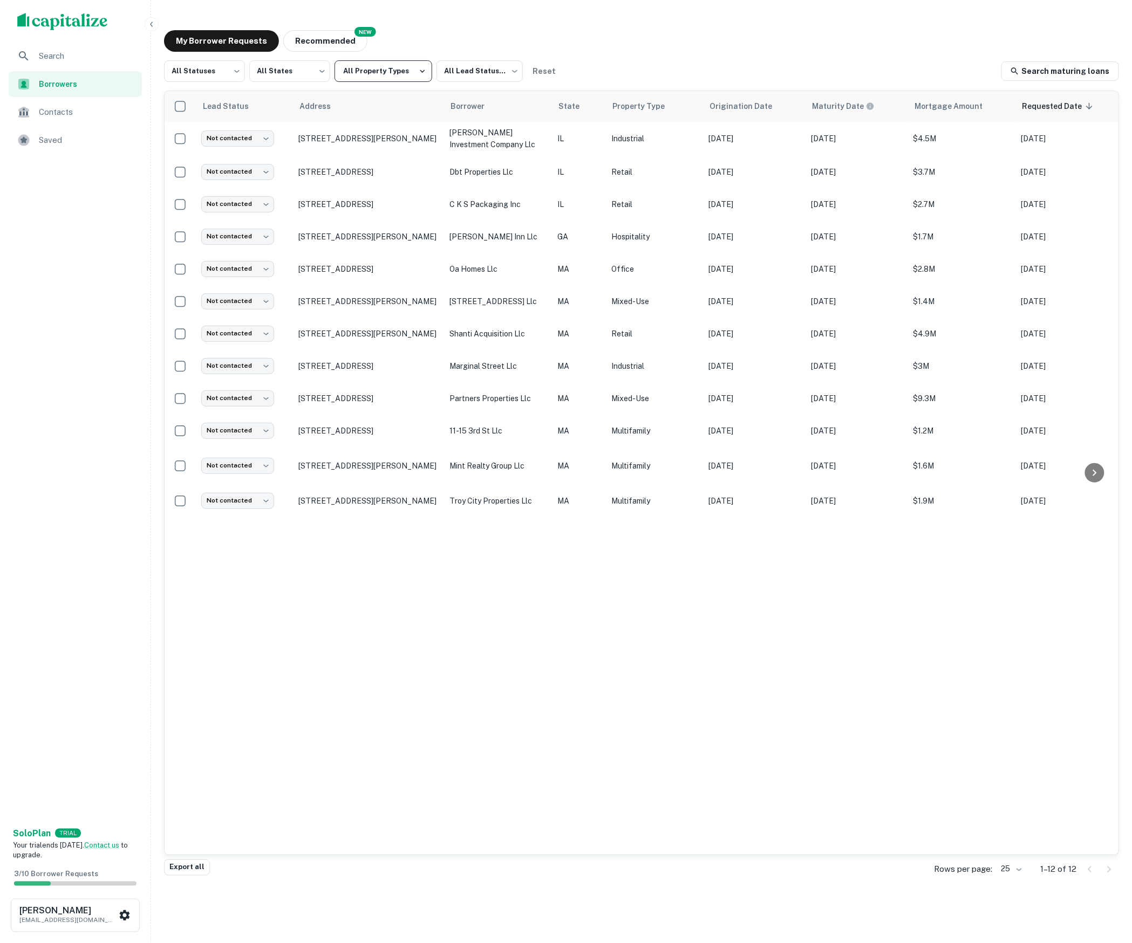
scroll to position [0, 0]
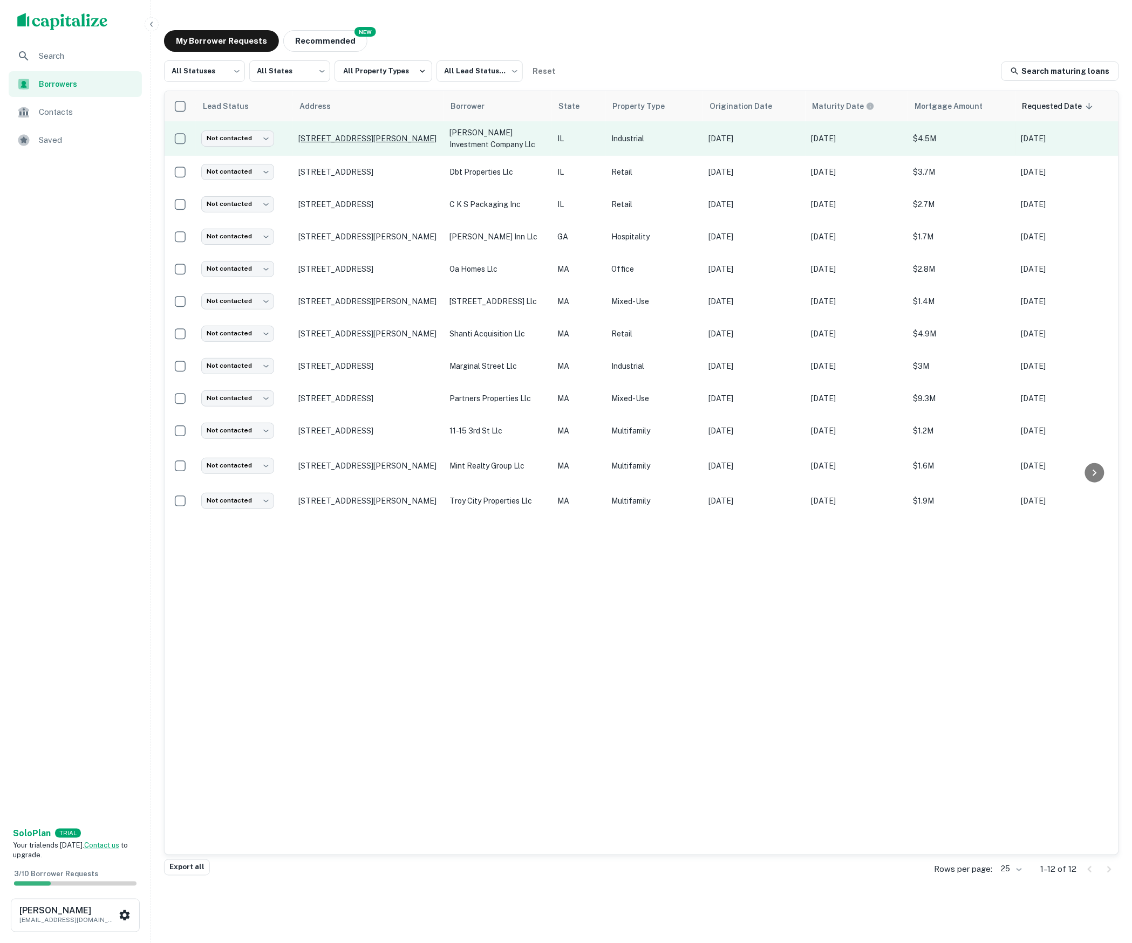
click at [397, 141] on p "[STREET_ADDRESS][PERSON_NAME]" at bounding box center [368, 139] width 140 height 10
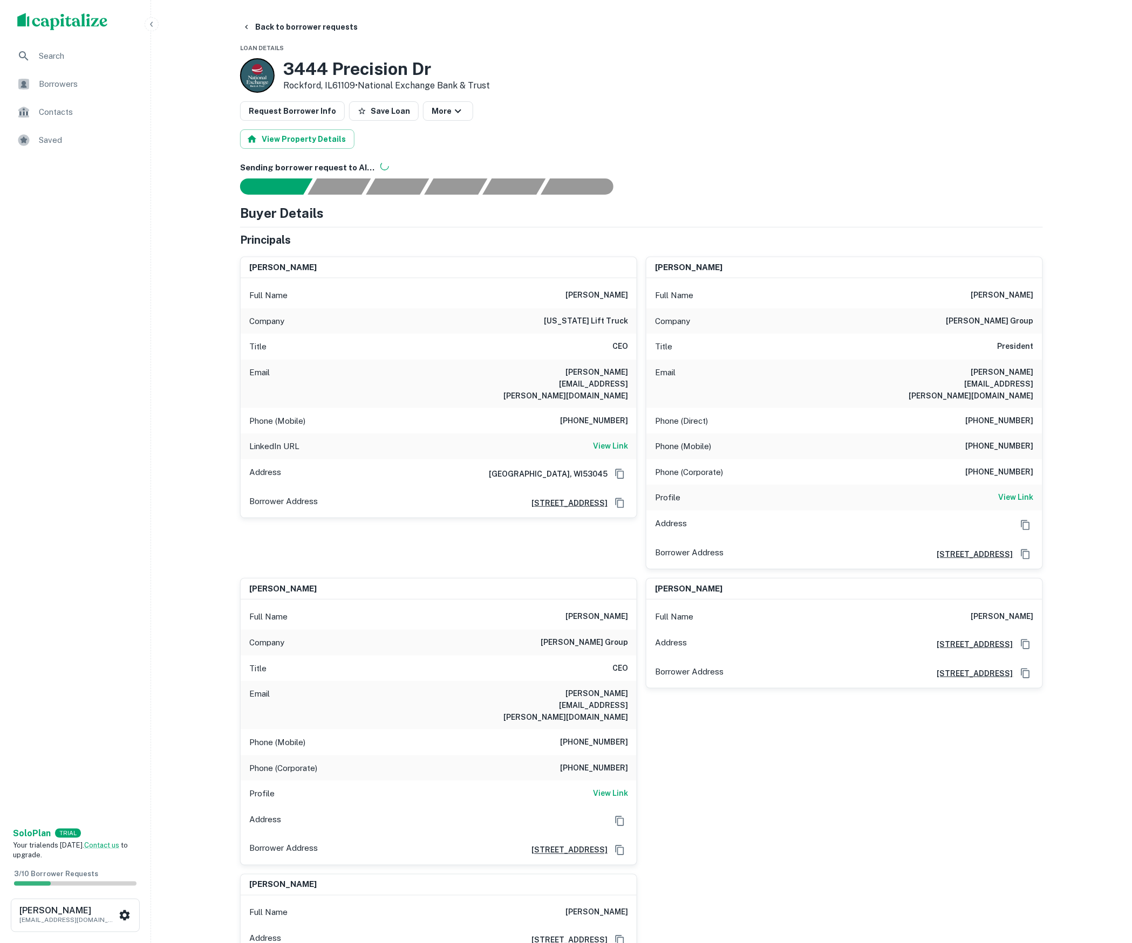
click at [616, 274] on div "otto wolter" at bounding box center [439, 268] width 396 height 22
click at [275, 22] on button "Back to borrower requests" at bounding box center [300, 26] width 124 height 19
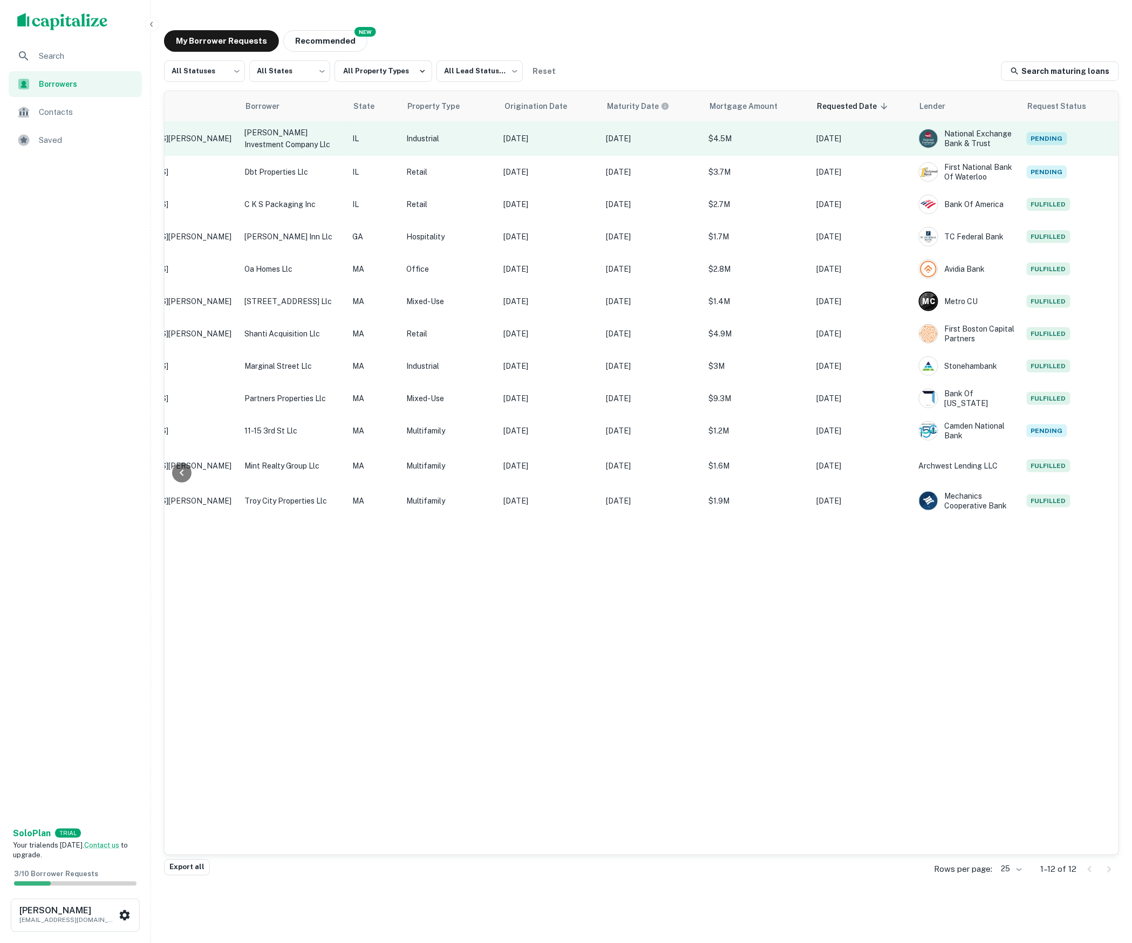
scroll to position [0, 205]
click at [531, 140] on p "Aug 20, 2020" at bounding box center [549, 139] width 92 height 12
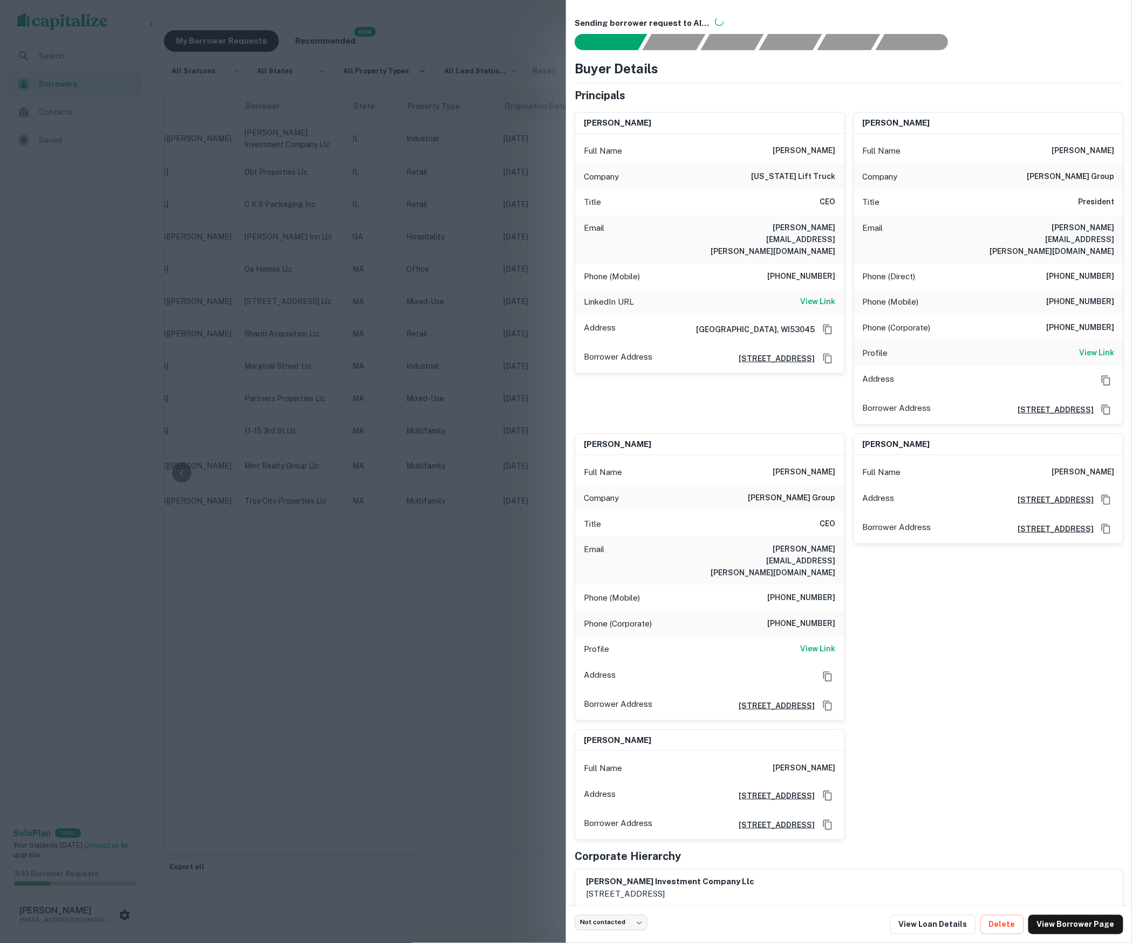
click at [373, 201] on div at bounding box center [566, 471] width 1132 height 943
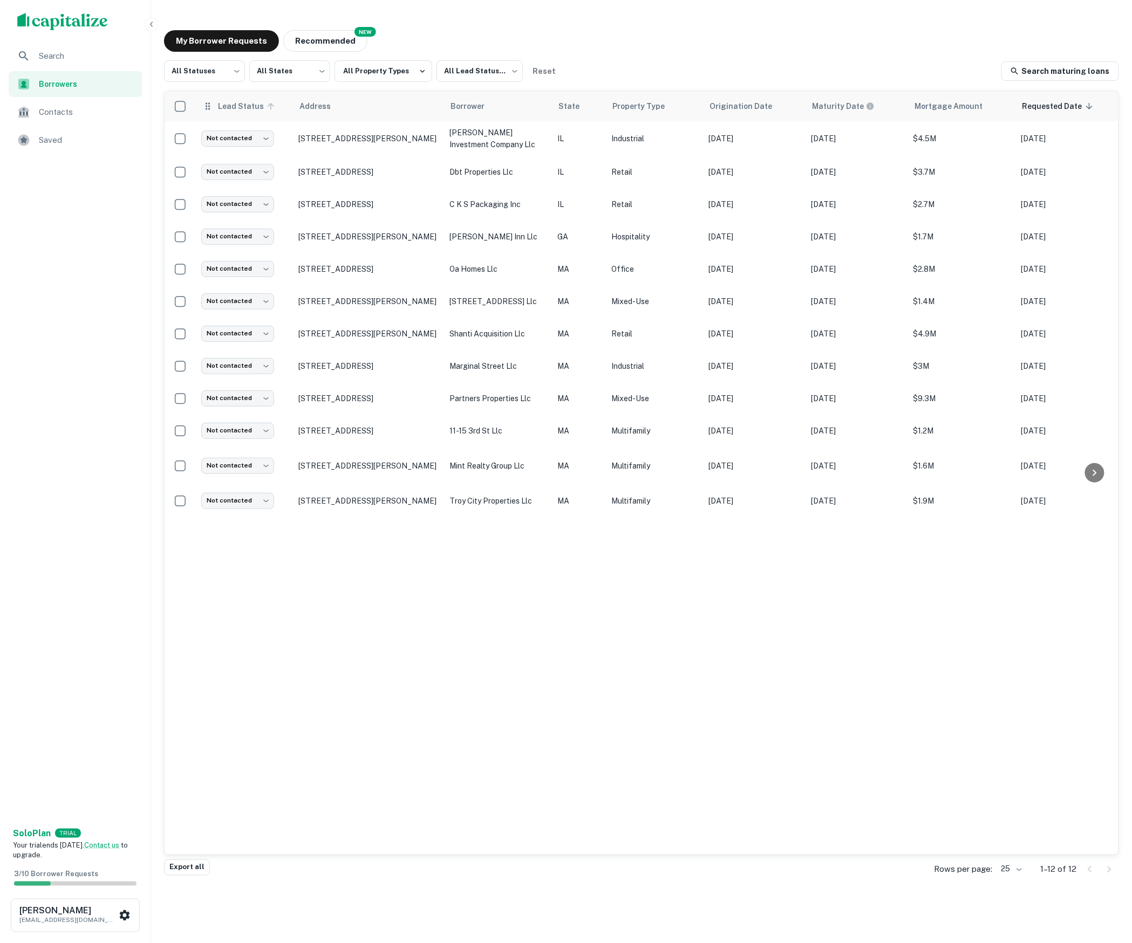
scroll to position [0, 0]
click at [333, 46] on button "Recommended" at bounding box center [325, 41] width 84 height 22
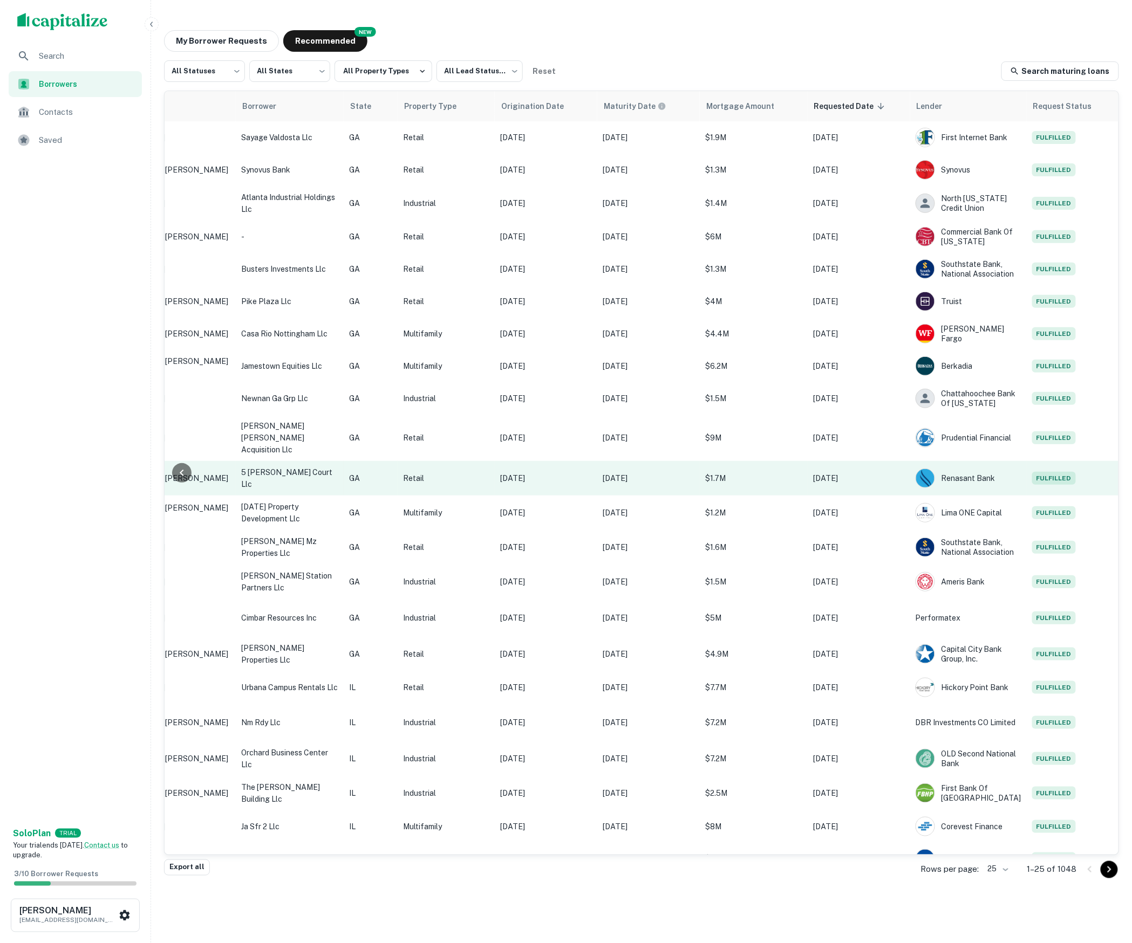
scroll to position [0, 205]
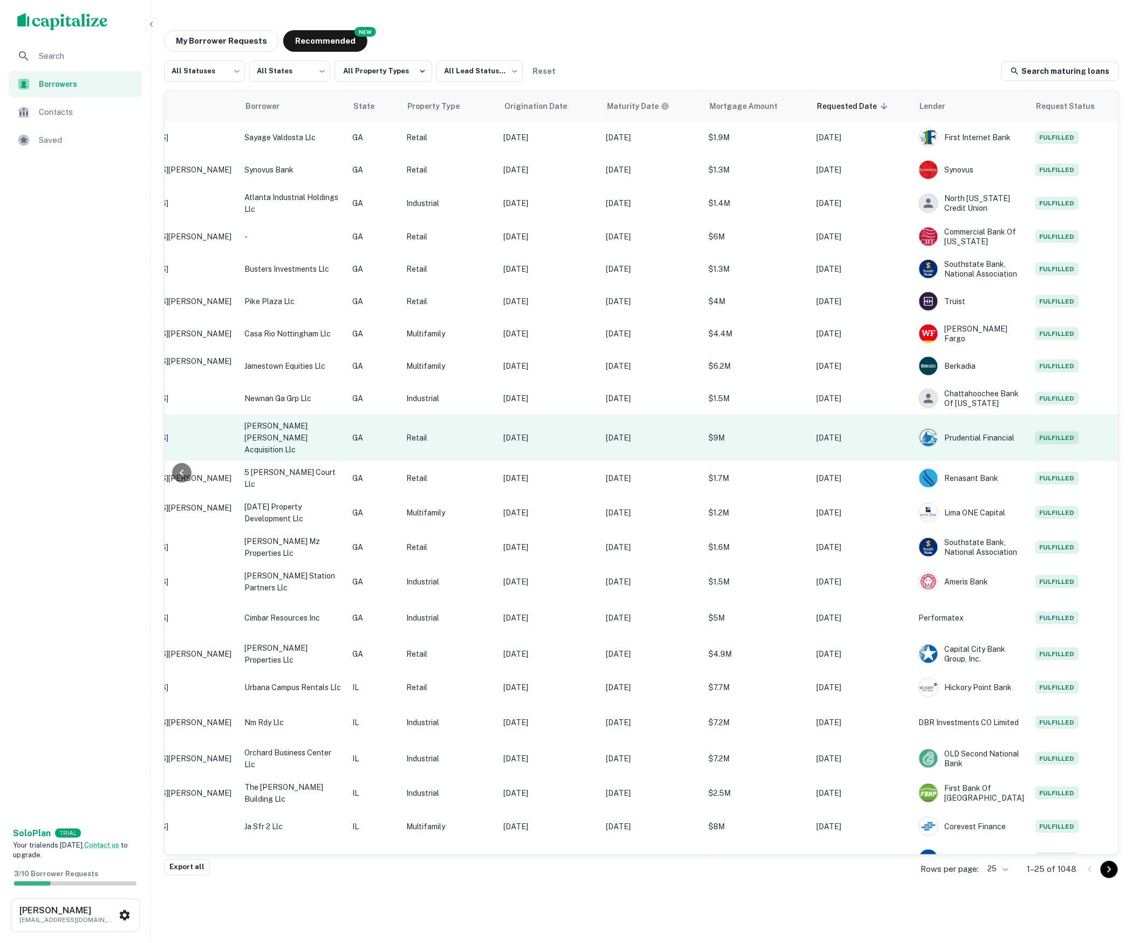
click at [701, 434] on td "Oct 06, 2025" at bounding box center [651, 438] width 102 height 46
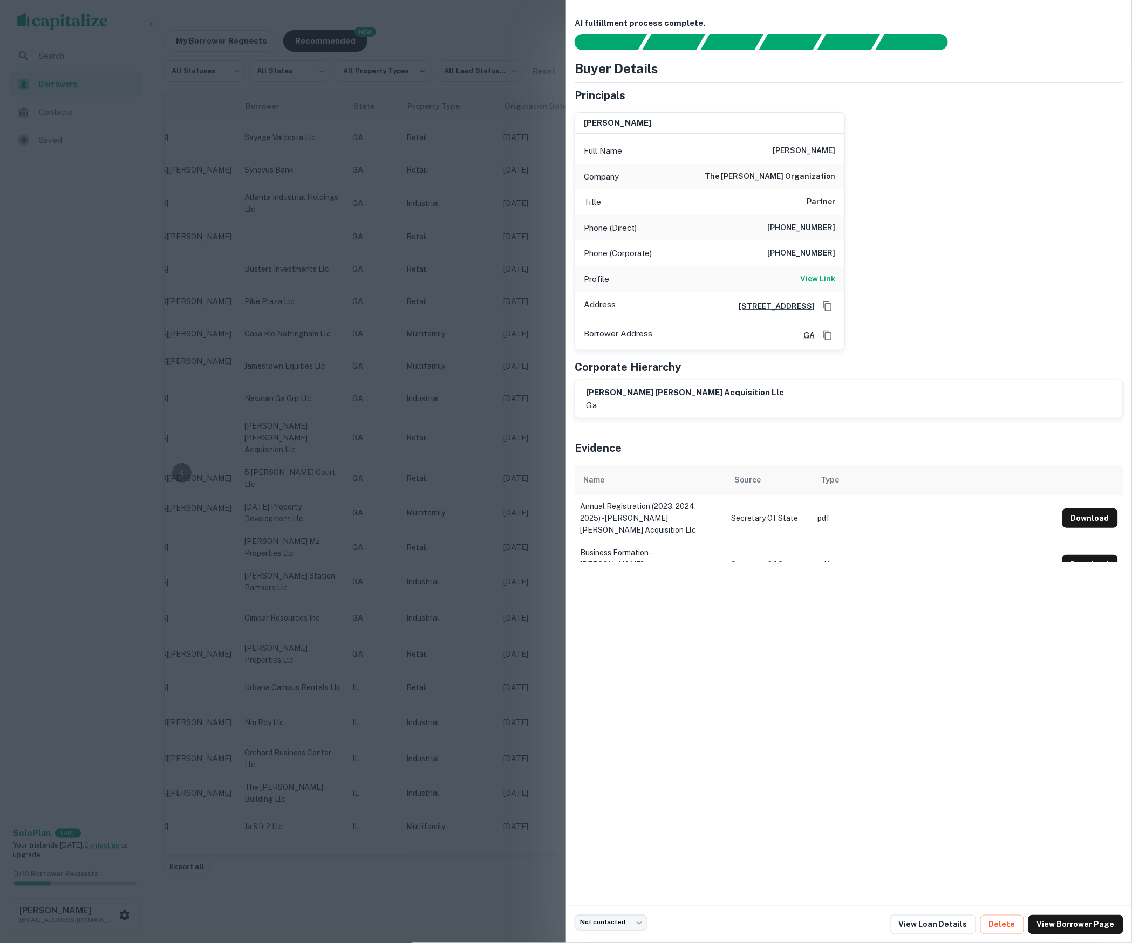
click at [509, 342] on div at bounding box center [566, 471] width 1132 height 943
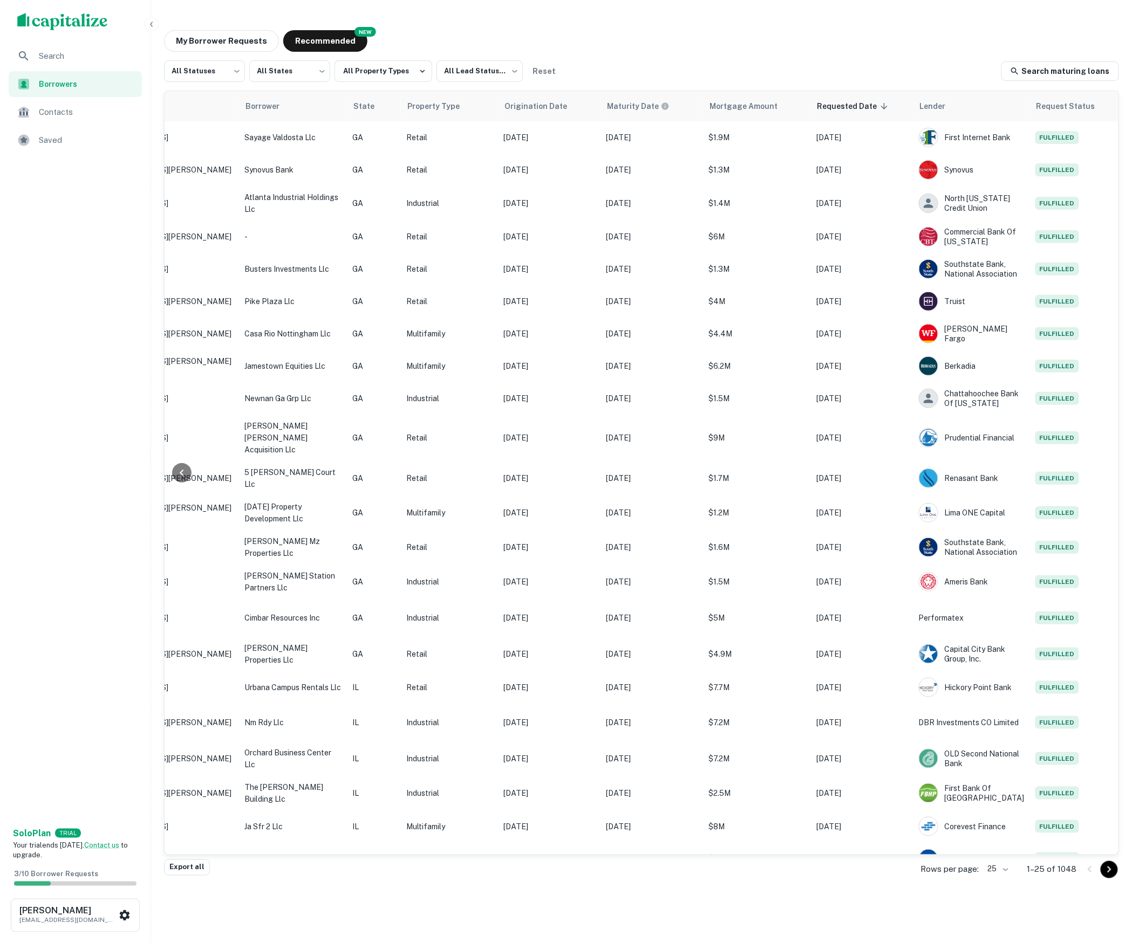
scroll to position [0, 0]
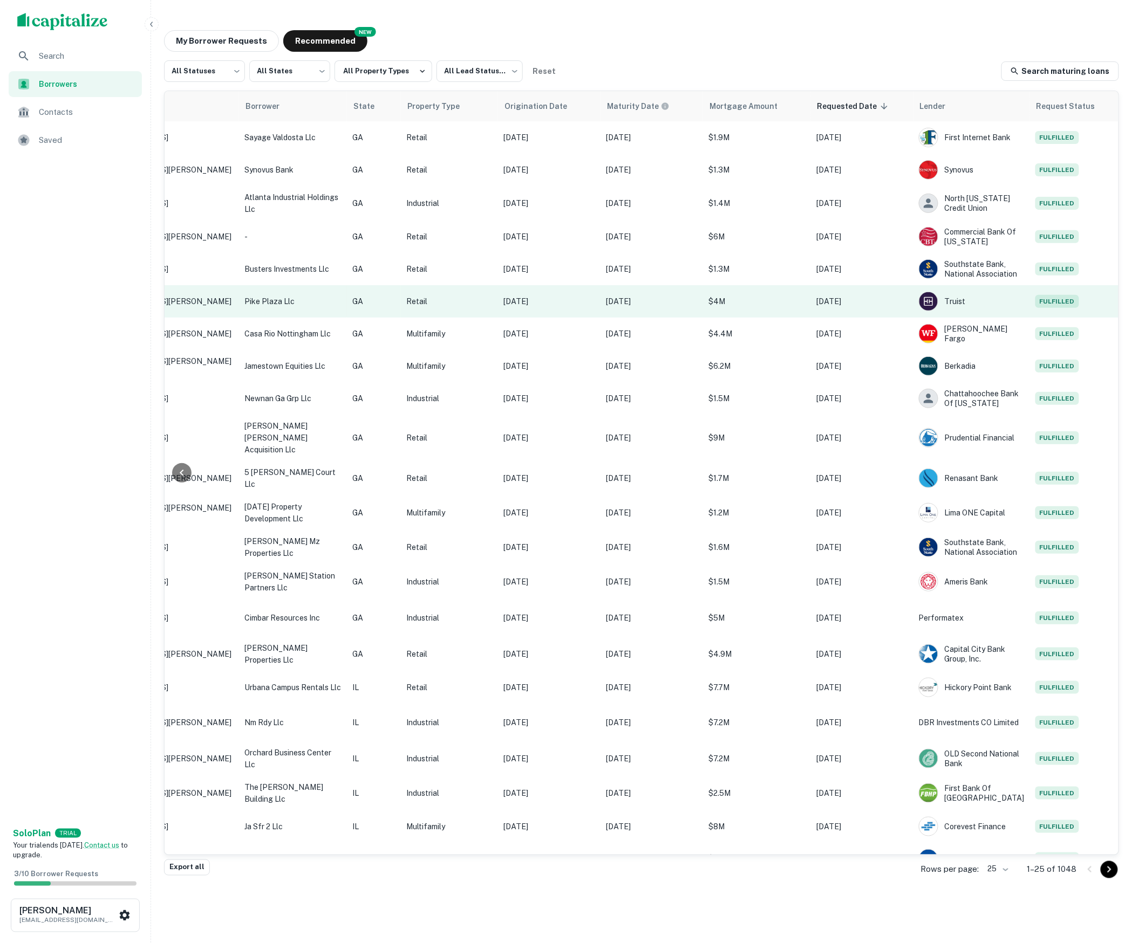
click at [523, 314] on td "Oct 16, 2019" at bounding box center [549, 301] width 102 height 32
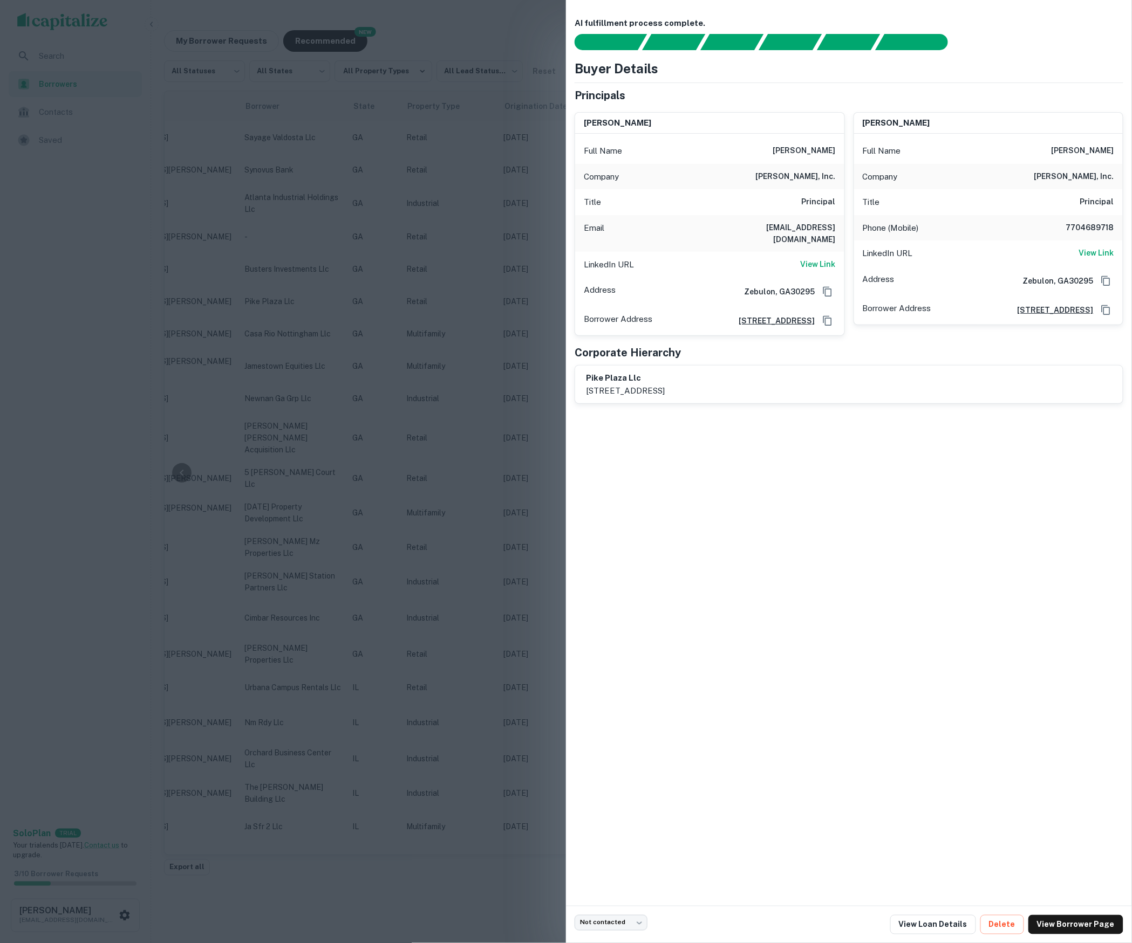
click at [505, 305] on div at bounding box center [566, 471] width 1132 height 943
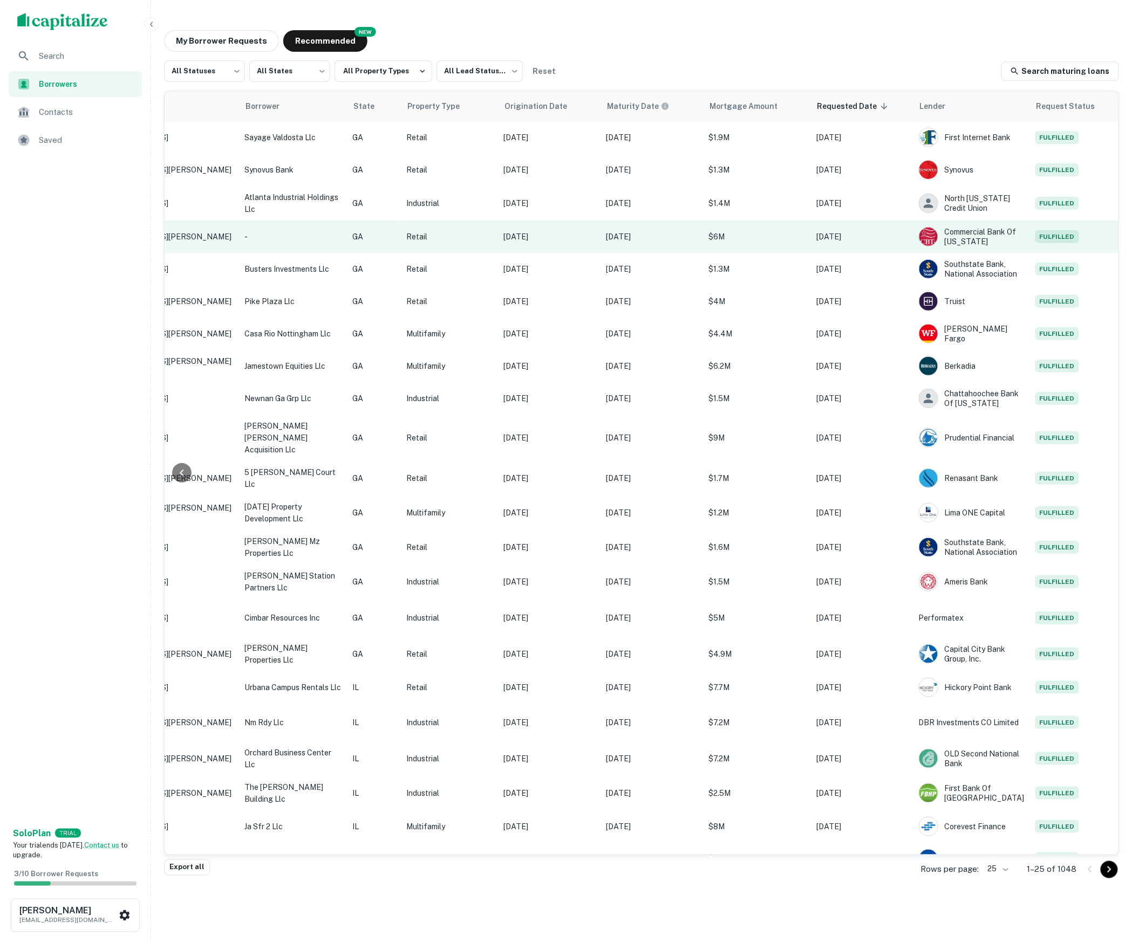
click at [548, 221] on td "Sep 23, 2020" at bounding box center [549, 237] width 102 height 32
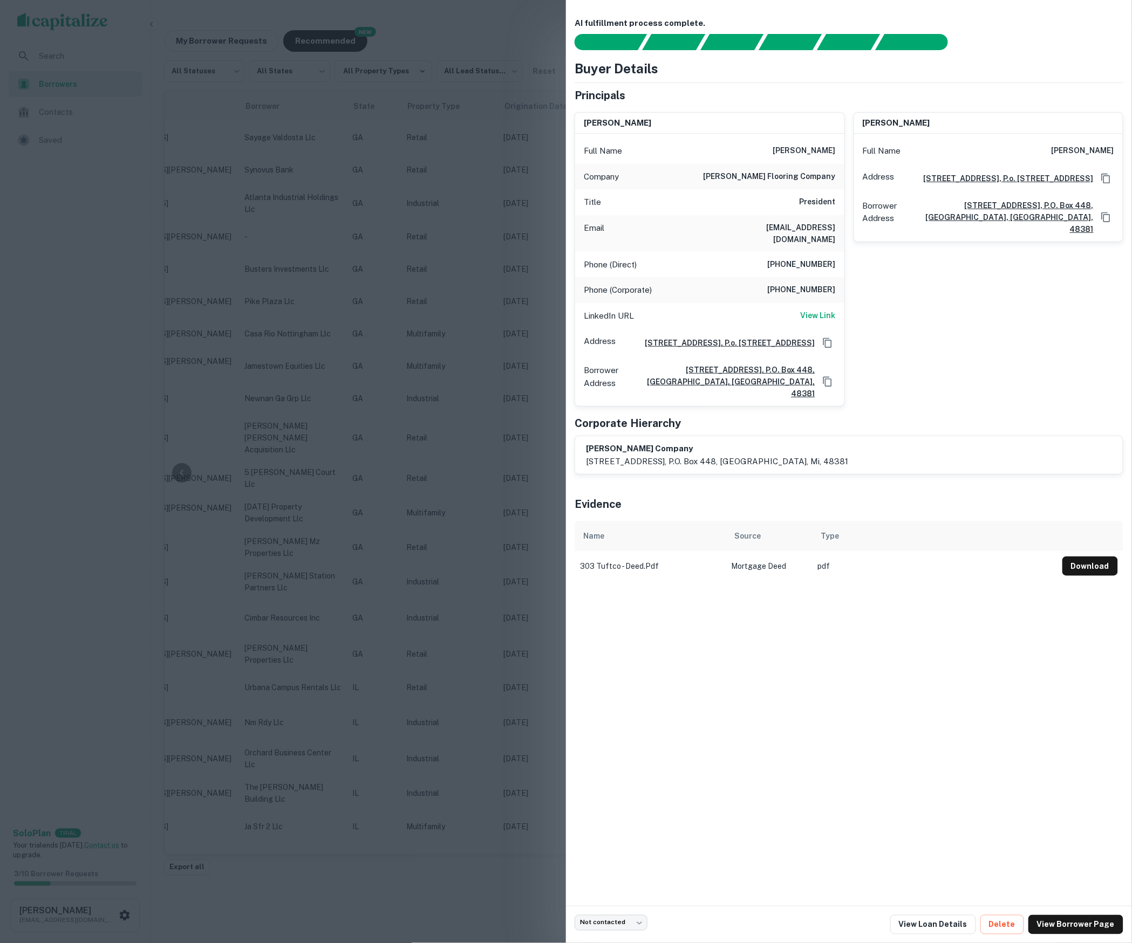
click at [524, 218] on div at bounding box center [566, 471] width 1132 height 943
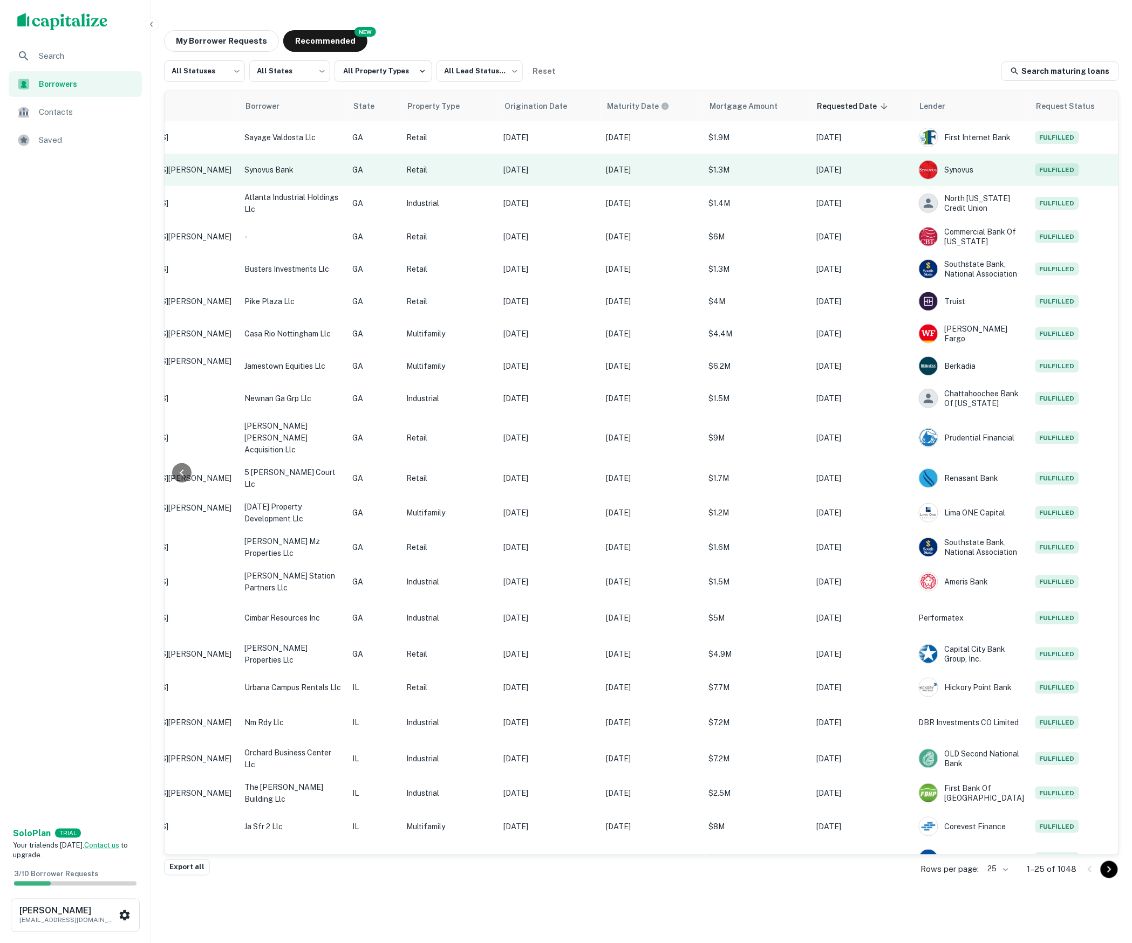
click at [521, 171] on p "Jul 01, 2021" at bounding box center [549, 170] width 92 height 12
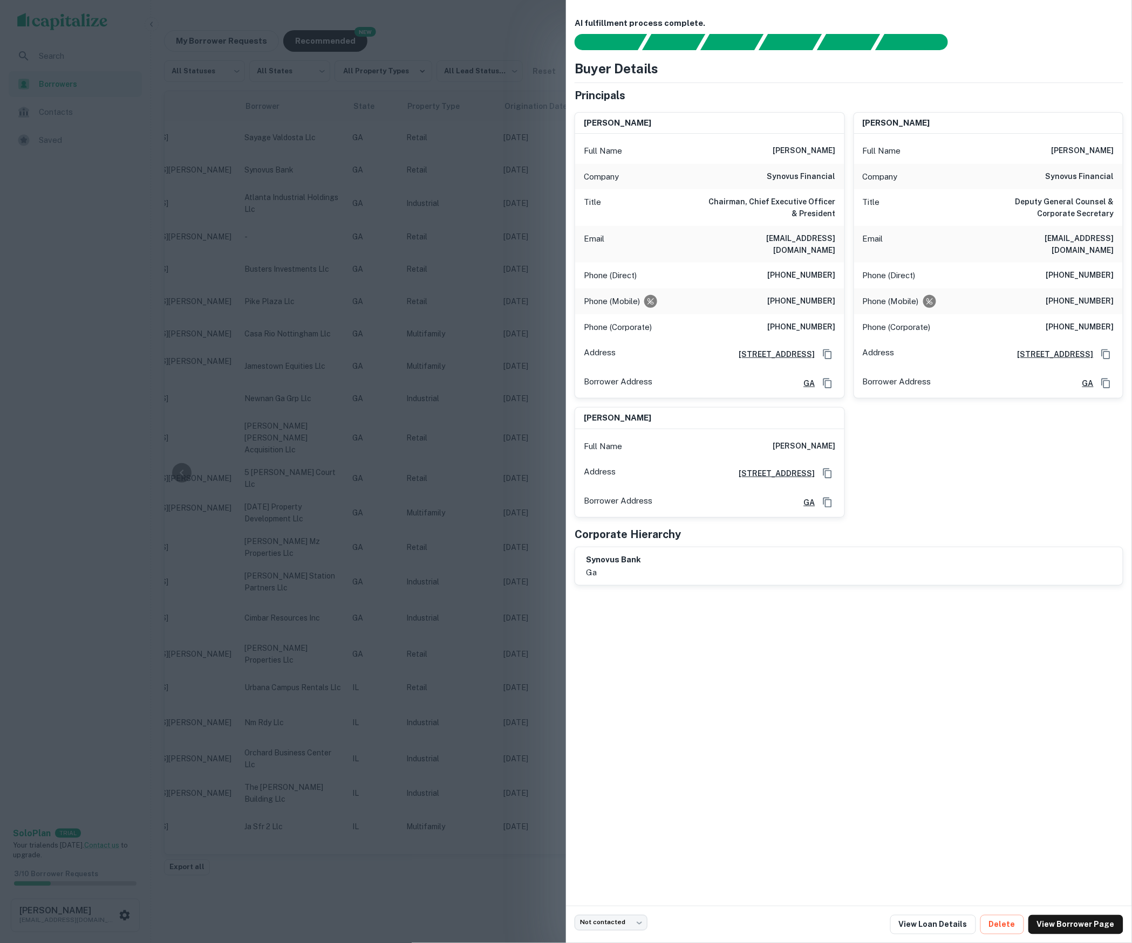
click at [506, 195] on div at bounding box center [566, 471] width 1132 height 943
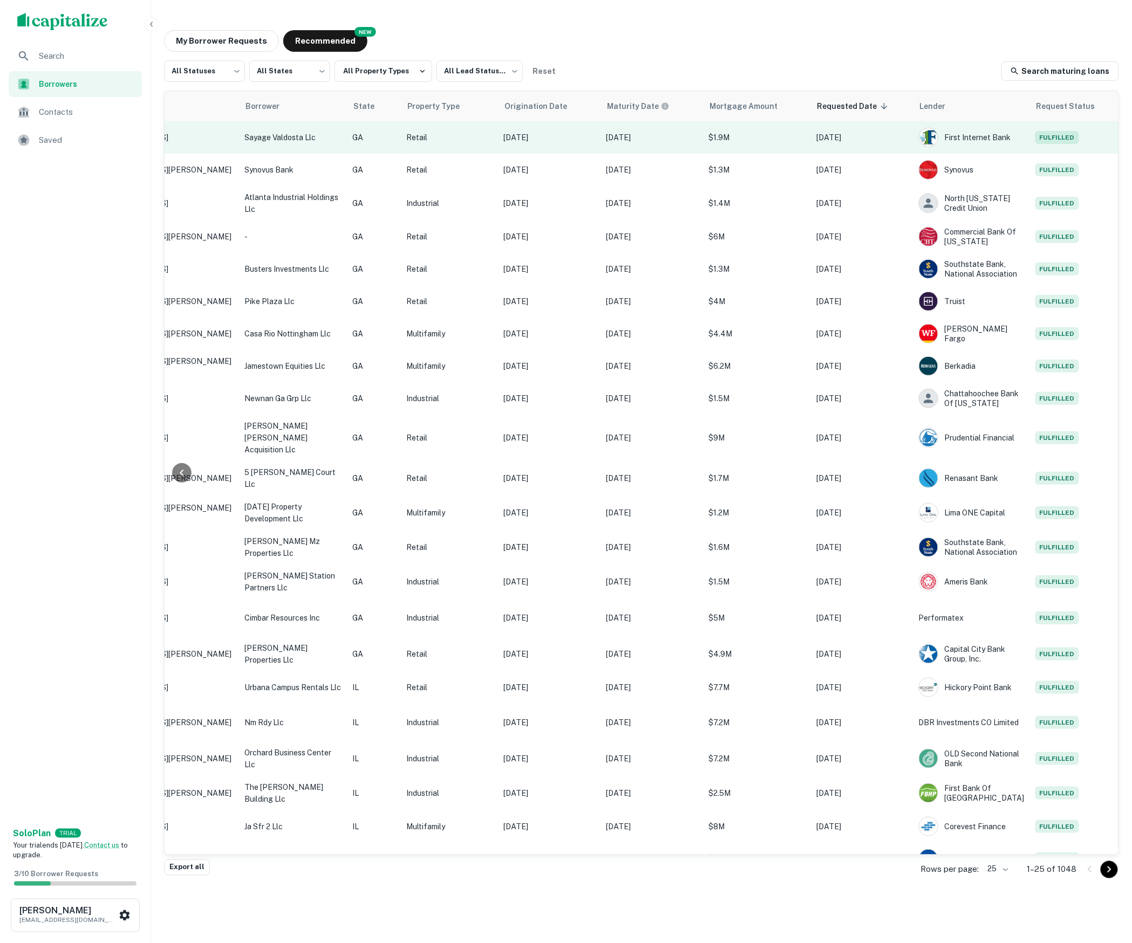
click at [519, 146] on td "Dec 21, 2015" at bounding box center [549, 137] width 102 height 32
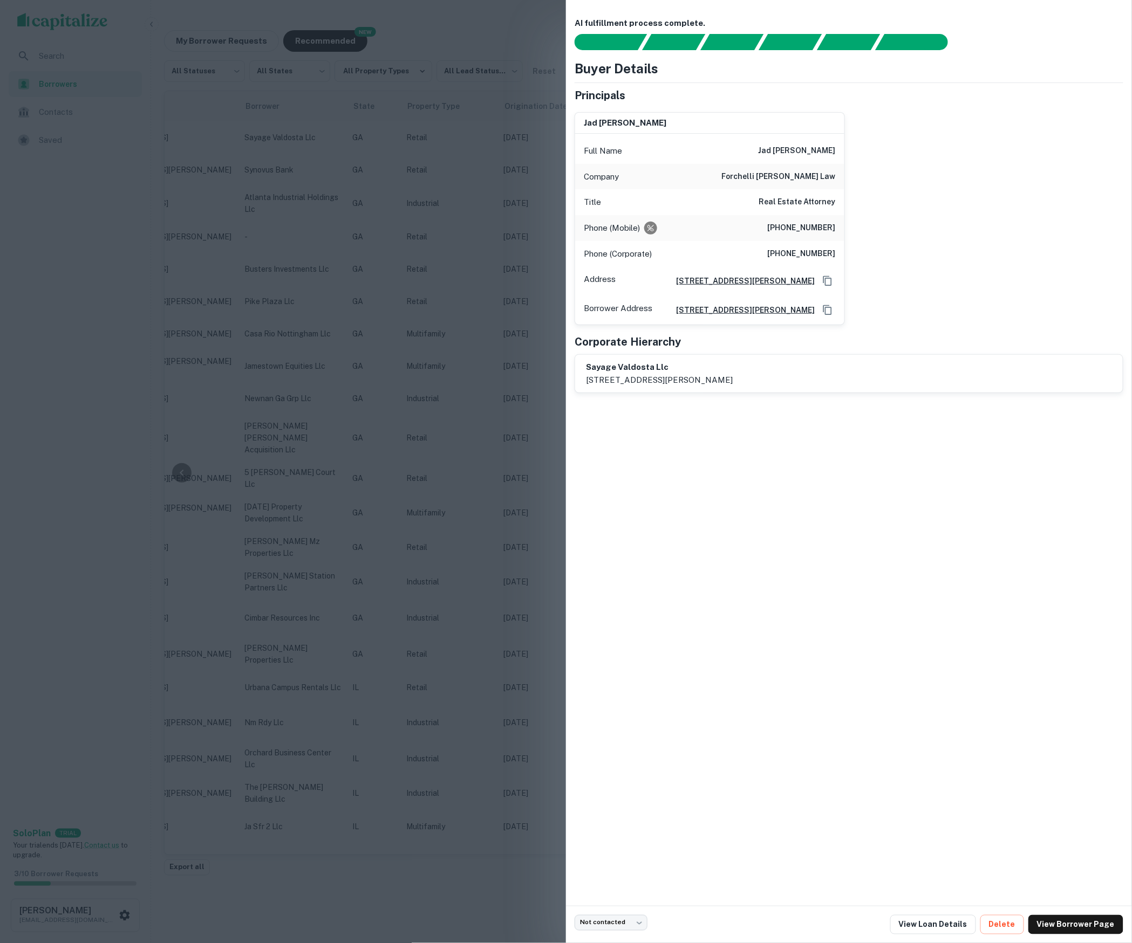
click at [493, 227] on div at bounding box center [566, 471] width 1132 height 943
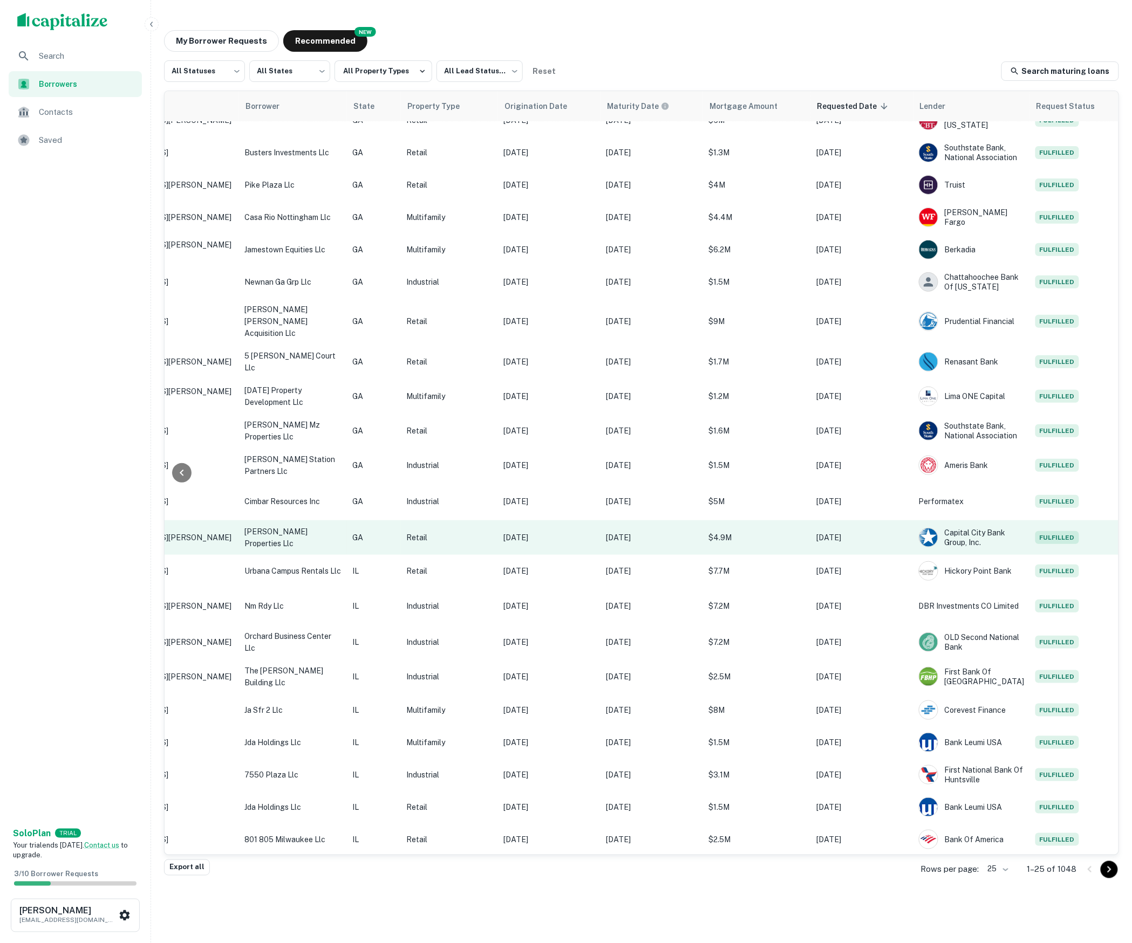
scroll to position [115, 205]
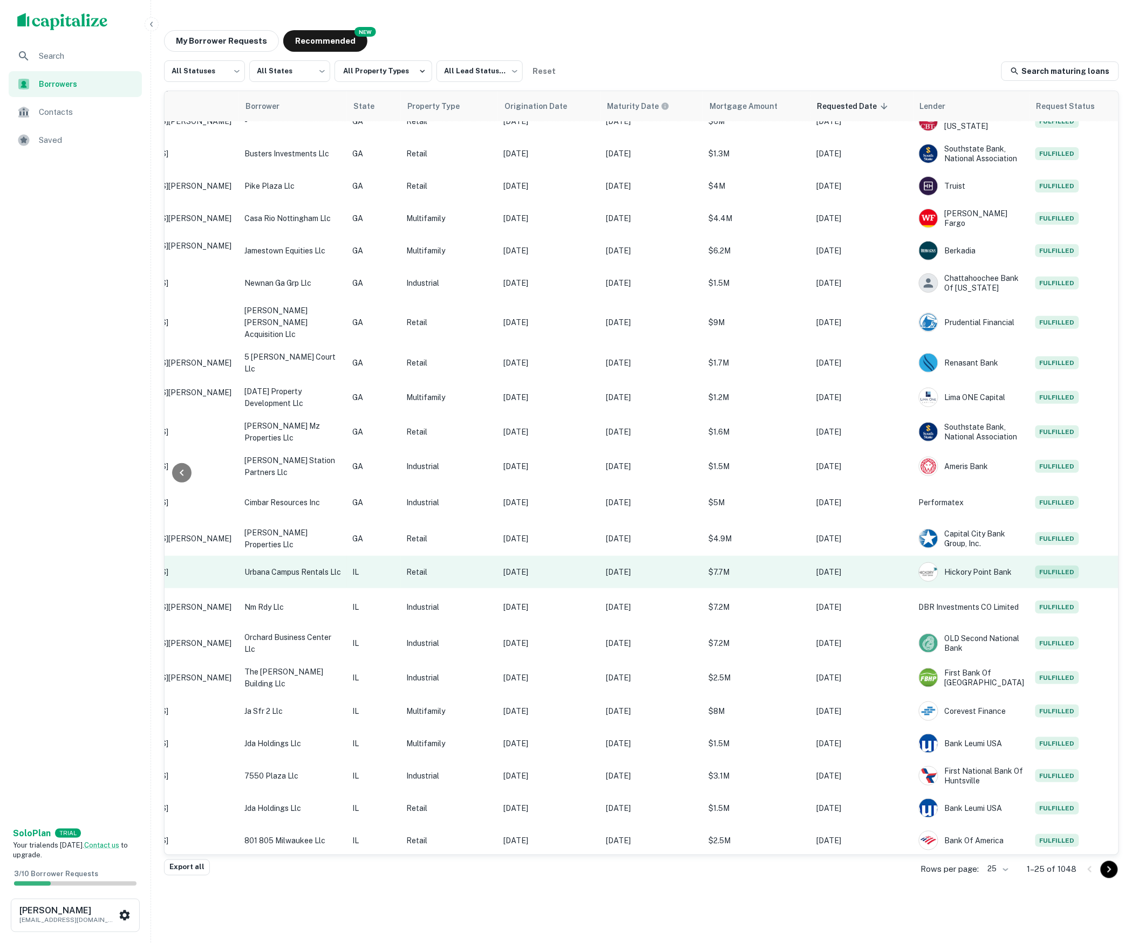
click at [555, 566] on p "Sep 14, 2023" at bounding box center [549, 572] width 92 height 12
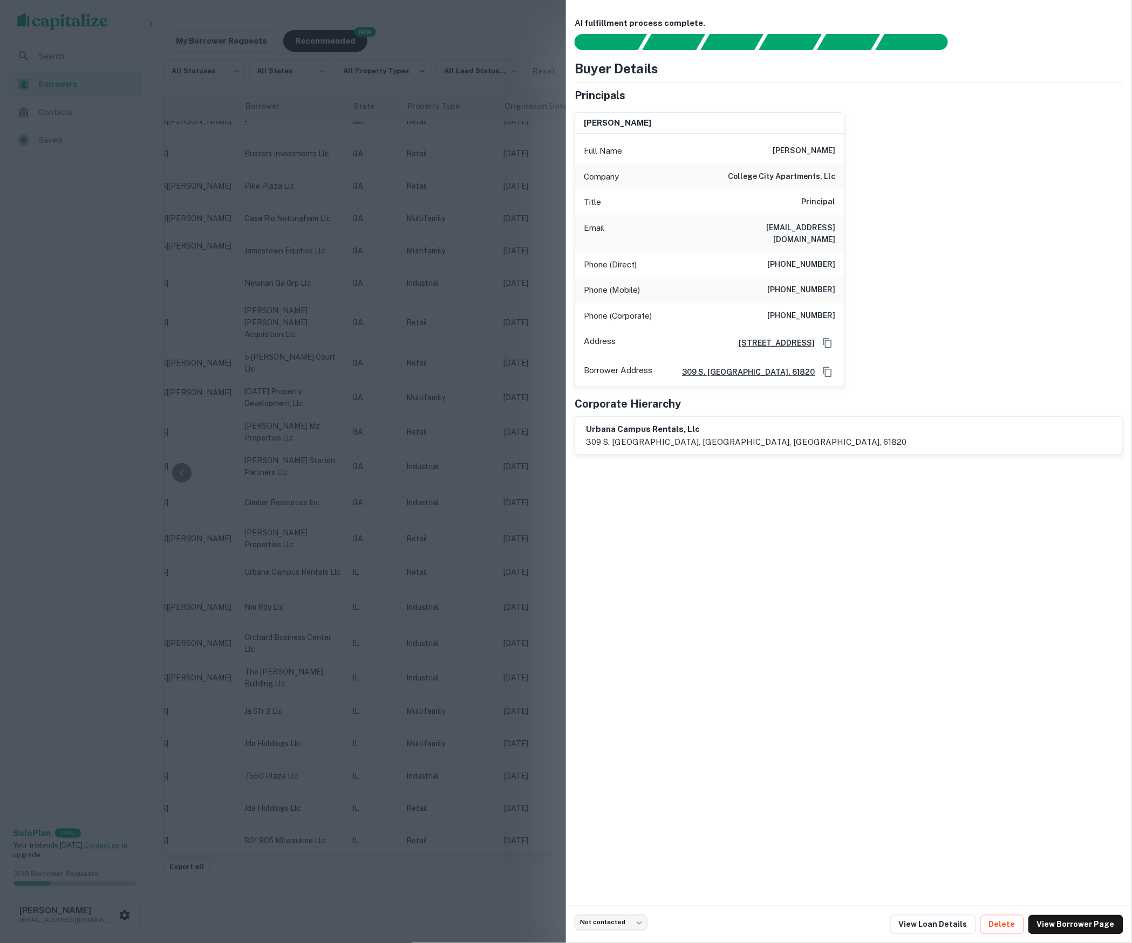
click at [488, 230] on div at bounding box center [566, 471] width 1132 height 943
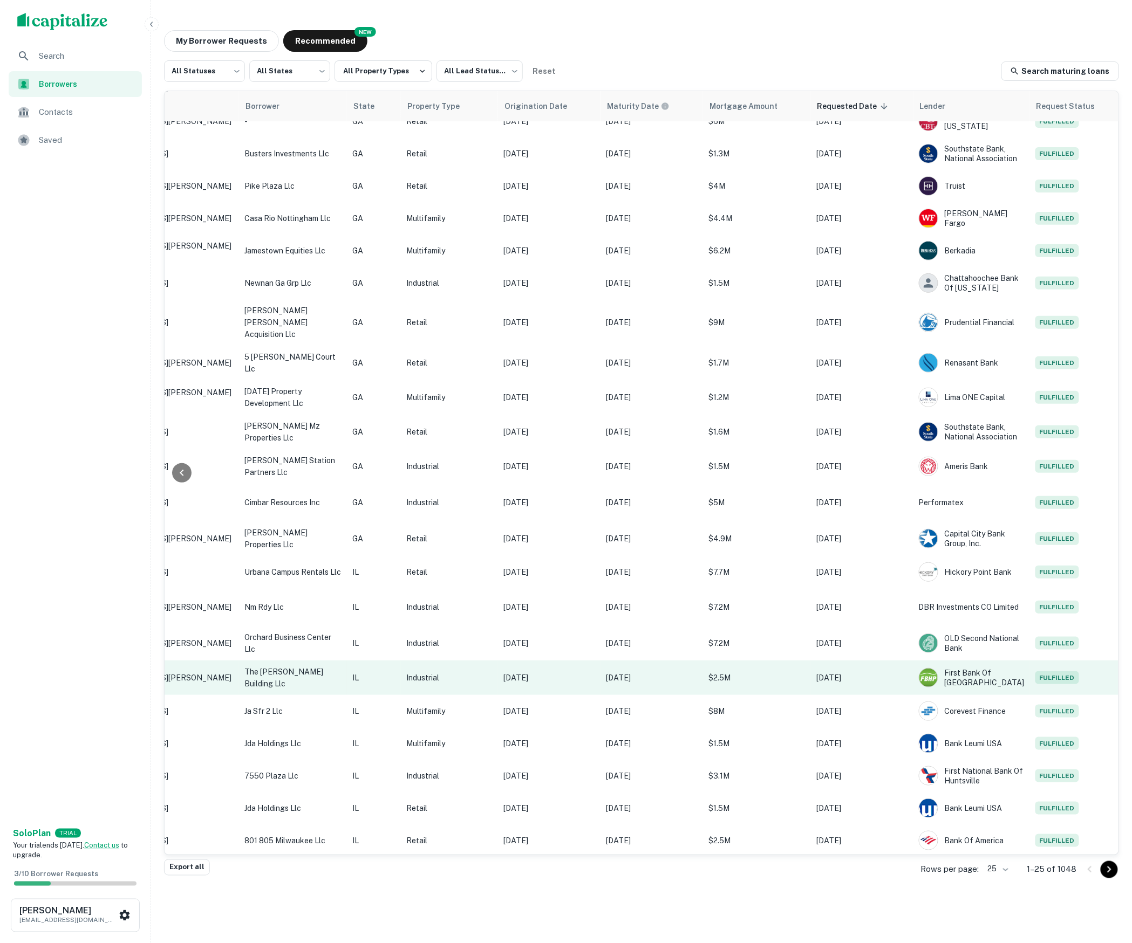
scroll to position [0, 0]
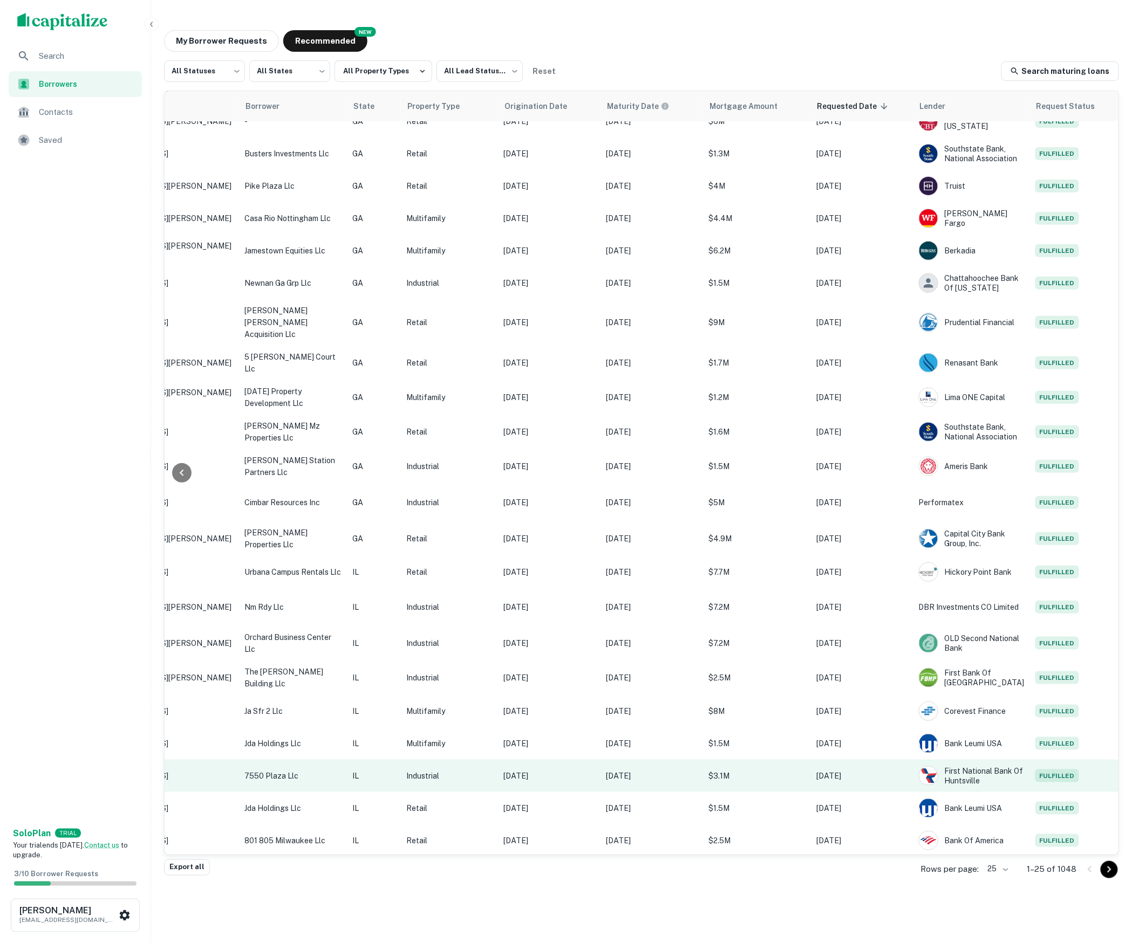
click at [560, 774] on p "Nov 05, 2020" at bounding box center [549, 776] width 92 height 12
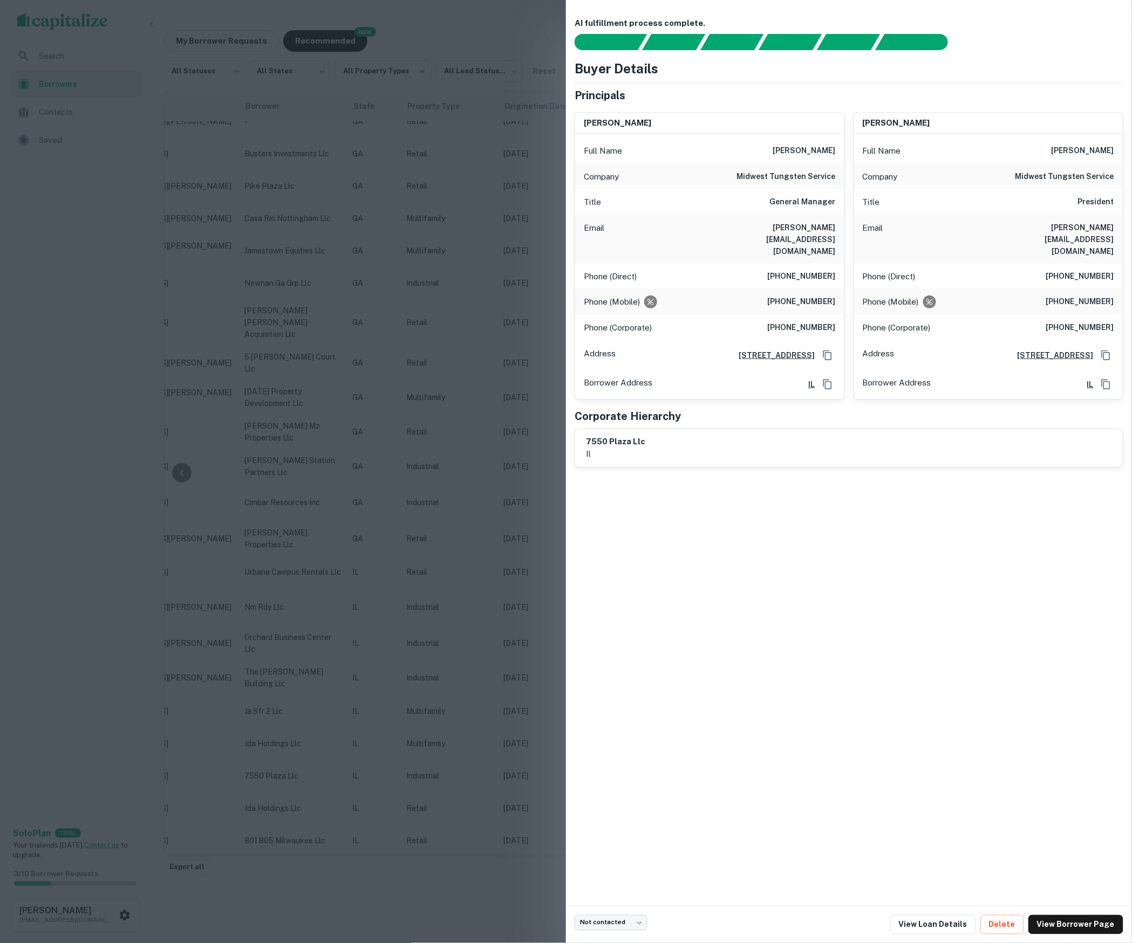
click at [475, 351] on div at bounding box center [566, 471] width 1132 height 943
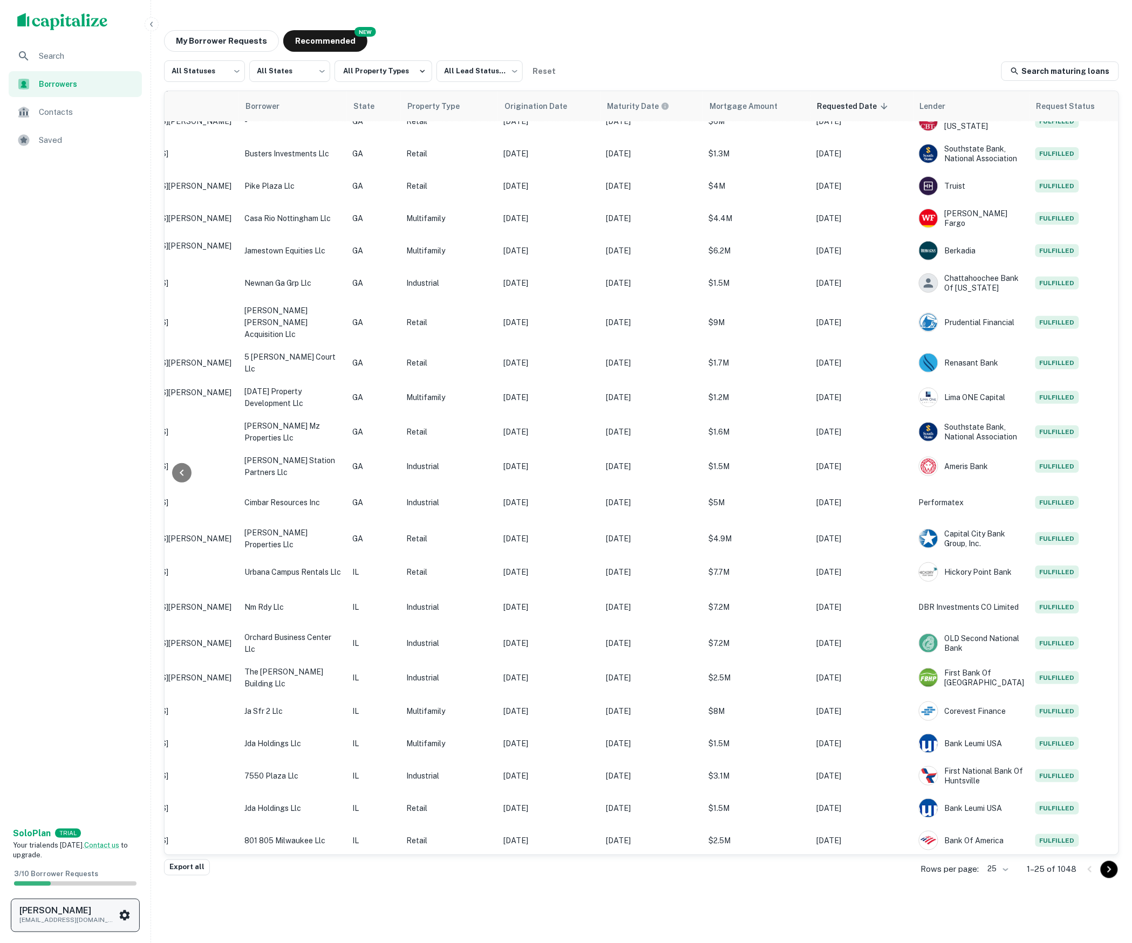
click at [119, 911] on icon "scrollable content" at bounding box center [124, 916] width 13 height 13
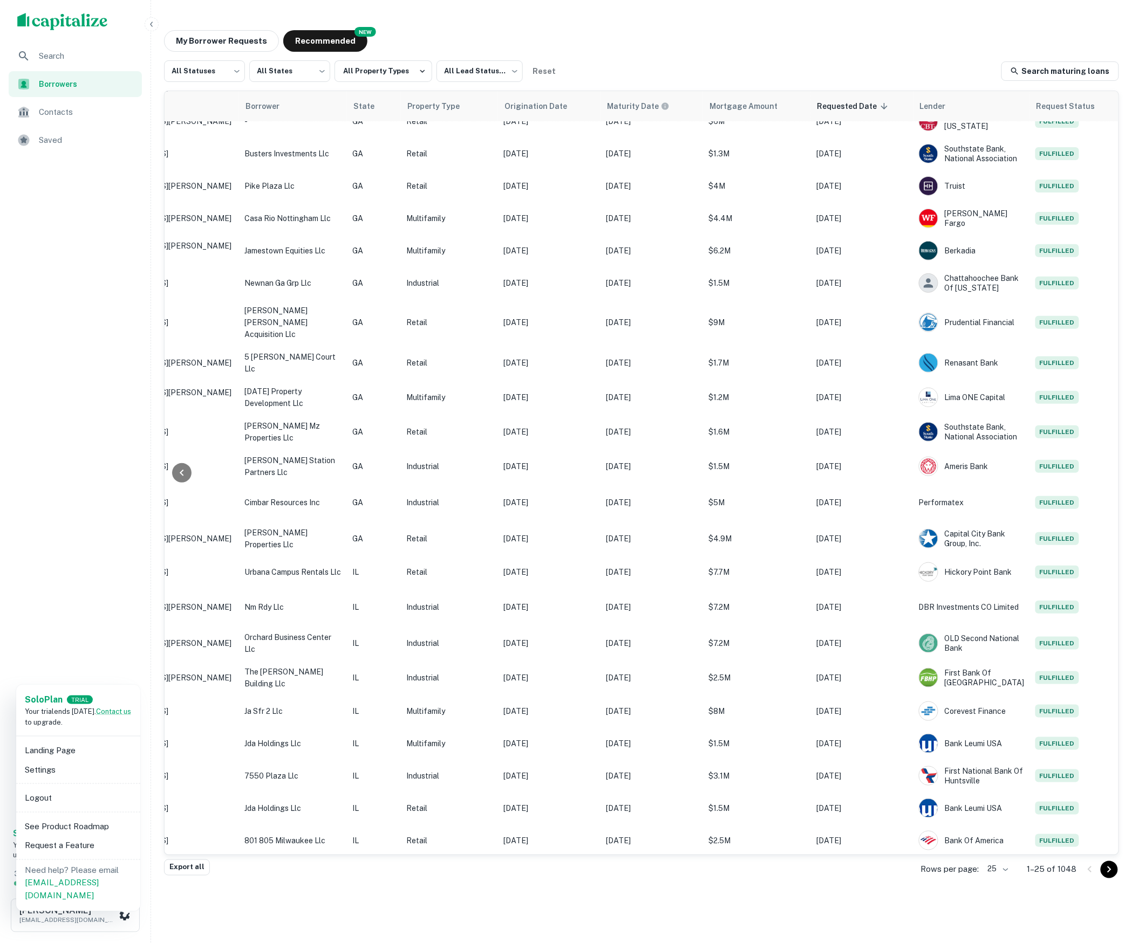
click at [56, 792] on li "Logout" at bounding box center [77, 798] width 115 height 19
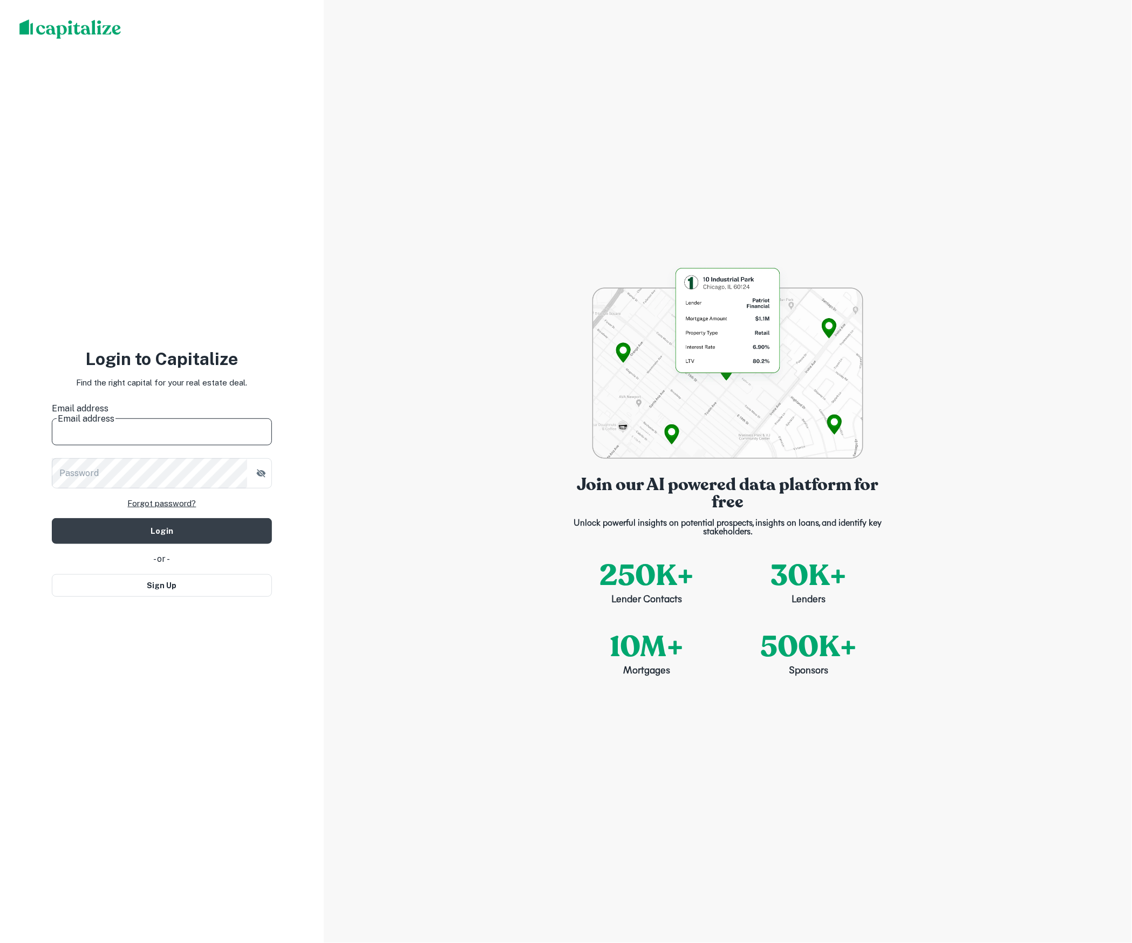
click at [139, 415] on input "Email address" at bounding box center [162, 430] width 220 height 30
type input "**********"
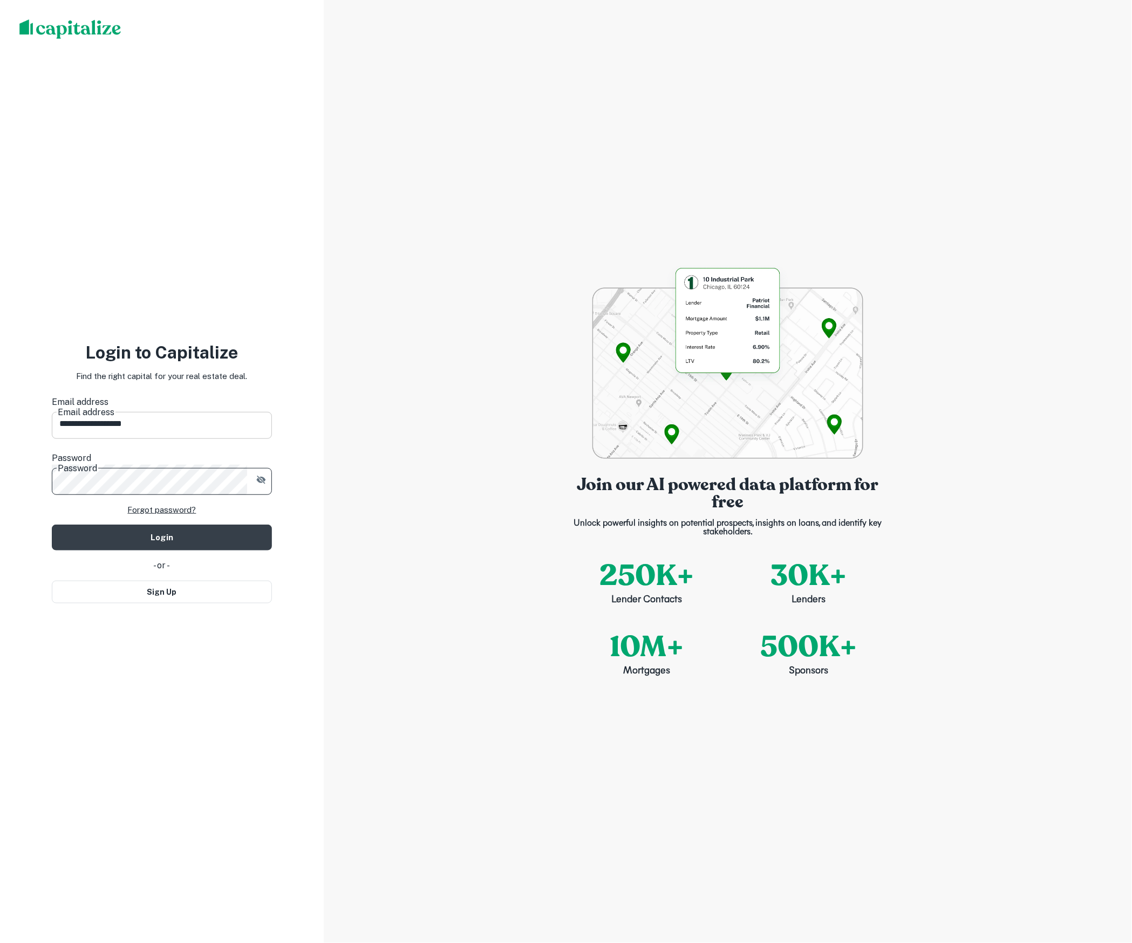
click at [162, 525] on button "Login" at bounding box center [162, 538] width 220 height 26
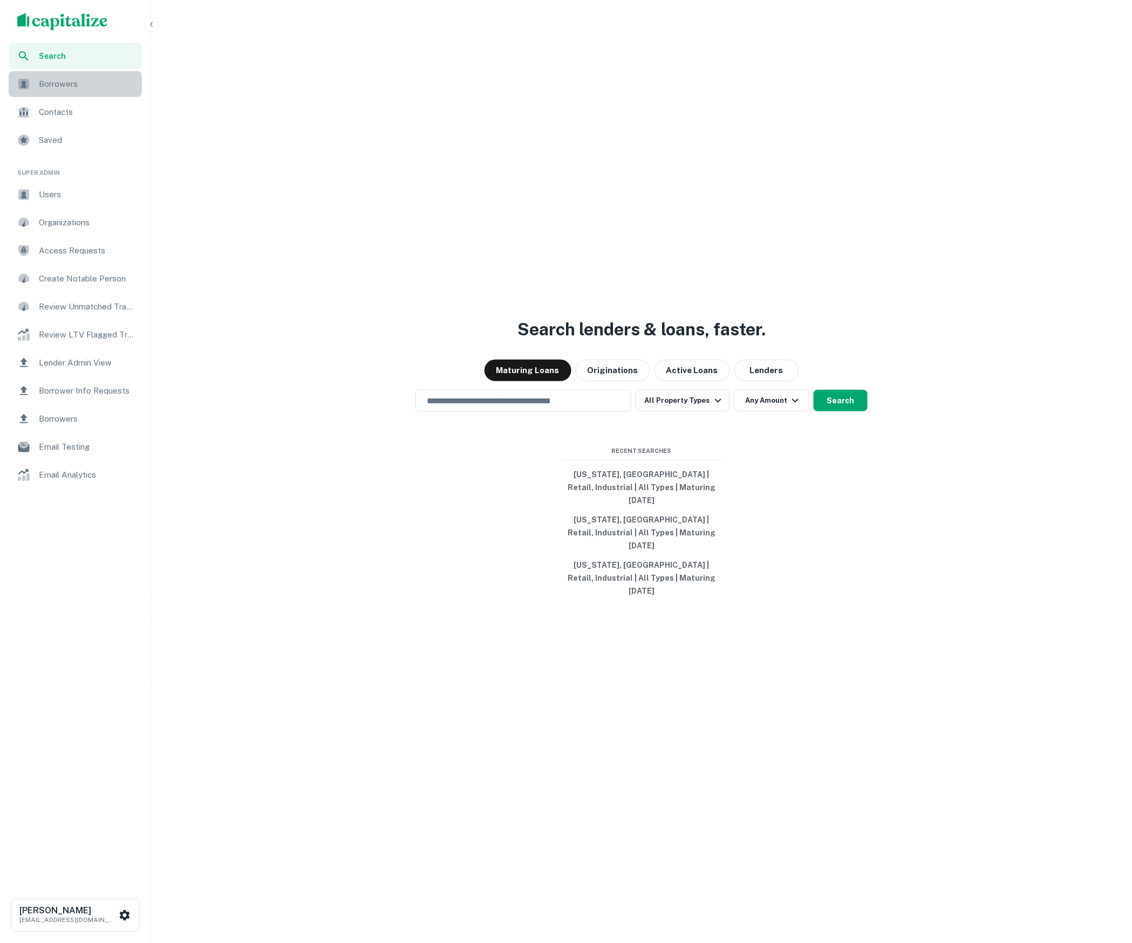
click at [124, 85] on span "Borrowers" at bounding box center [87, 84] width 97 height 13
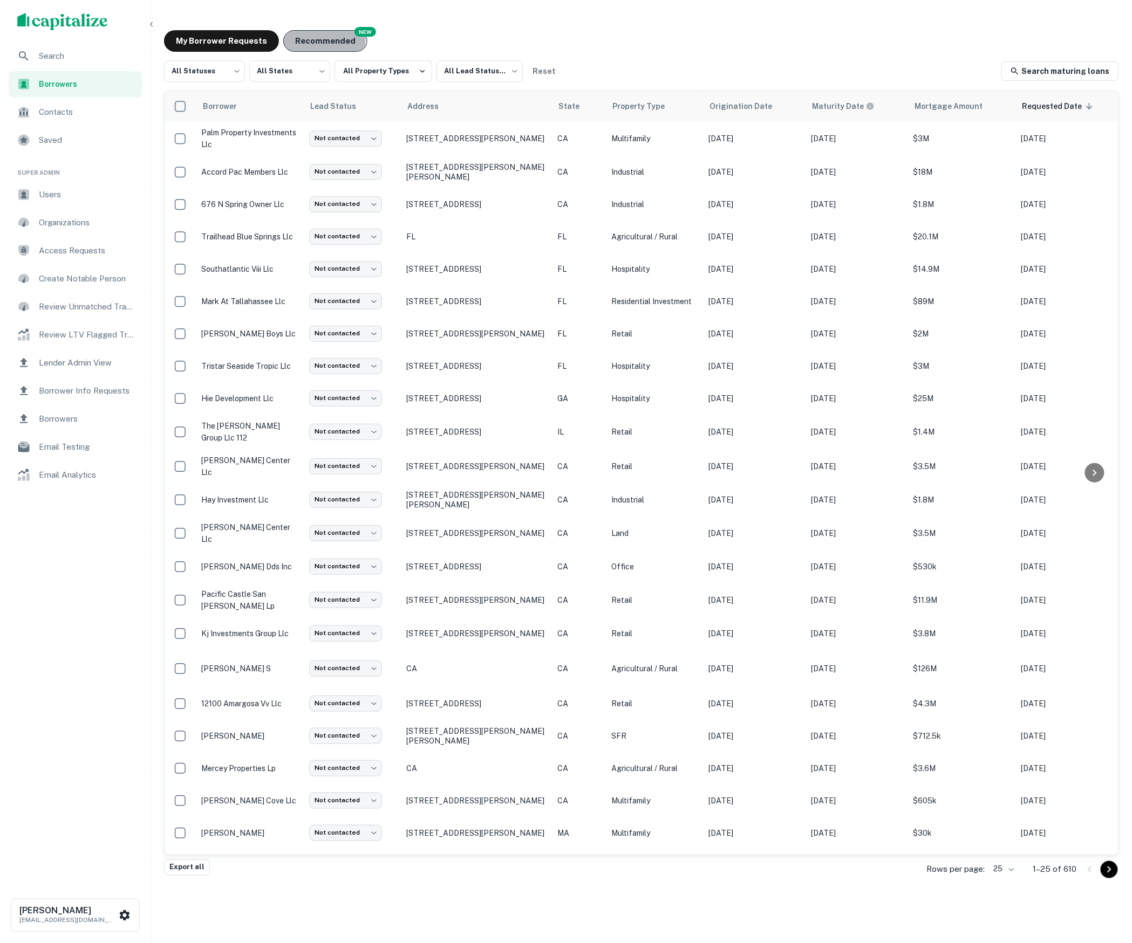
click at [306, 40] on button "Recommended" at bounding box center [325, 41] width 84 height 22
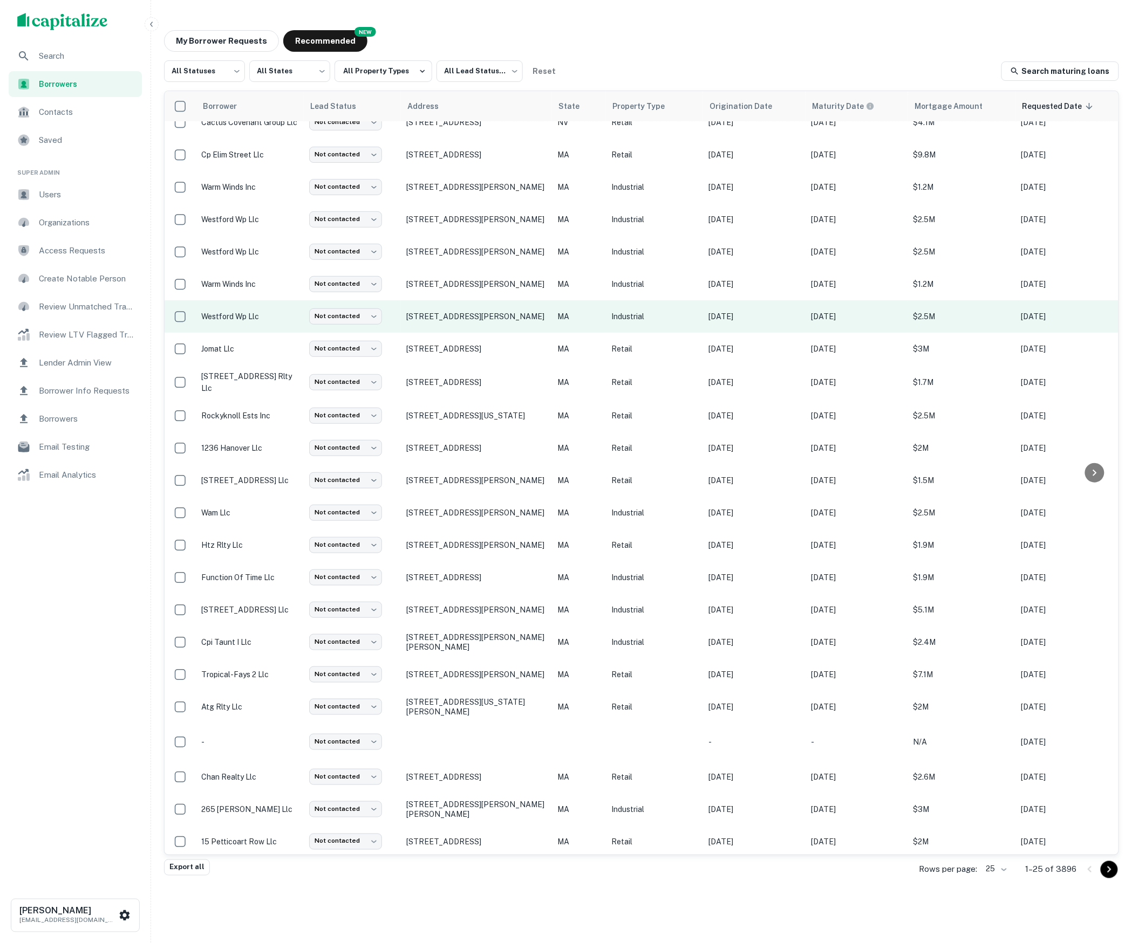
scroll to position [98, 0]
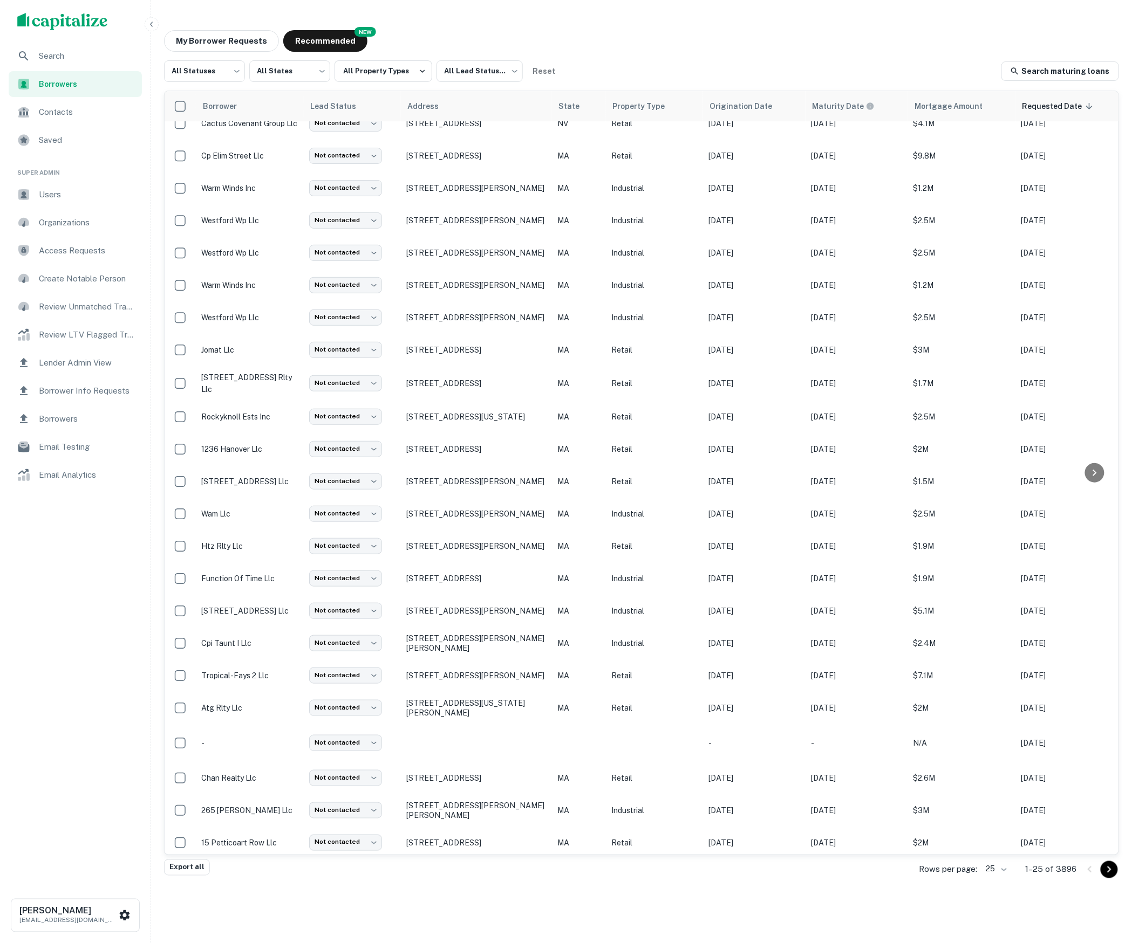
click at [108, 393] on span "Borrower Info Requests" at bounding box center [87, 391] width 97 height 13
